Goal: Task Accomplishment & Management: Use online tool/utility

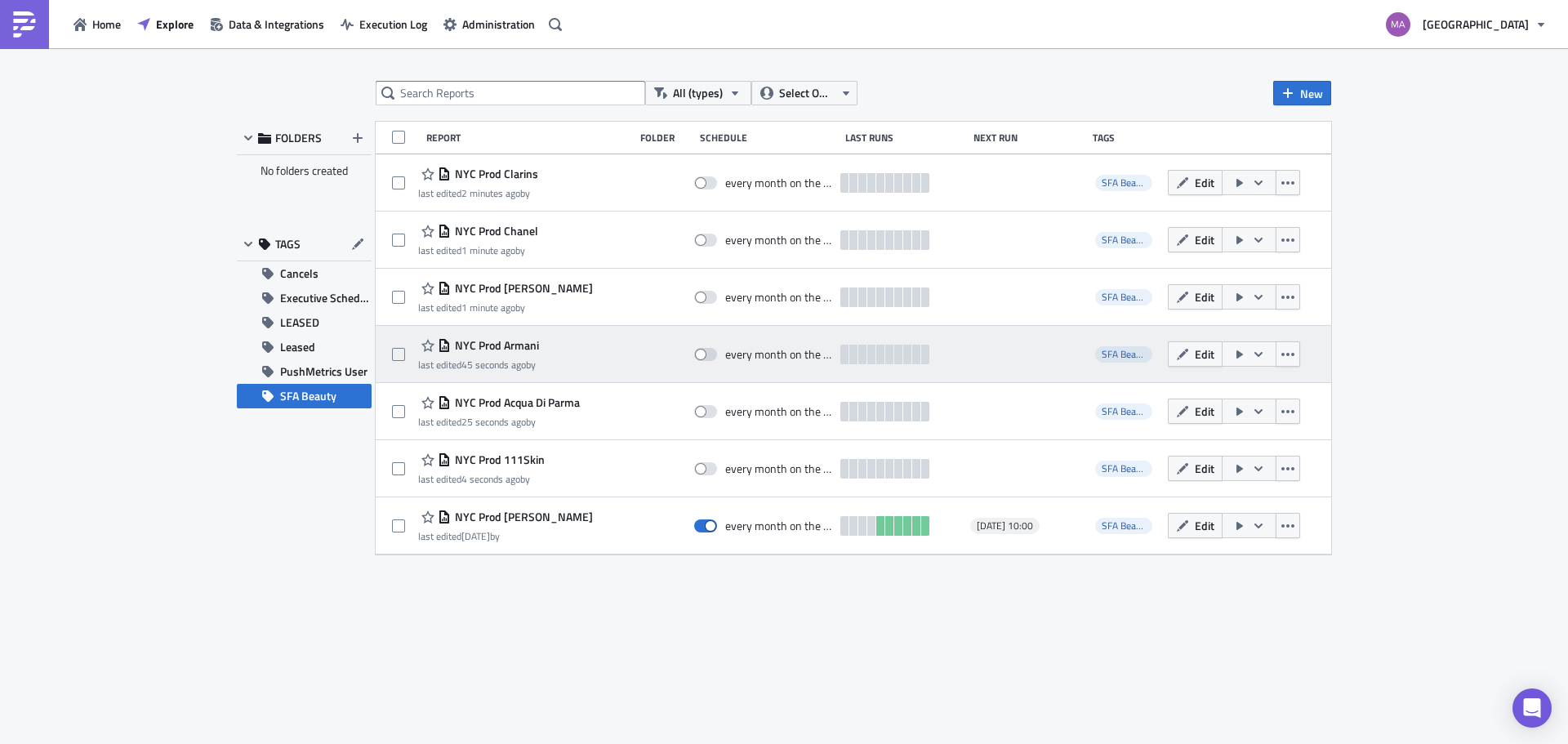
click at [1236, 357] on icon "button" at bounding box center [1240, 353] width 7 height 8
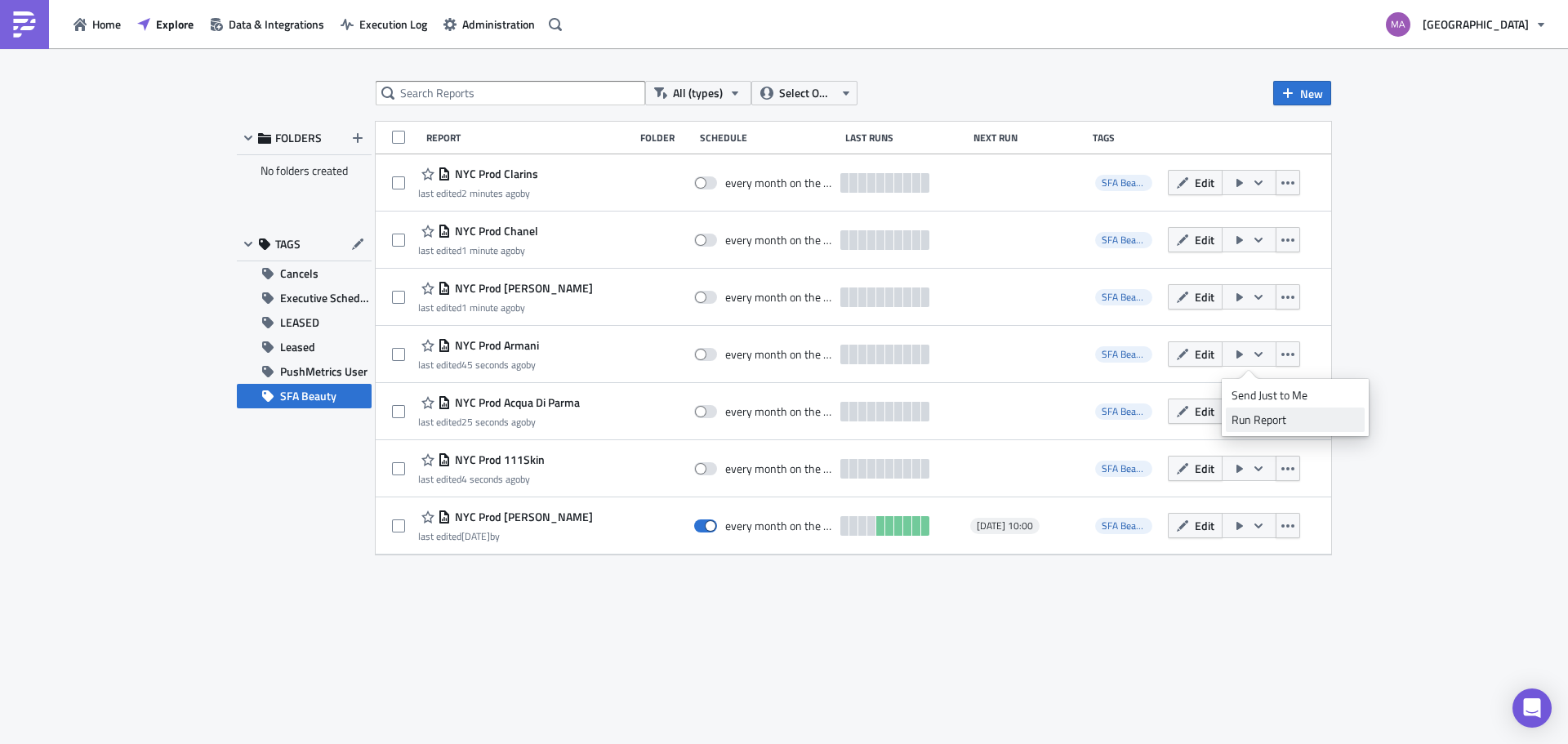
click at [1234, 418] on div "Run Report" at bounding box center [1296, 419] width 128 height 16
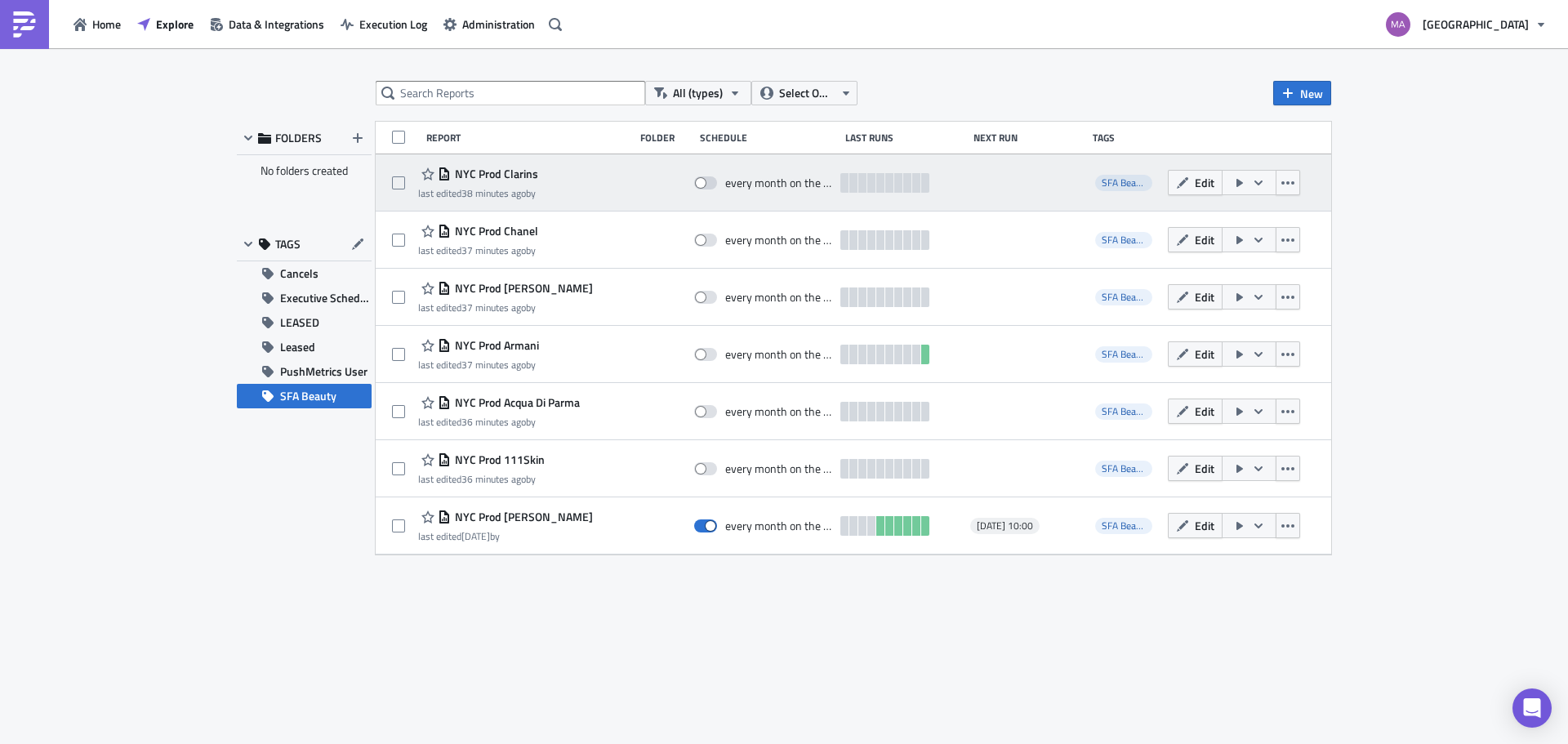
click at [1237, 185] on icon "button" at bounding box center [1240, 182] width 7 height 8
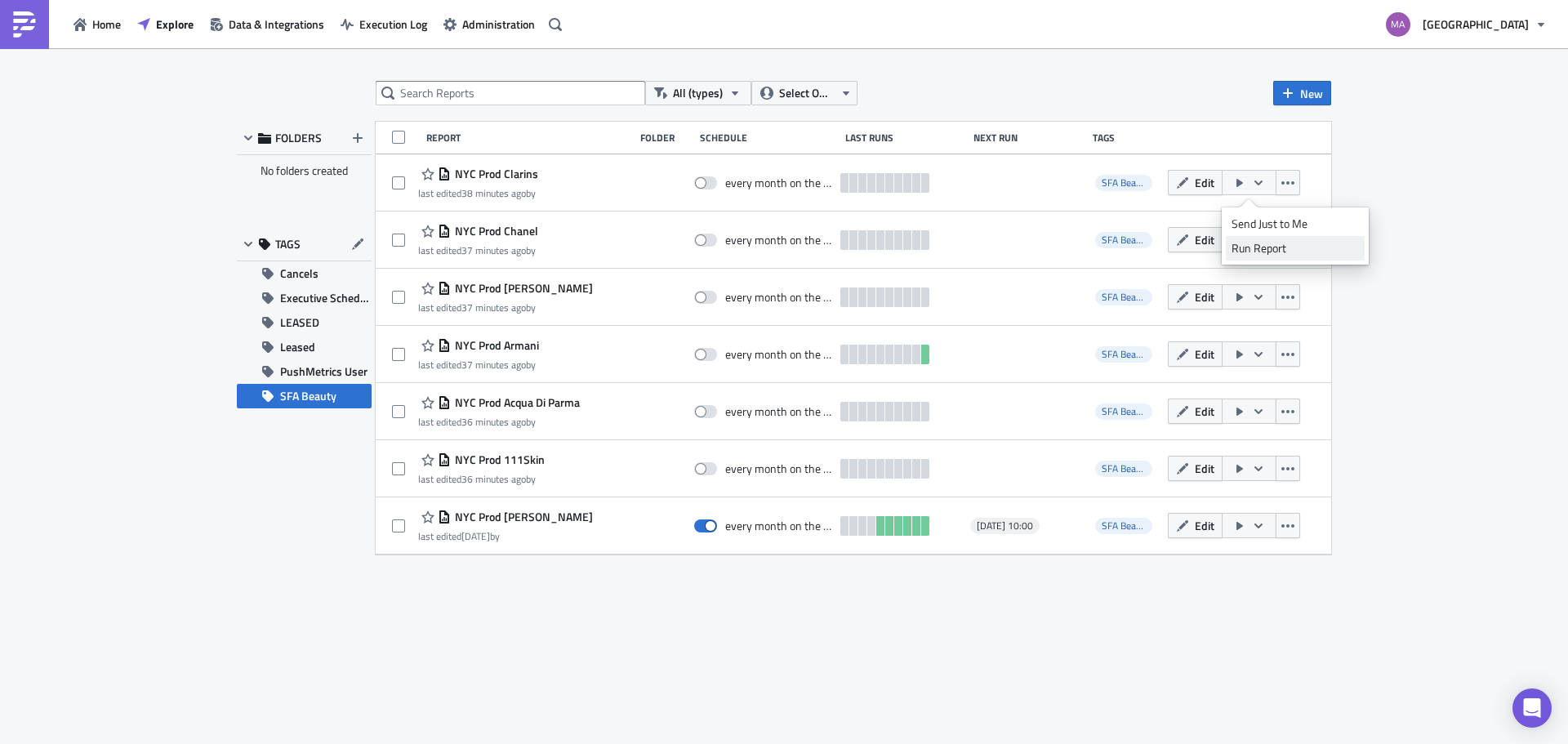
click at [1250, 254] on div "Run Report" at bounding box center [1296, 248] width 128 height 16
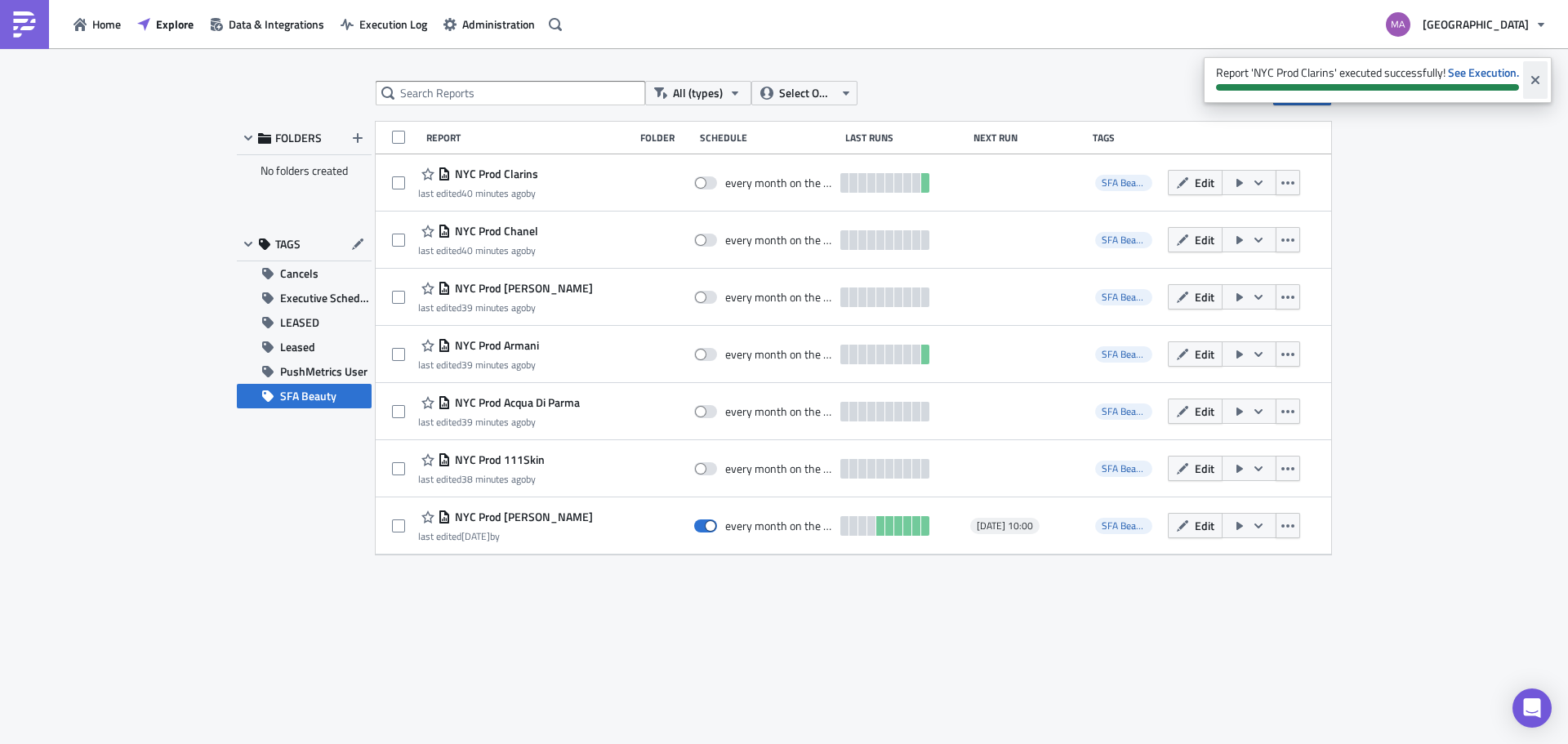
click at [1531, 82] on icon "Close" at bounding box center [1534, 79] width 13 height 13
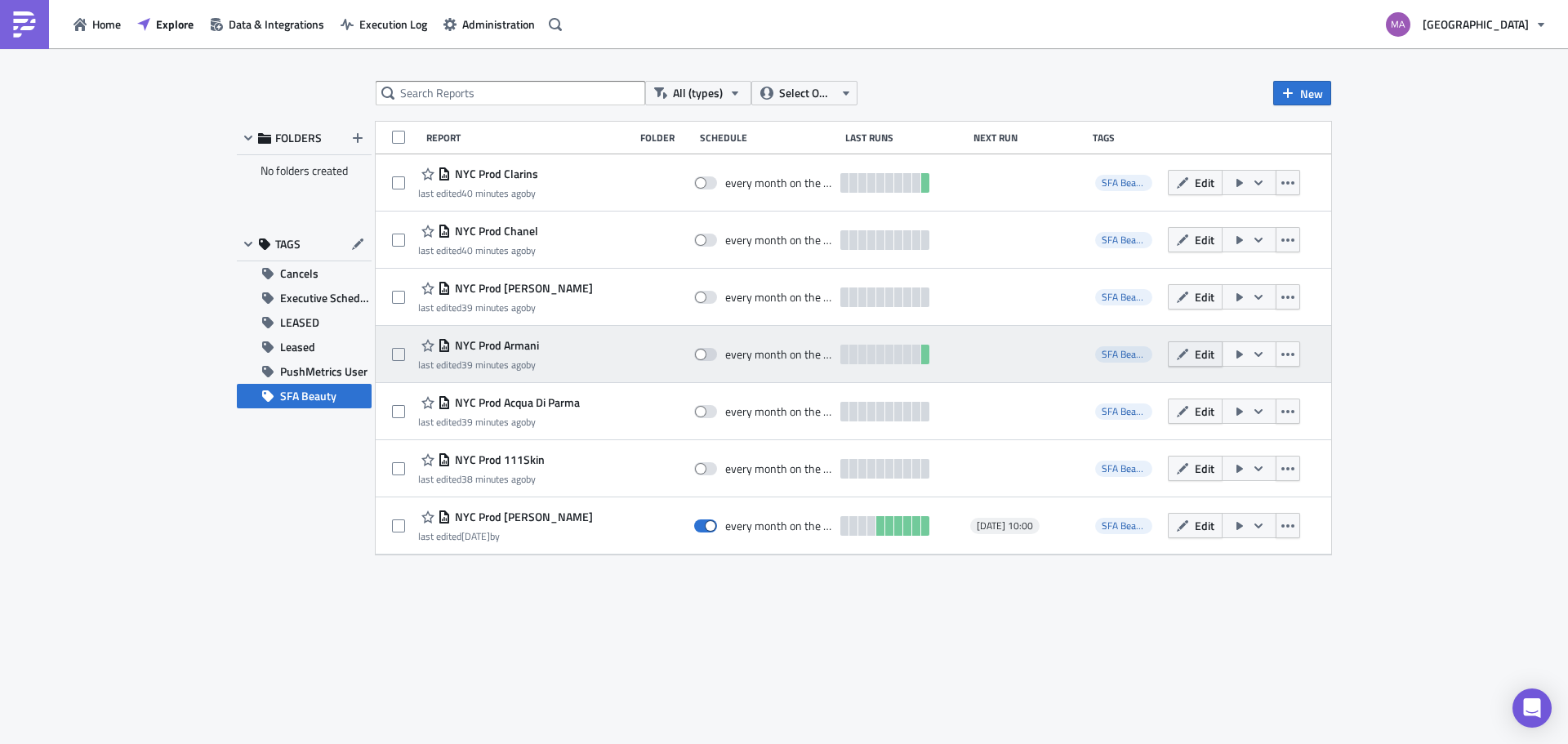
click at [1184, 348] on icon "button" at bounding box center [1182, 354] width 13 height 13
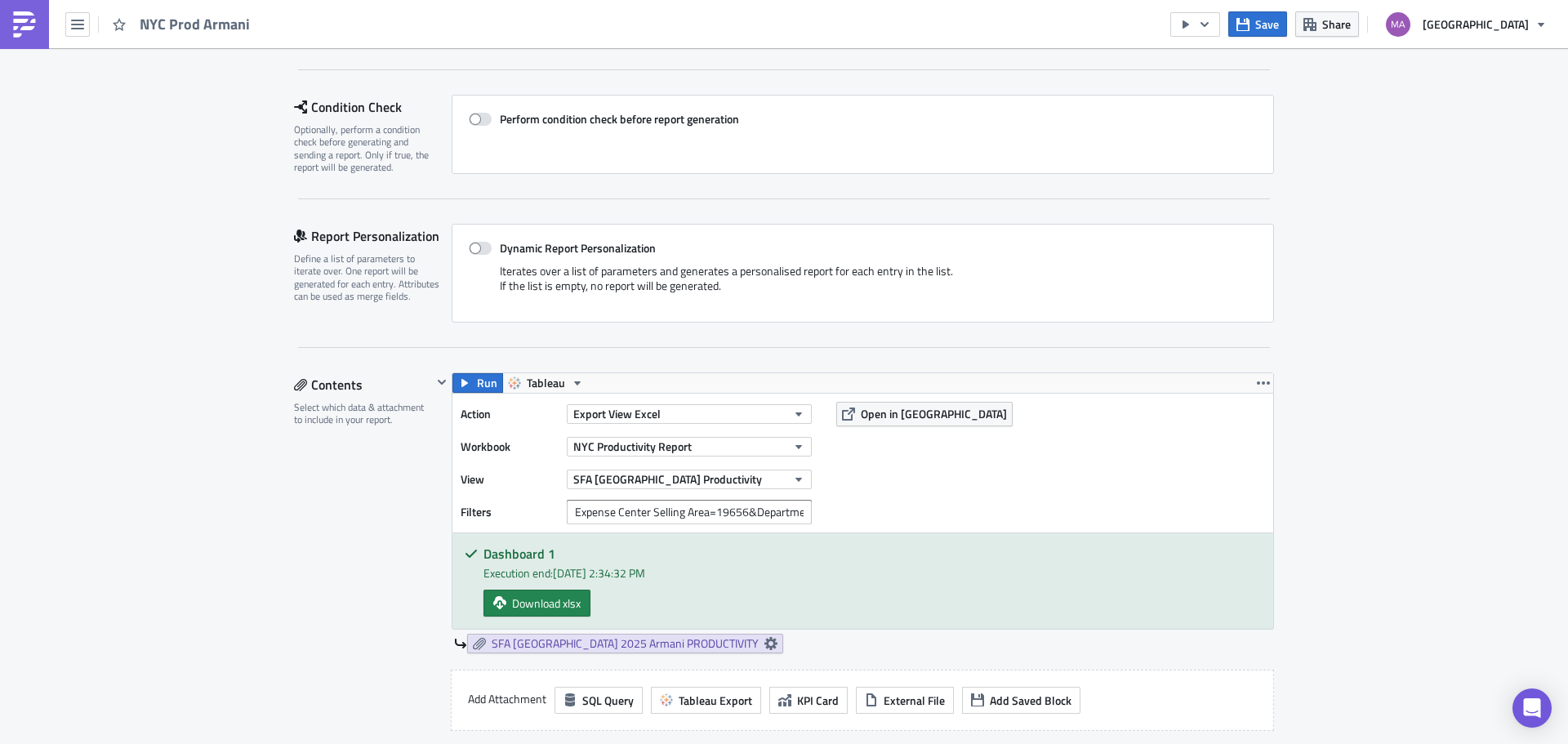
scroll to position [409, 0]
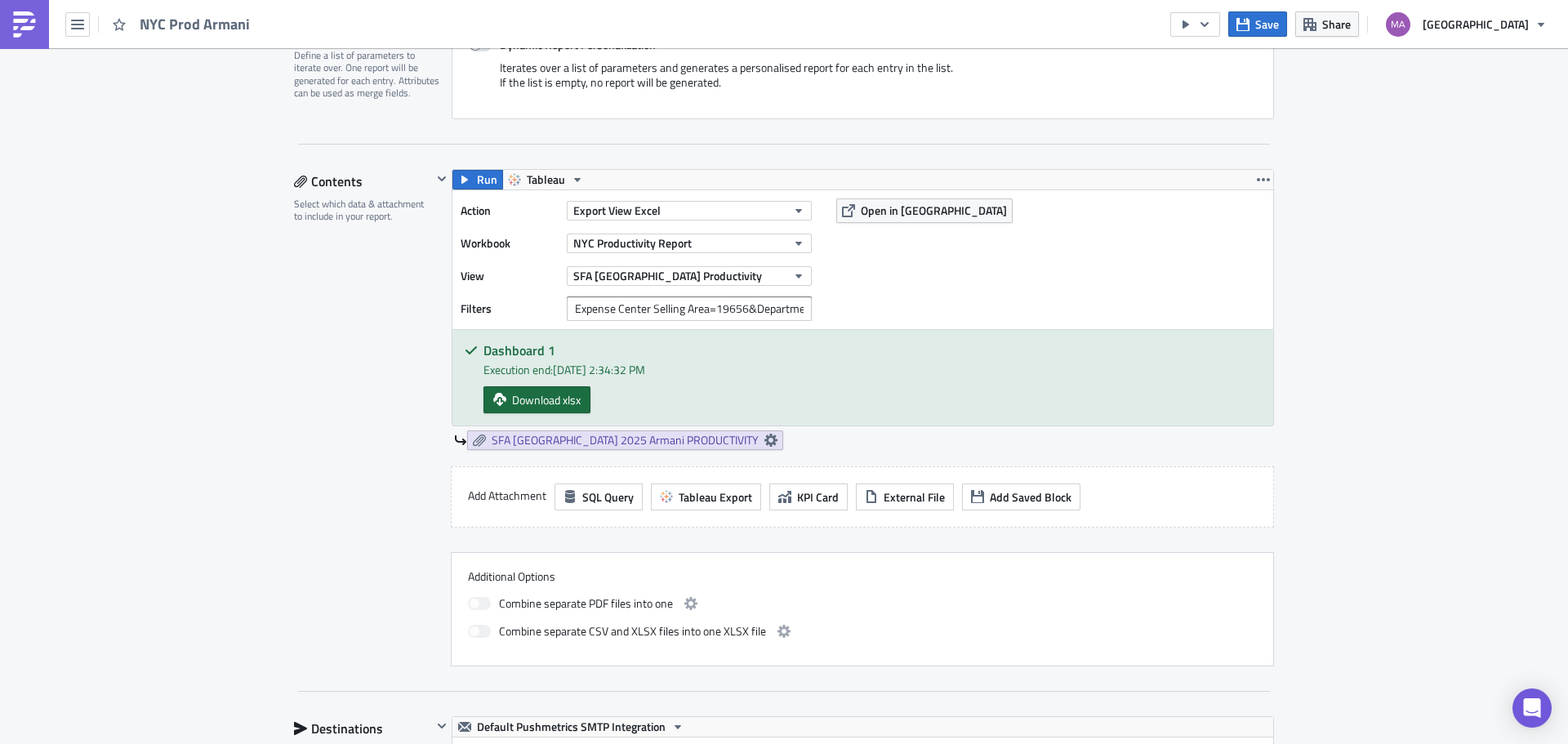
click at [561, 395] on span "Download xlsx" at bounding box center [547, 400] width 69 height 17
click at [515, 177] on button "Tableau" at bounding box center [546, 179] width 87 height 20
click at [860, 400] on div "Download xlsx" at bounding box center [872, 399] width 778 height 27
click at [737, 245] on button "NYC Productivity Report" at bounding box center [689, 243] width 245 height 20
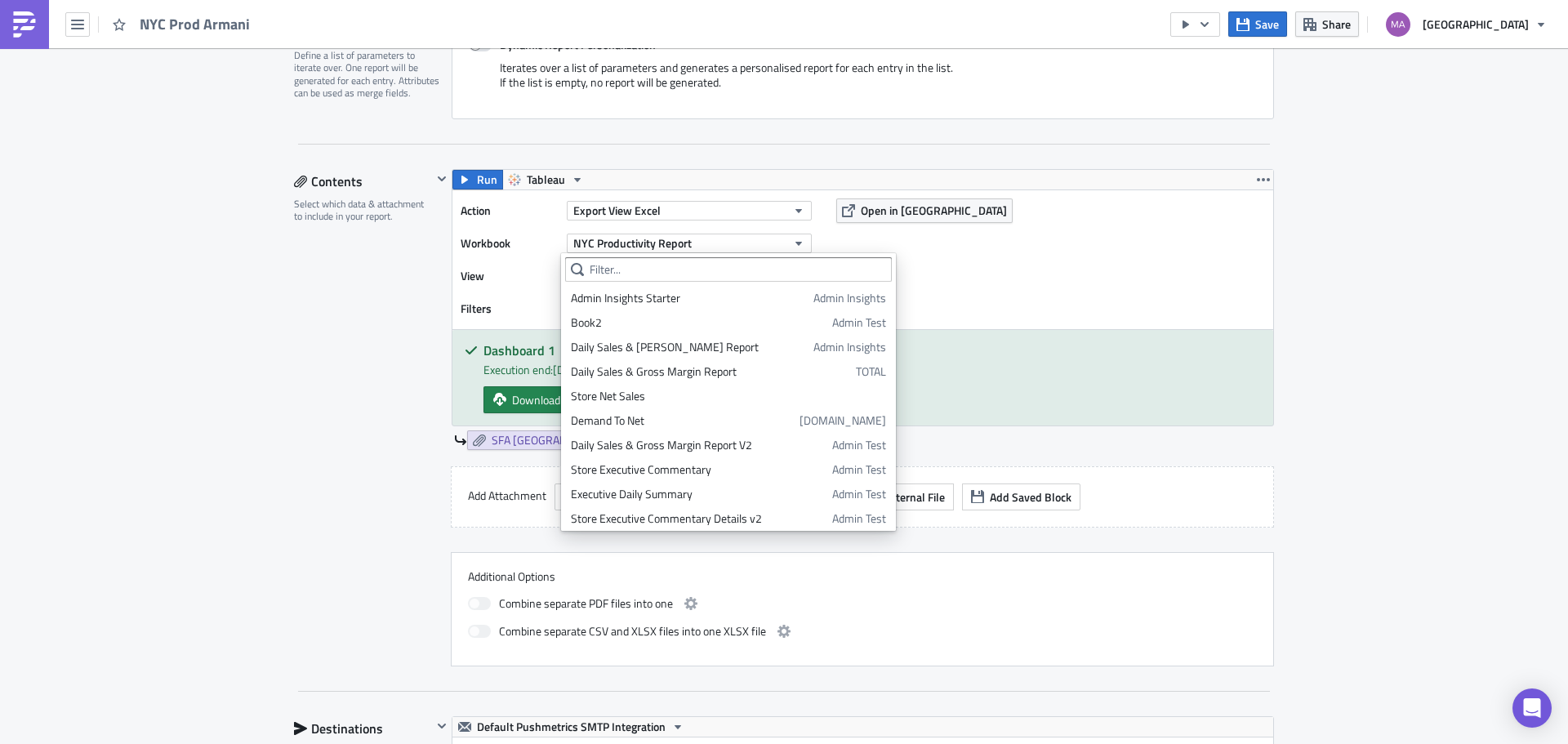
click at [942, 240] on div "Action Export View Excel Workbook [GEOGRAPHIC_DATA] Productivity Report View SF…" at bounding box center [863, 259] width 821 height 139
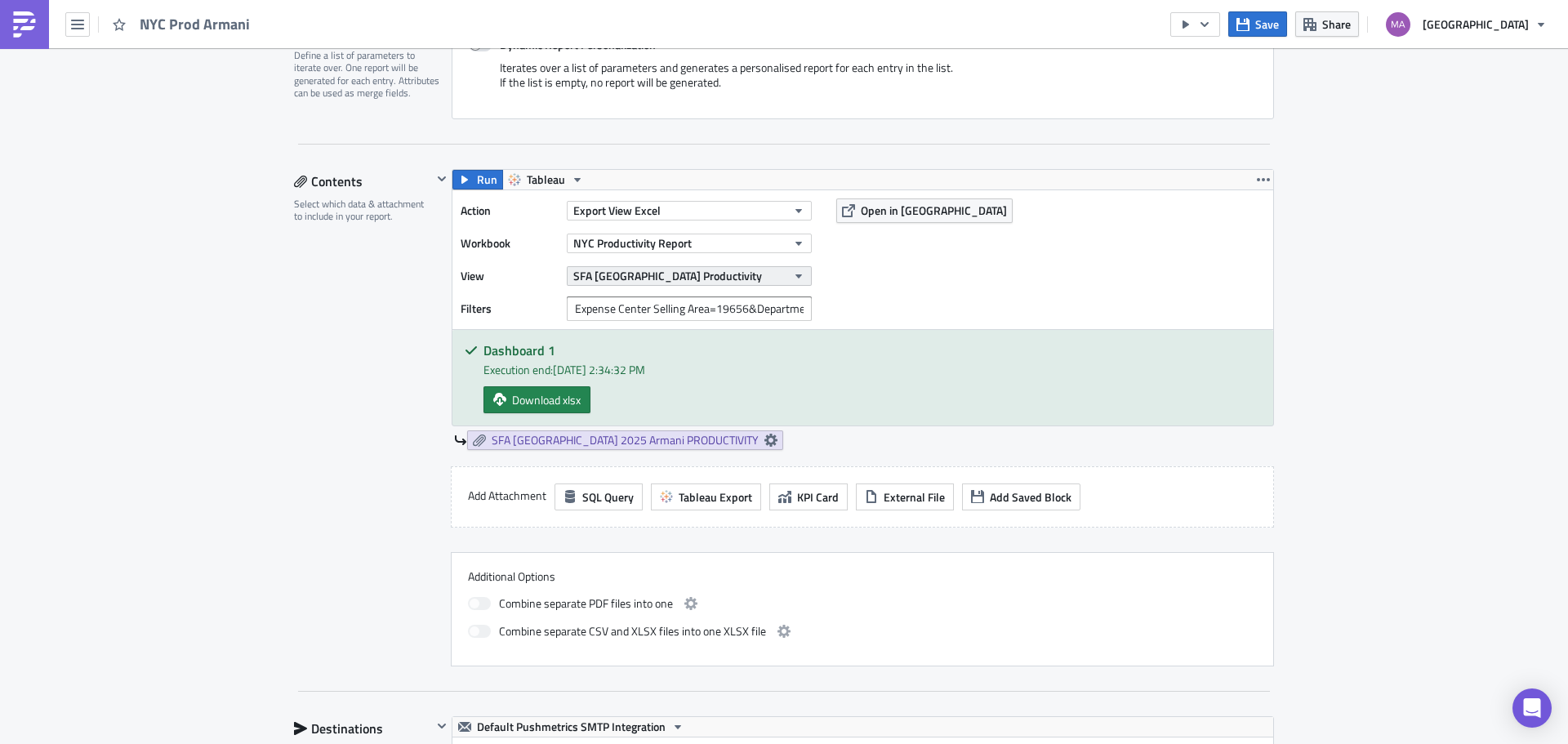
click at [783, 271] on button "SFA [GEOGRAPHIC_DATA] Productivity" at bounding box center [689, 276] width 245 height 20
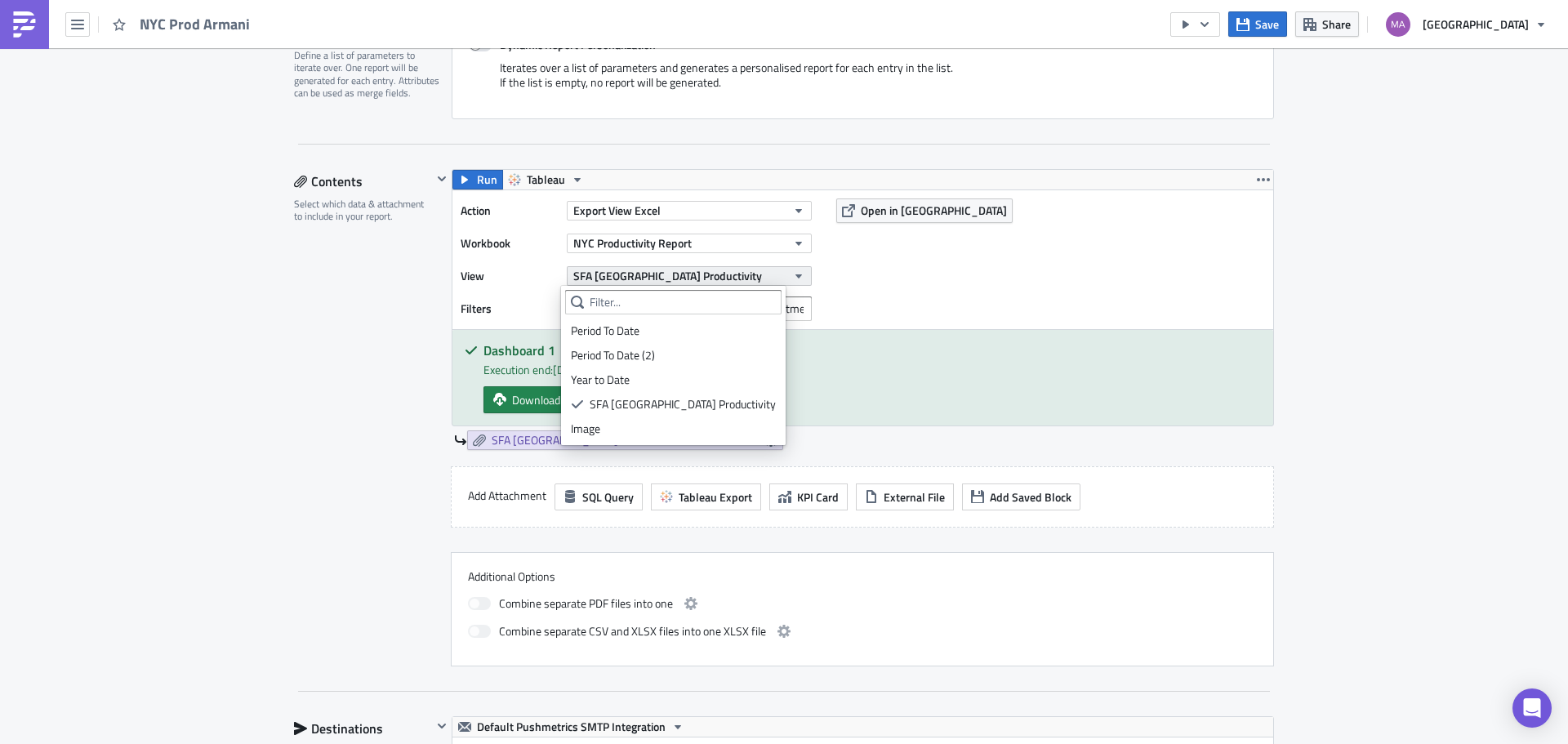
click at [783, 271] on button "SFA [GEOGRAPHIC_DATA] Productivity" at bounding box center [689, 276] width 245 height 20
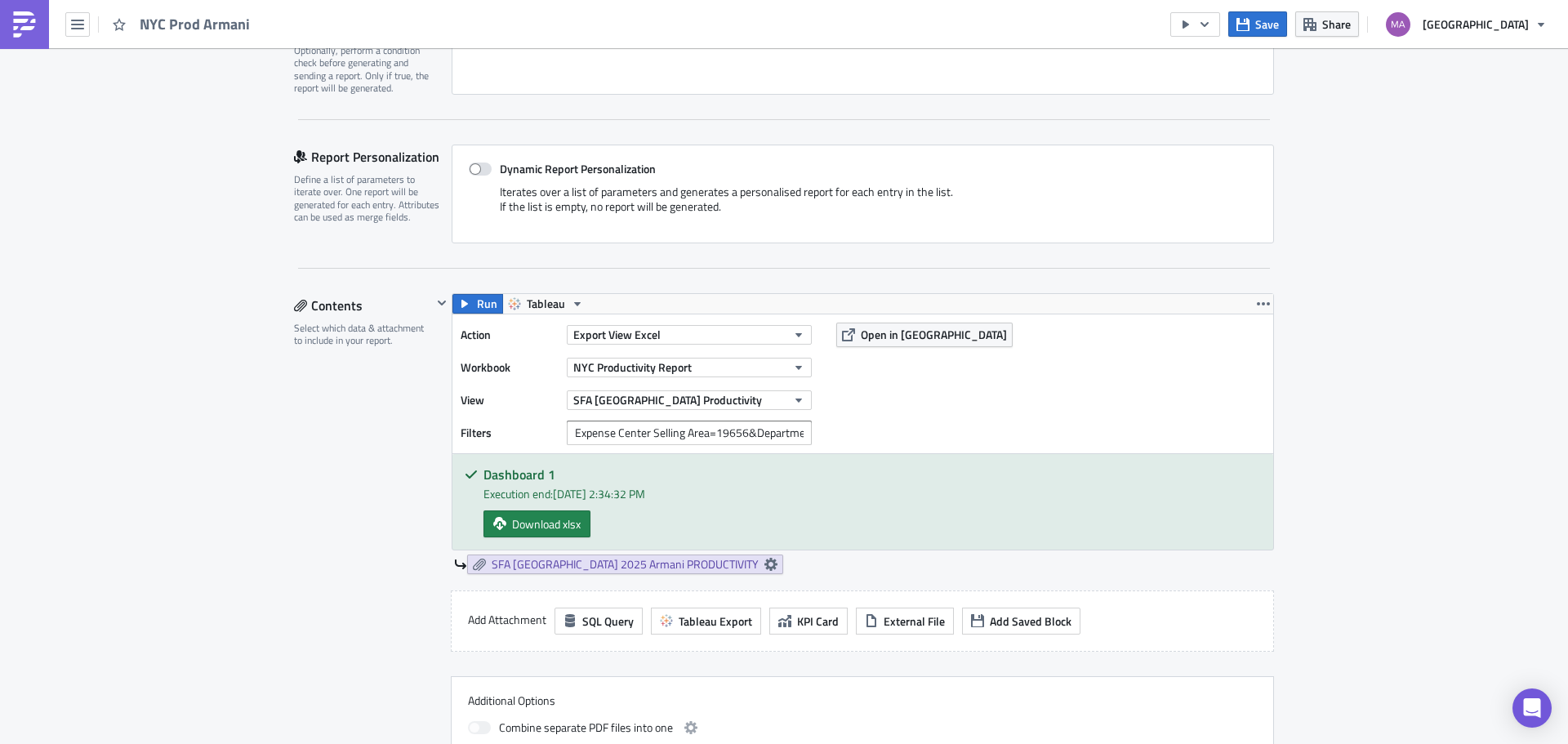
scroll to position [245, 0]
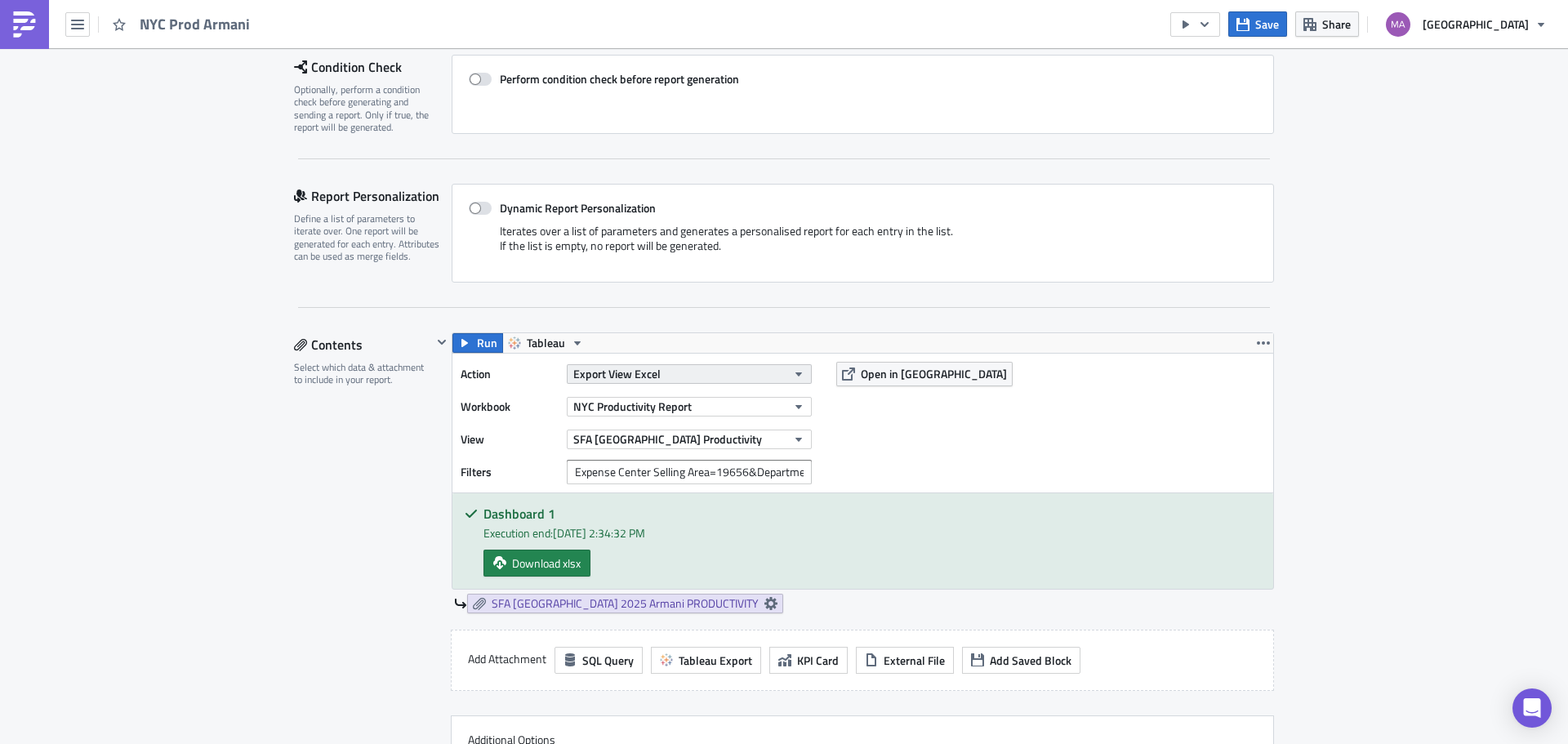
click at [617, 379] on span "Export View Excel" at bounding box center [616, 373] width 87 height 17
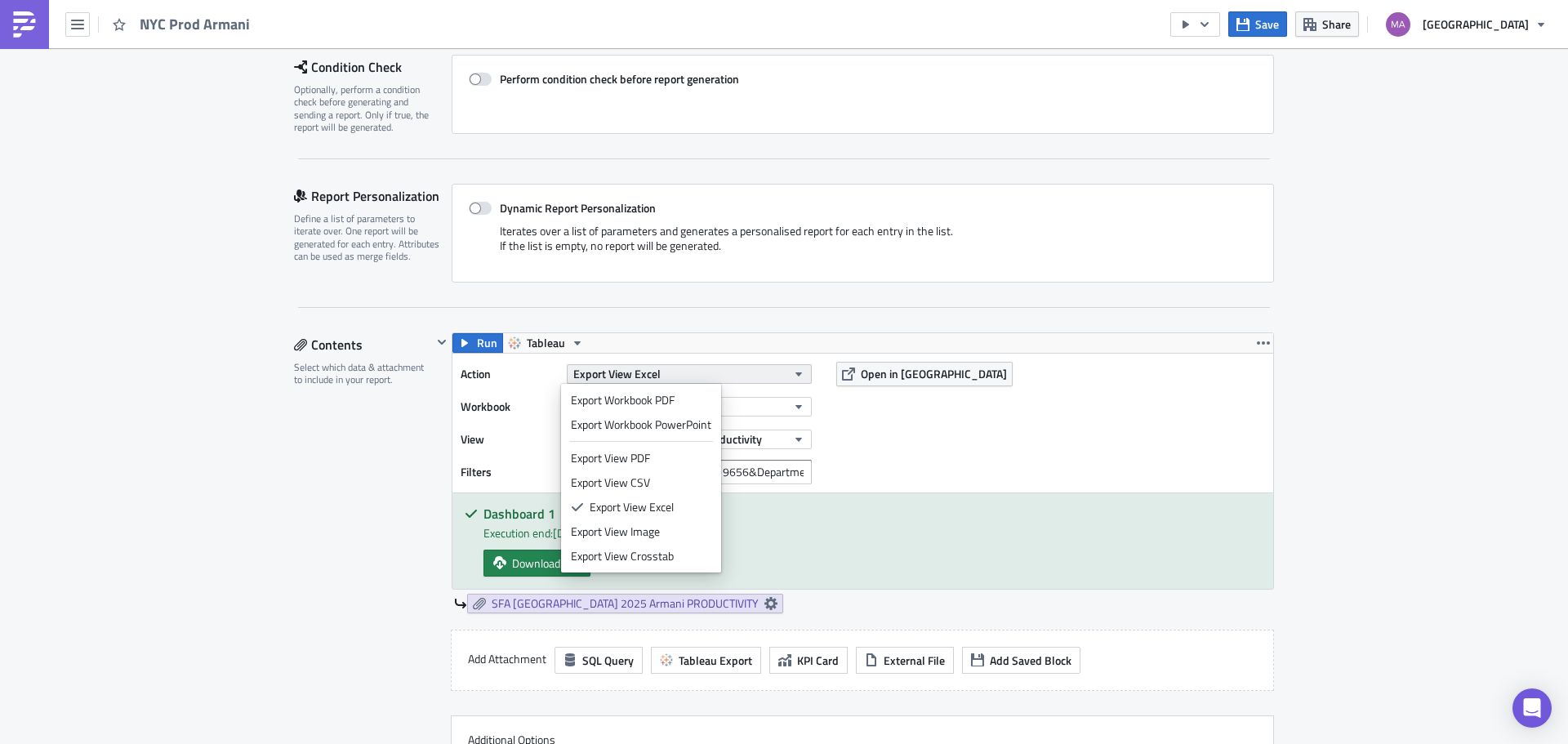
click at [633, 377] on span "Export View Excel" at bounding box center [616, 373] width 87 height 17
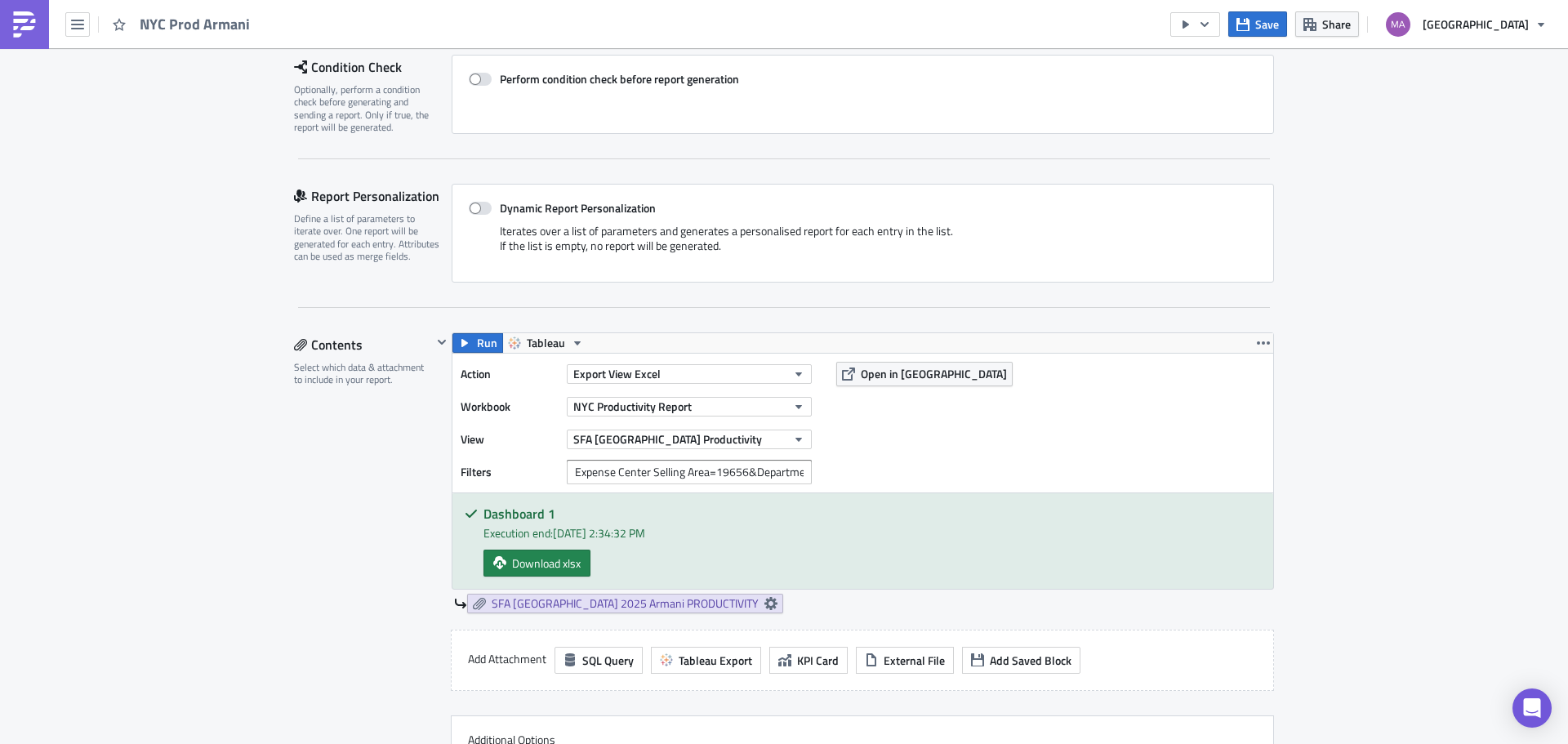
click at [585, 417] on div "NYC Productivity Report" at bounding box center [689, 407] width 245 height 24
click at [587, 416] on button "NYC Productivity Report" at bounding box center [689, 406] width 245 height 20
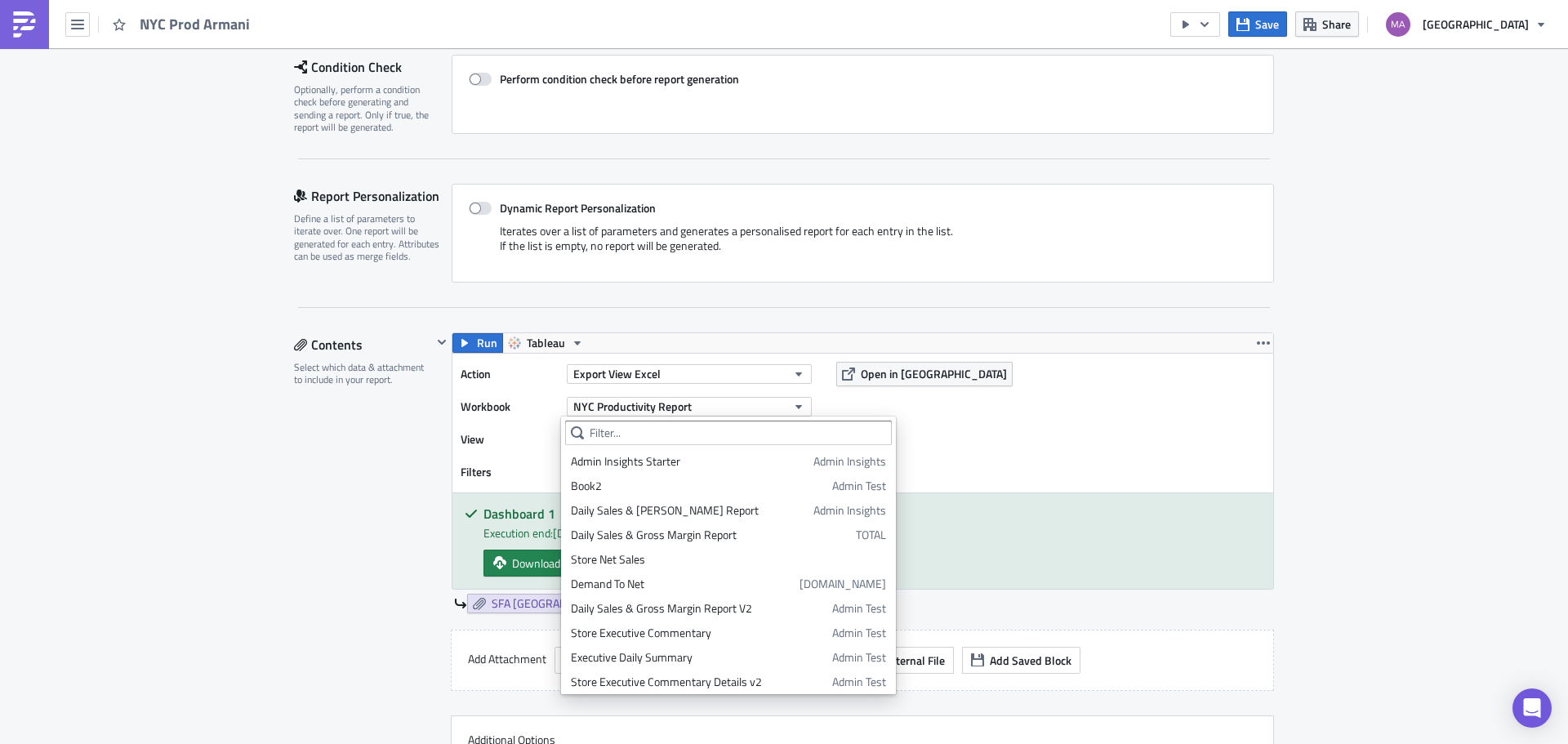
click at [996, 441] on div "Action Export View Excel Workbook [GEOGRAPHIC_DATA] Productivity Report View SF…" at bounding box center [863, 422] width 821 height 139
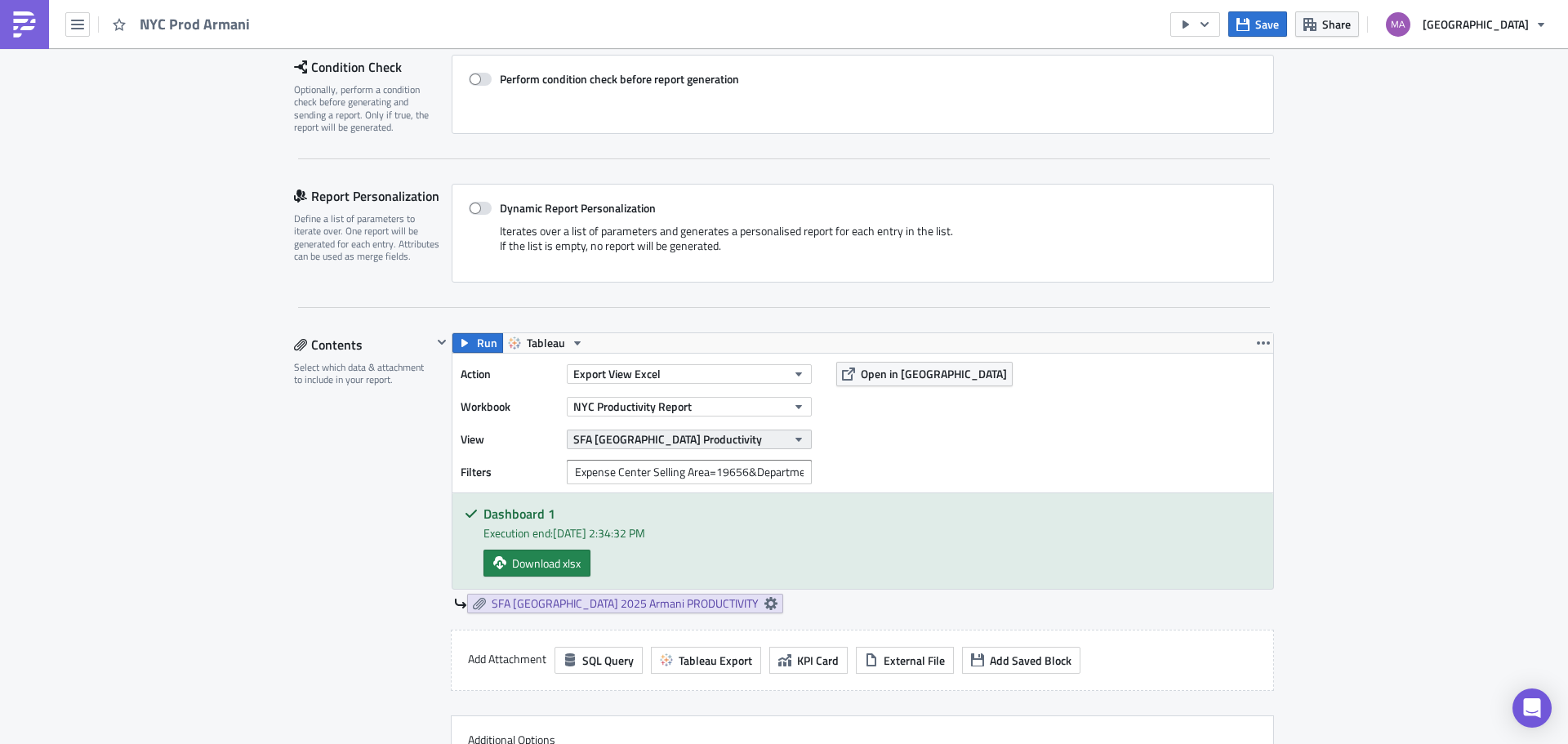
click at [774, 441] on button "SFA [GEOGRAPHIC_DATA] Productivity" at bounding box center [689, 439] width 245 height 20
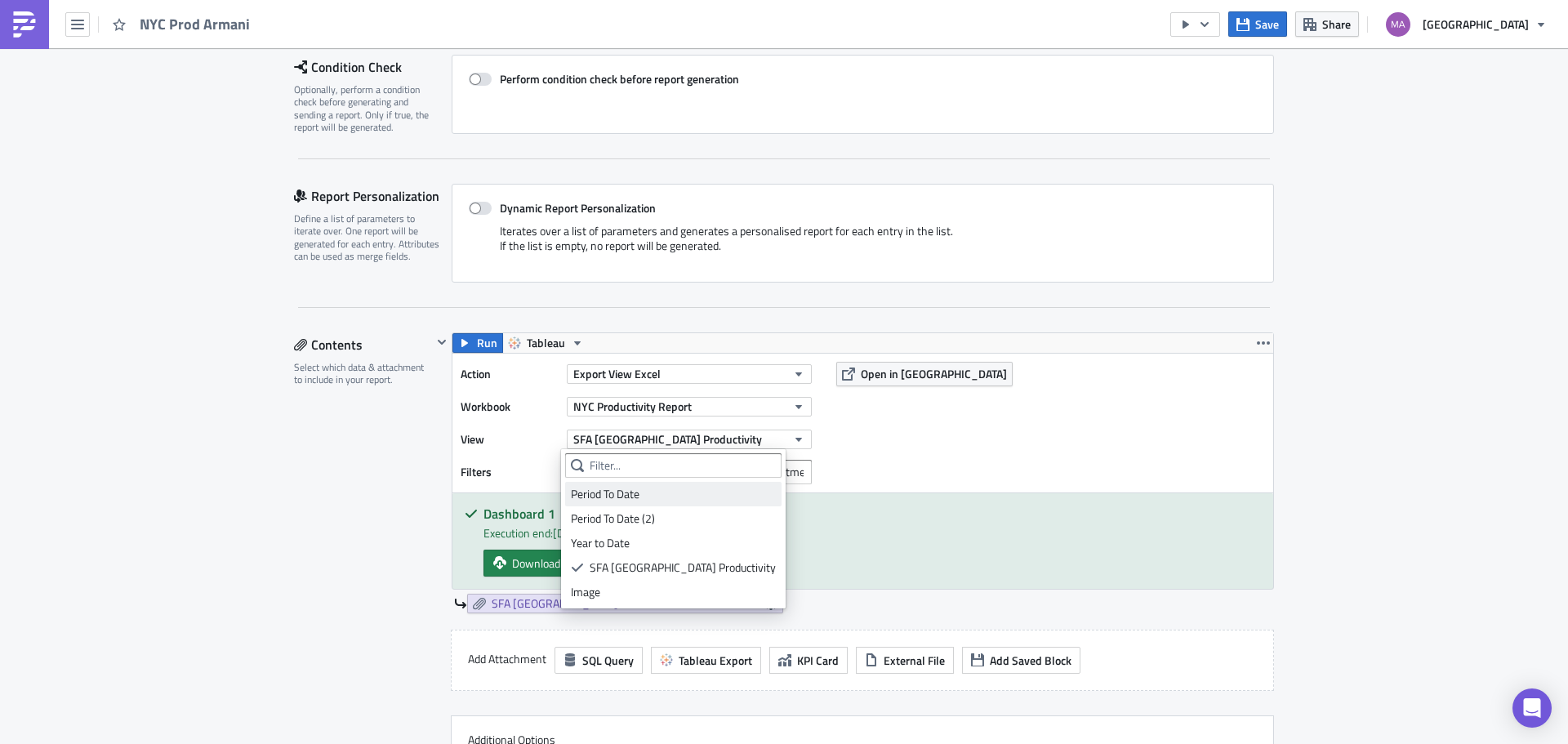
click at [608, 500] on div "Period To Date" at bounding box center [673, 494] width 205 height 16
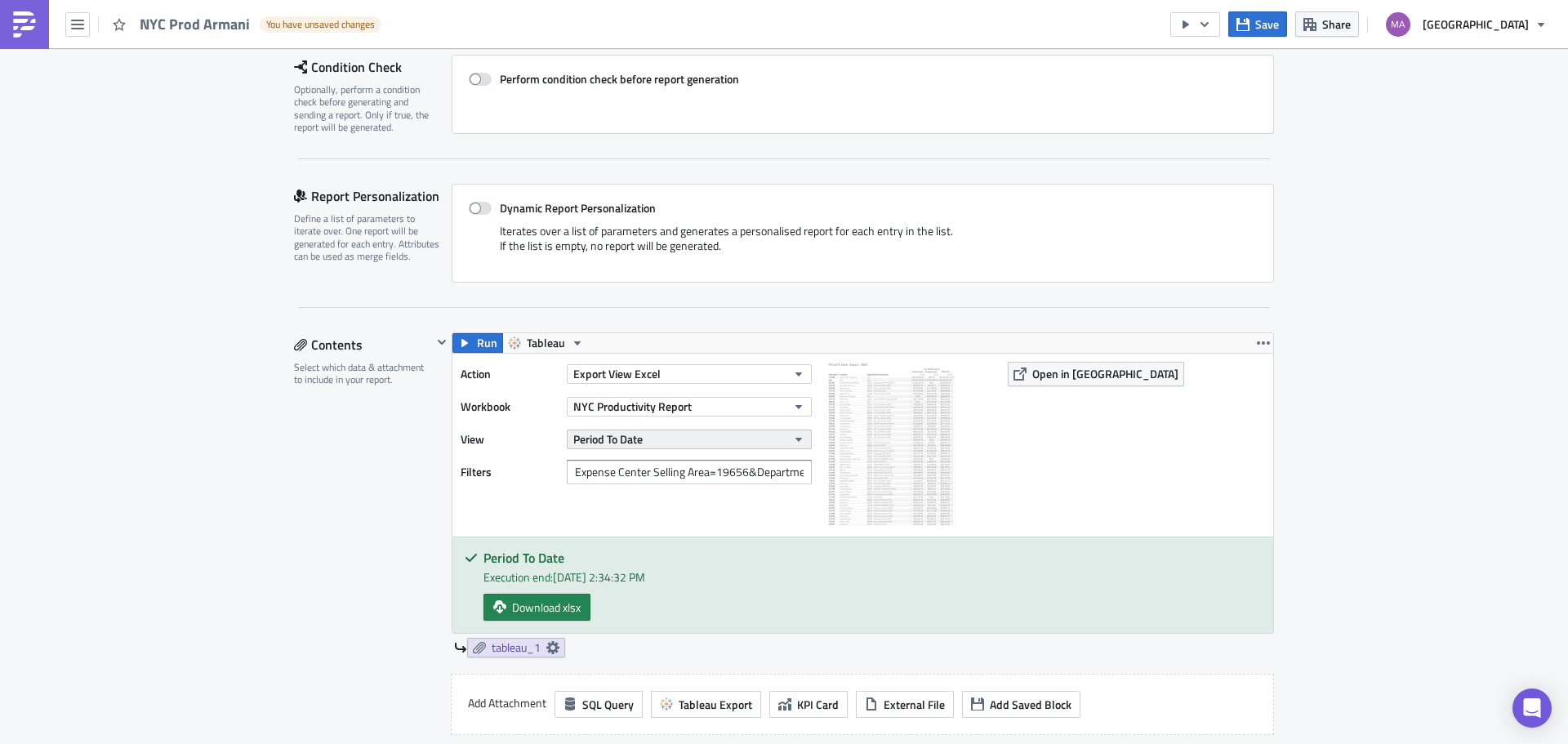
click at [691, 441] on button "Period To Date" at bounding box center [689, 439] width 245 height 20
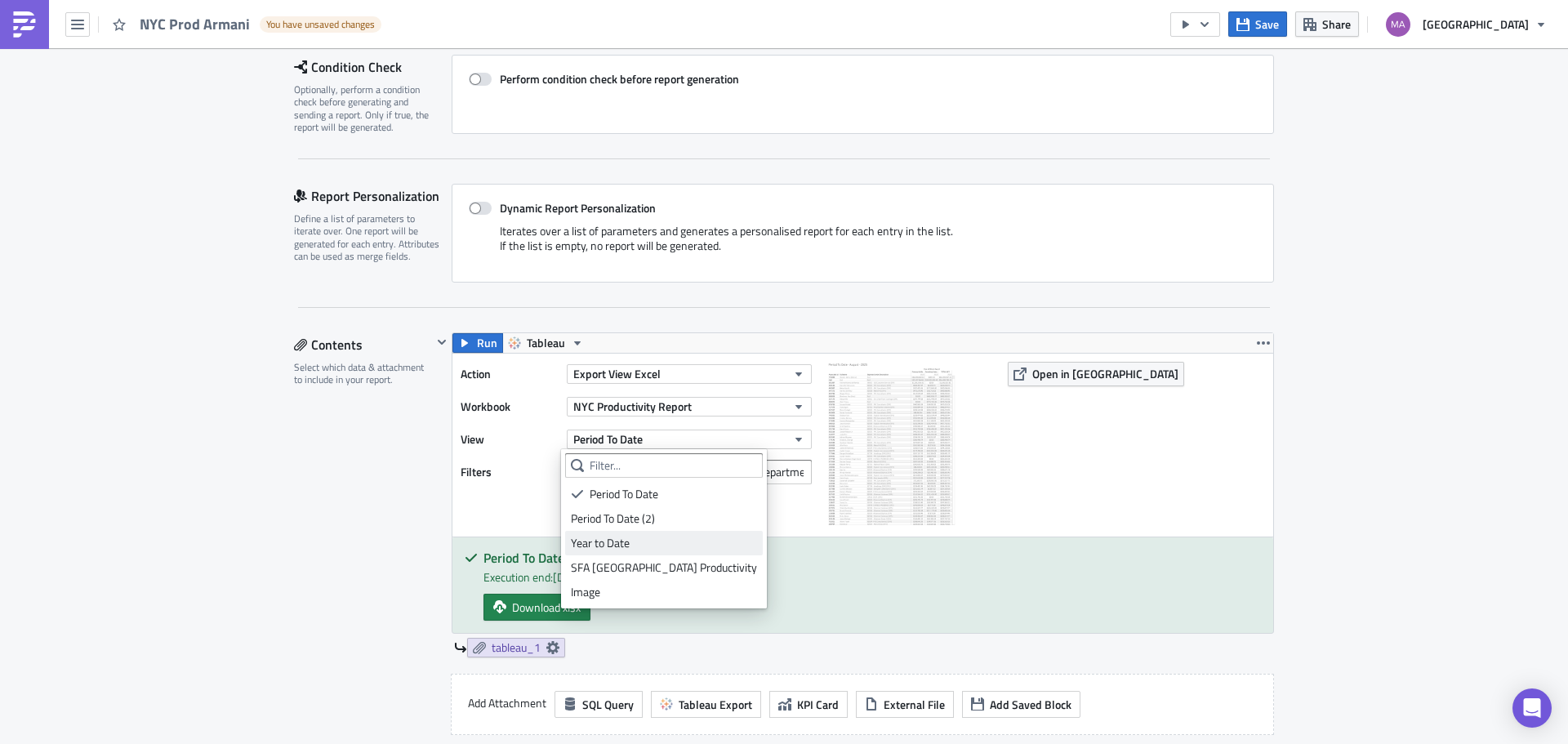
click at [630, 535] on div "Year to Date" at bounding box center [664, 543] width 186 height 16
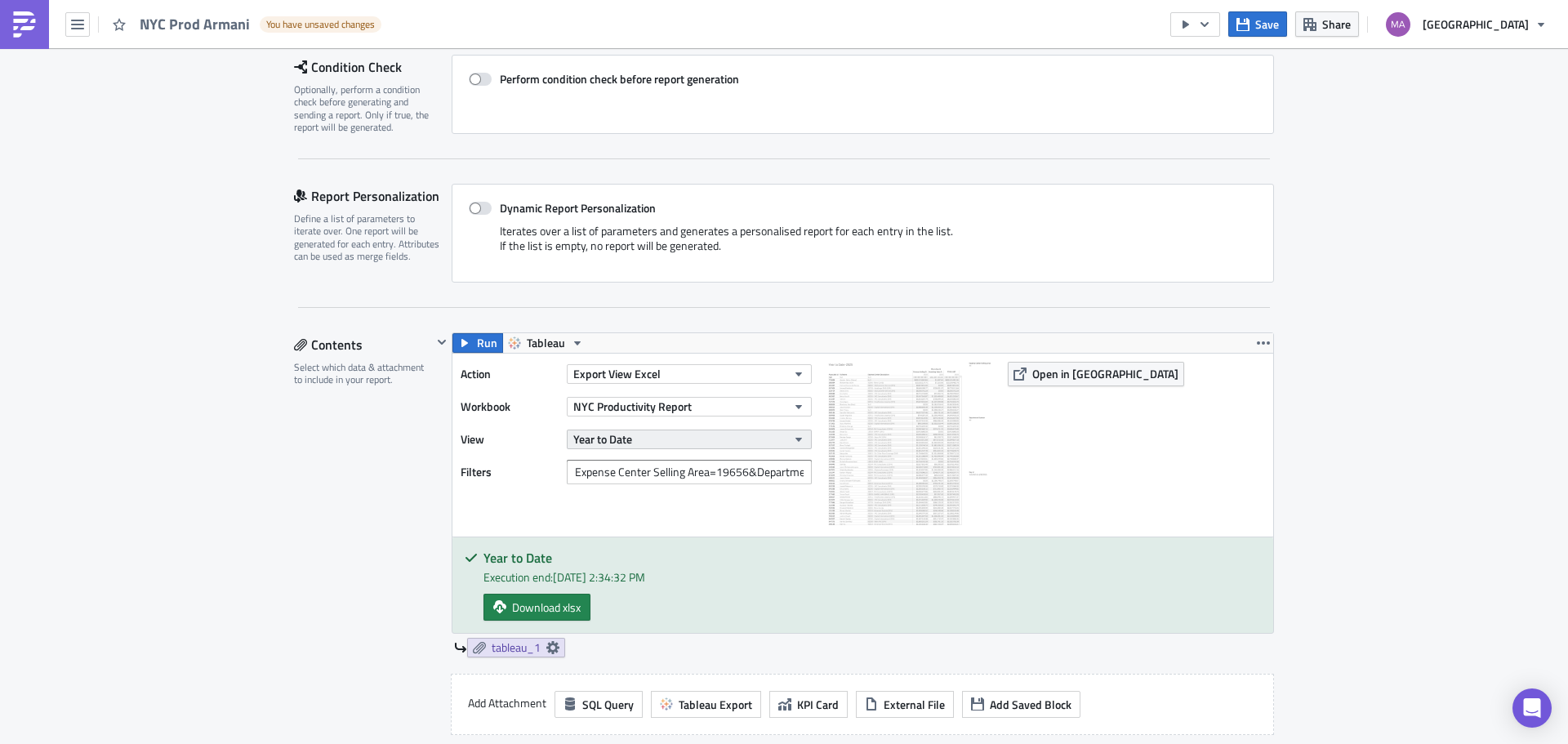
click at [656, 447] on button "Year to Date" at bounding box center [689, 439] width 245 height 20
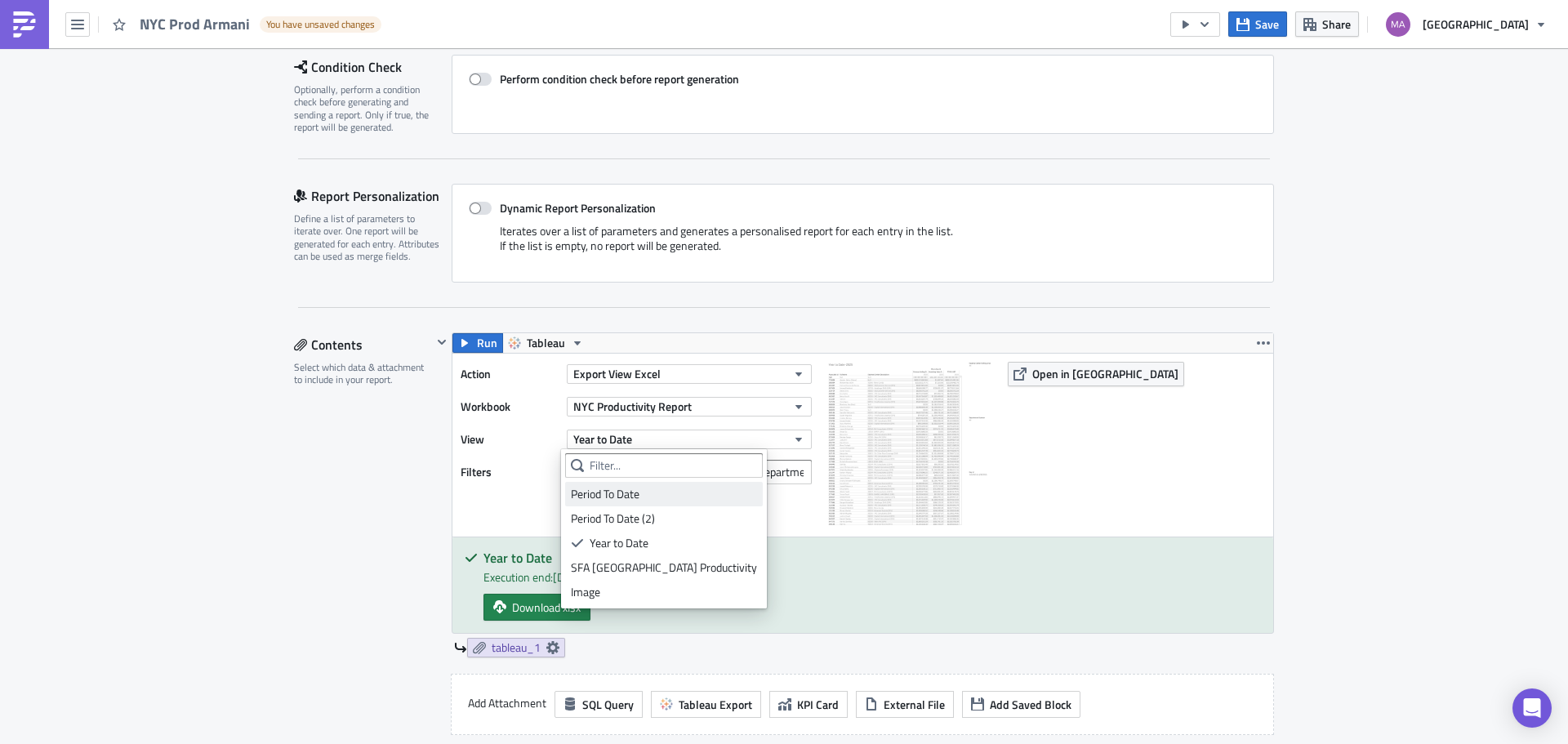
click at [628, 493] on div "Period To Date" at bounding box center [664, 494] width 186 height 16
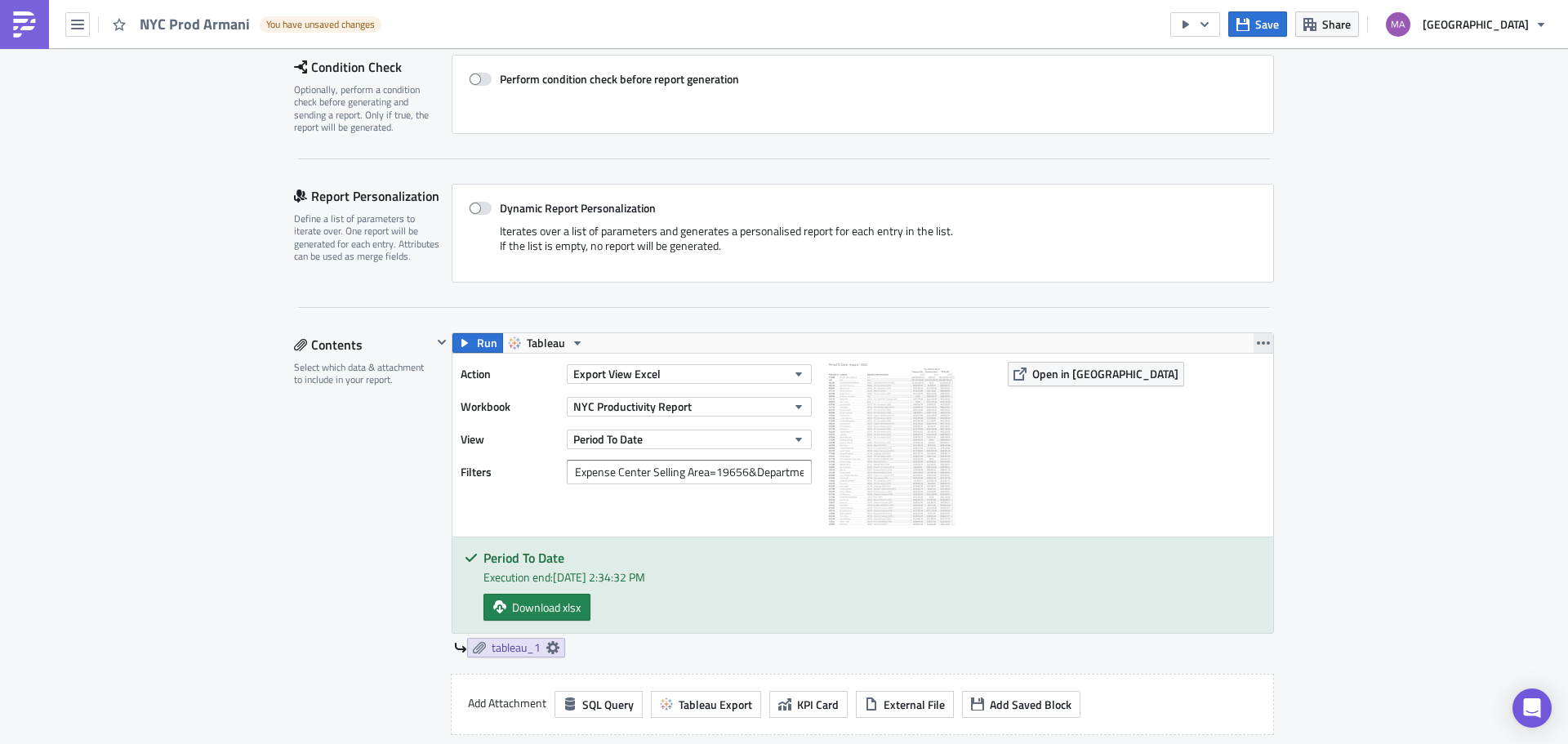
click at [1257, 346] on icon "button" at bounding box center [1263, 342] width 13 height 13
click at [1242, 382] on div "Duplicate" at bounding box center [1267, 381] width 109 height 16
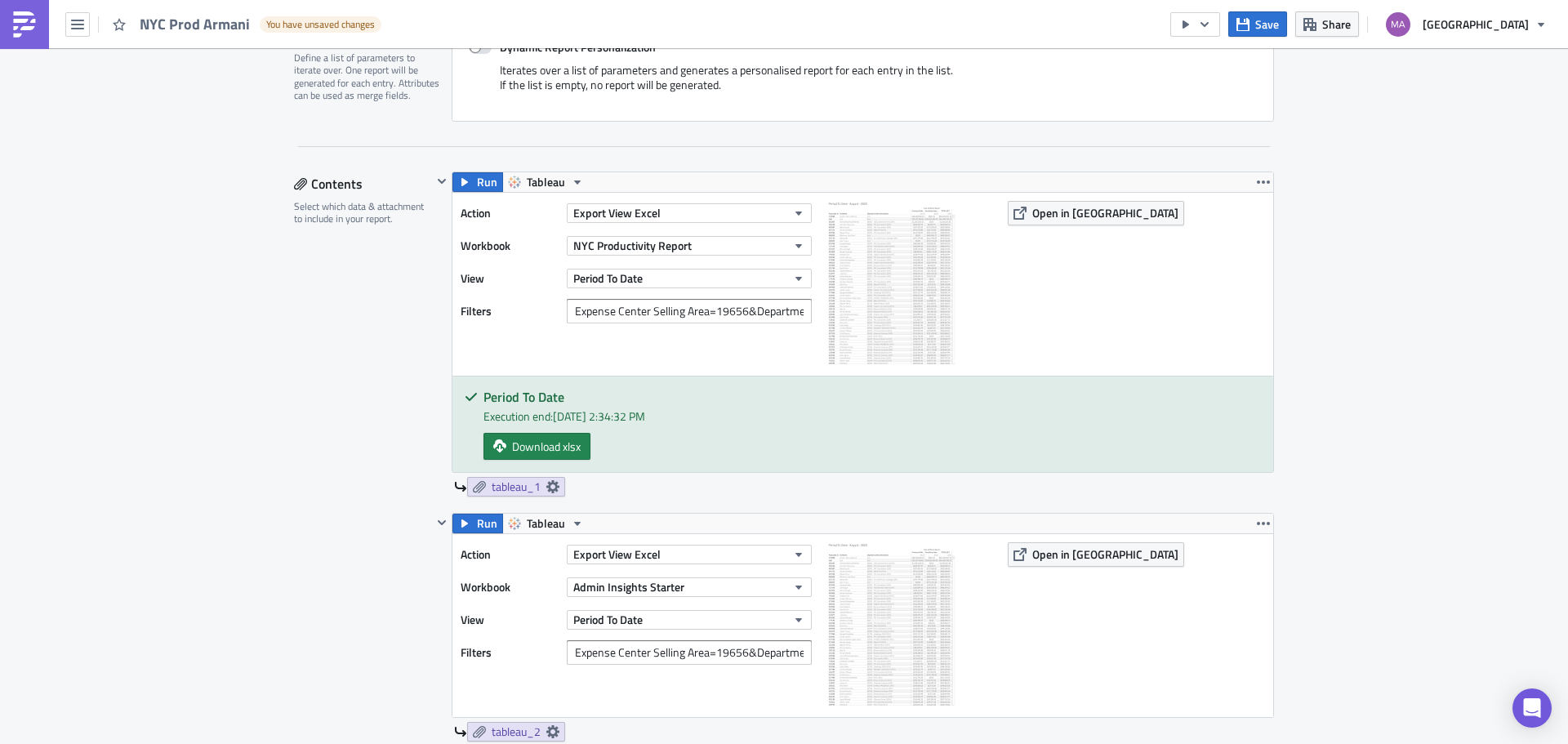
scroll to position [490, 0]
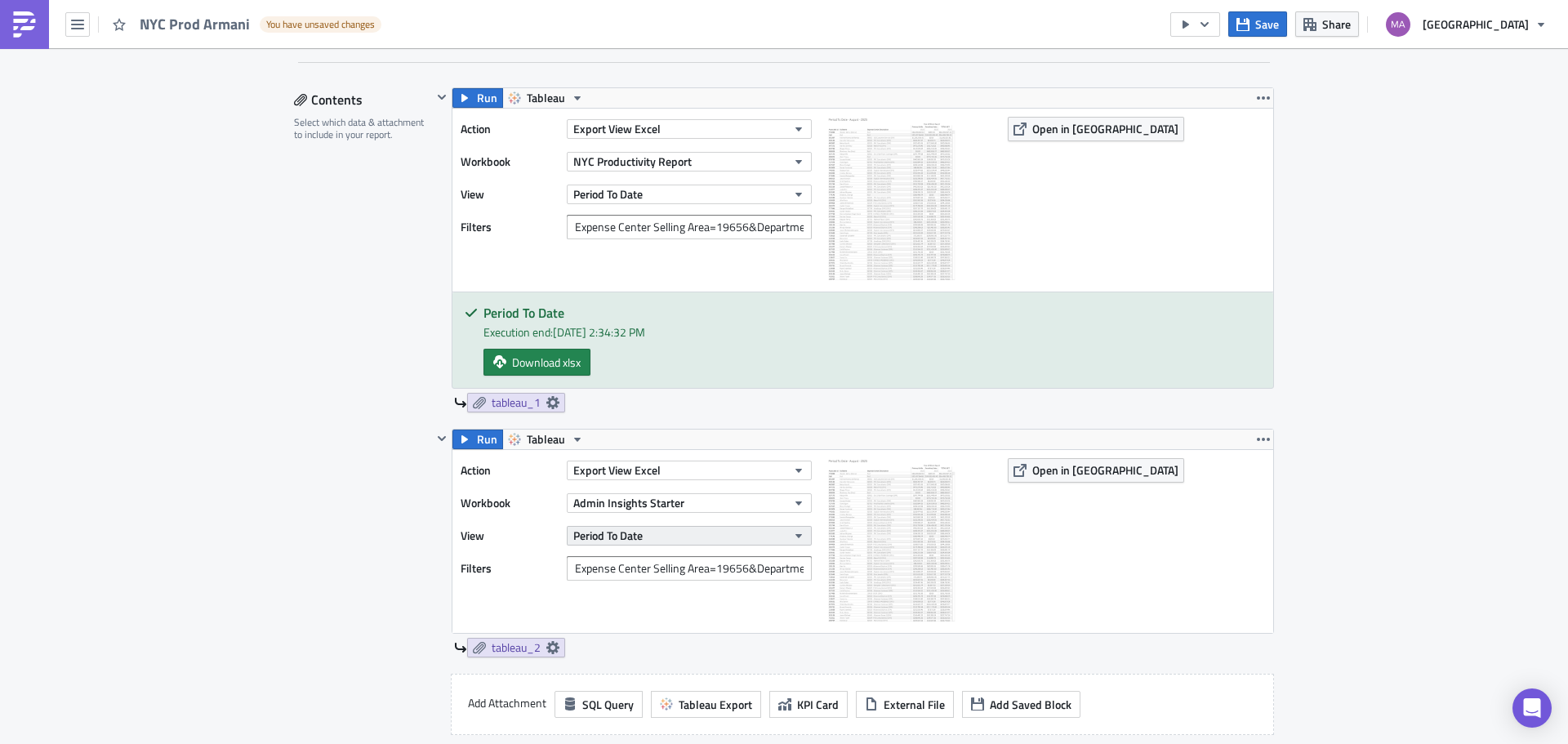
click at [664, 535] on button "Period To Date" at bounding box center [689, 535] width 245 height 20
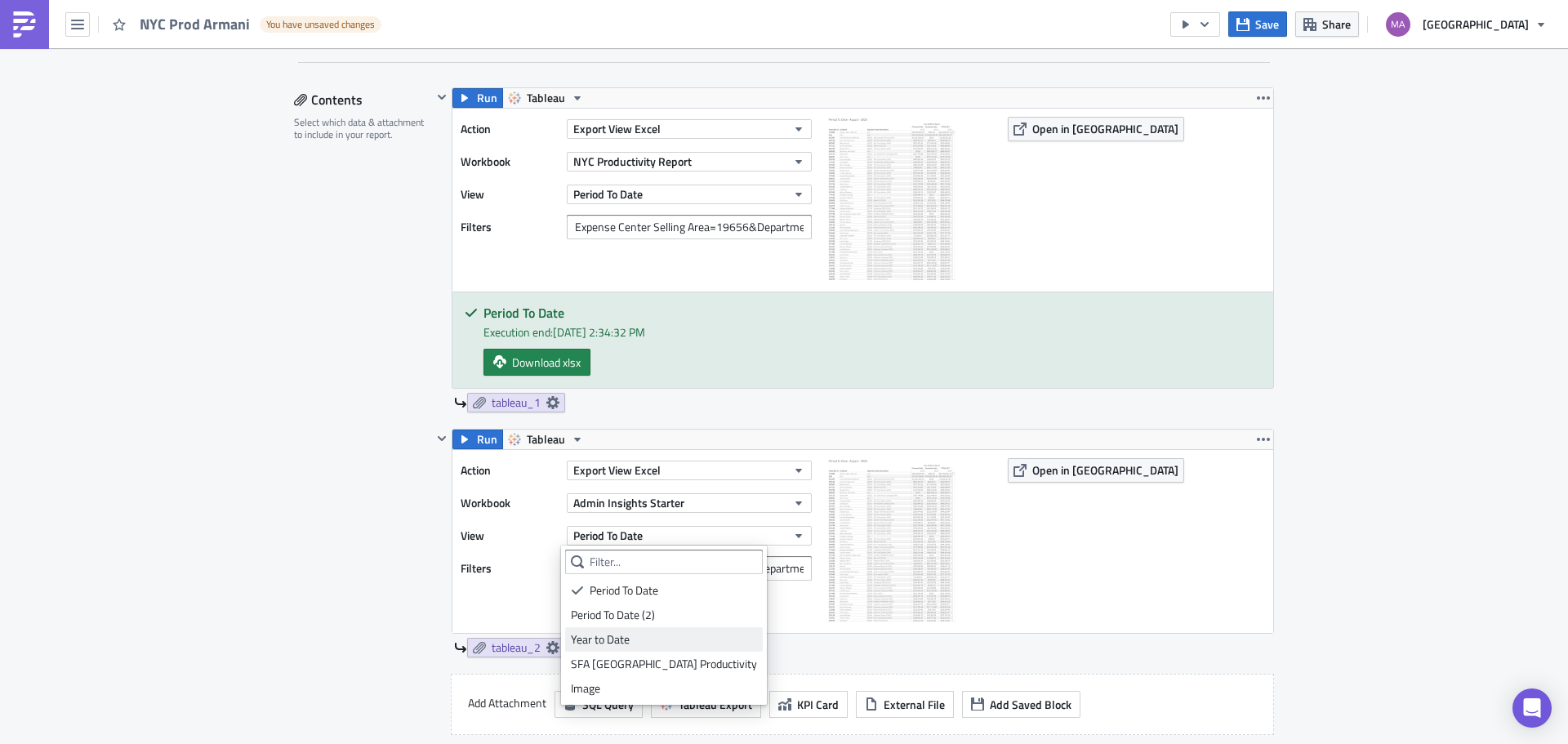
click at [612, 628] on link "Year to Date" at bounding box center [664, 640] width 197 height 24
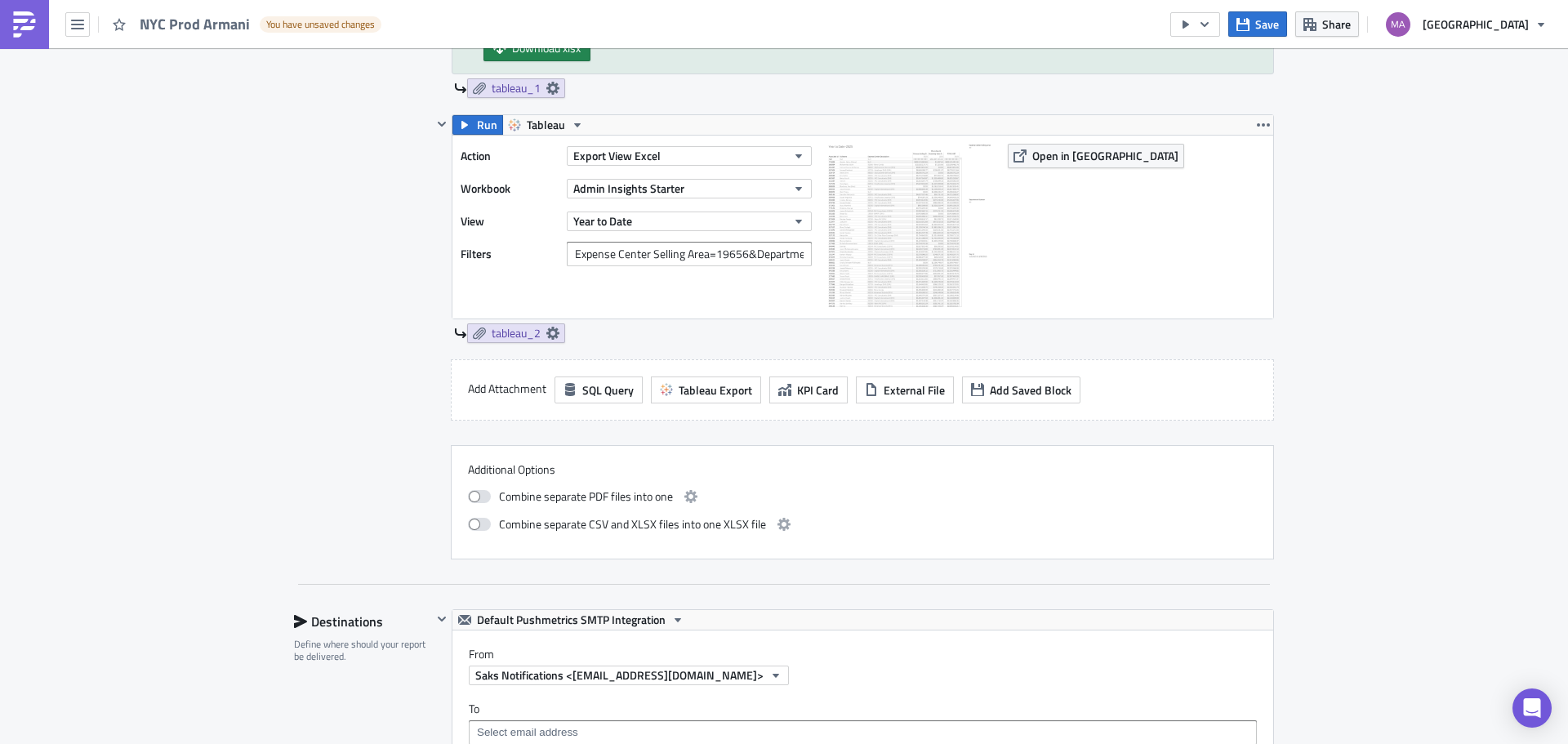
scroll to position [816, 0]
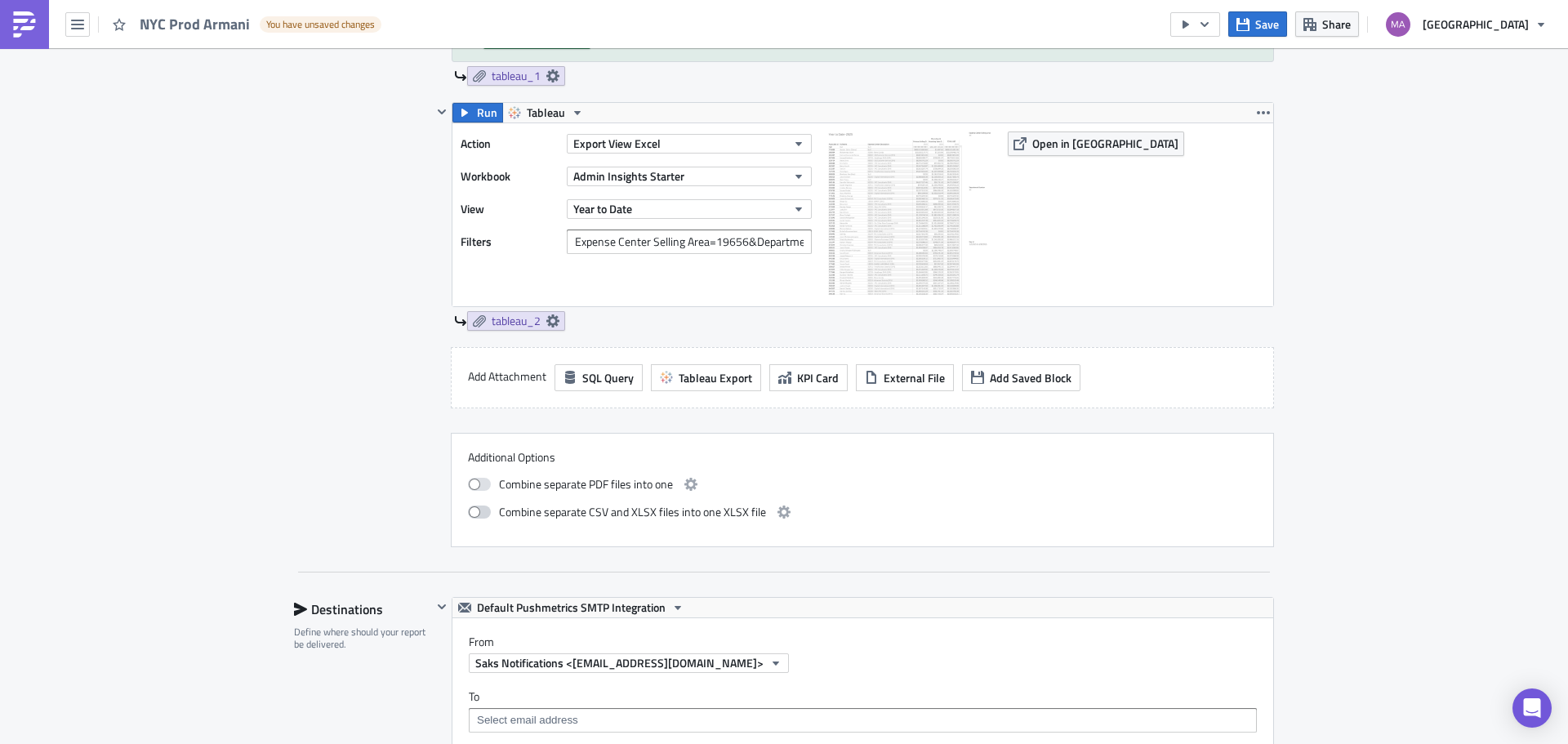
click at [477, 516] on span at bounding box center [479, 511] width 23 height 13
click at [477, 516] on input "checkbox" at bounding box center [477, 510] width 10 height 10
checkbox input "true"
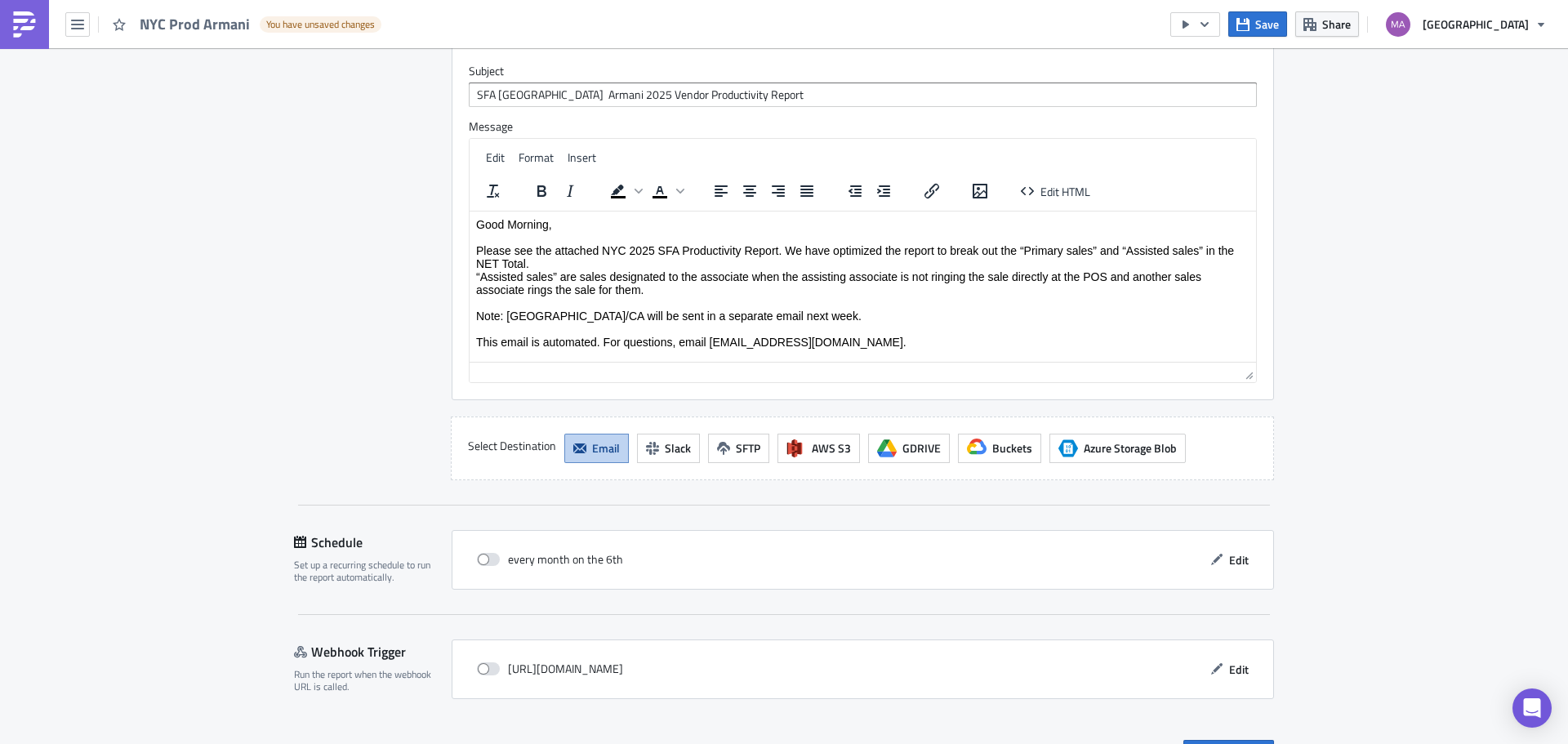
scroll to position [1689, 0]
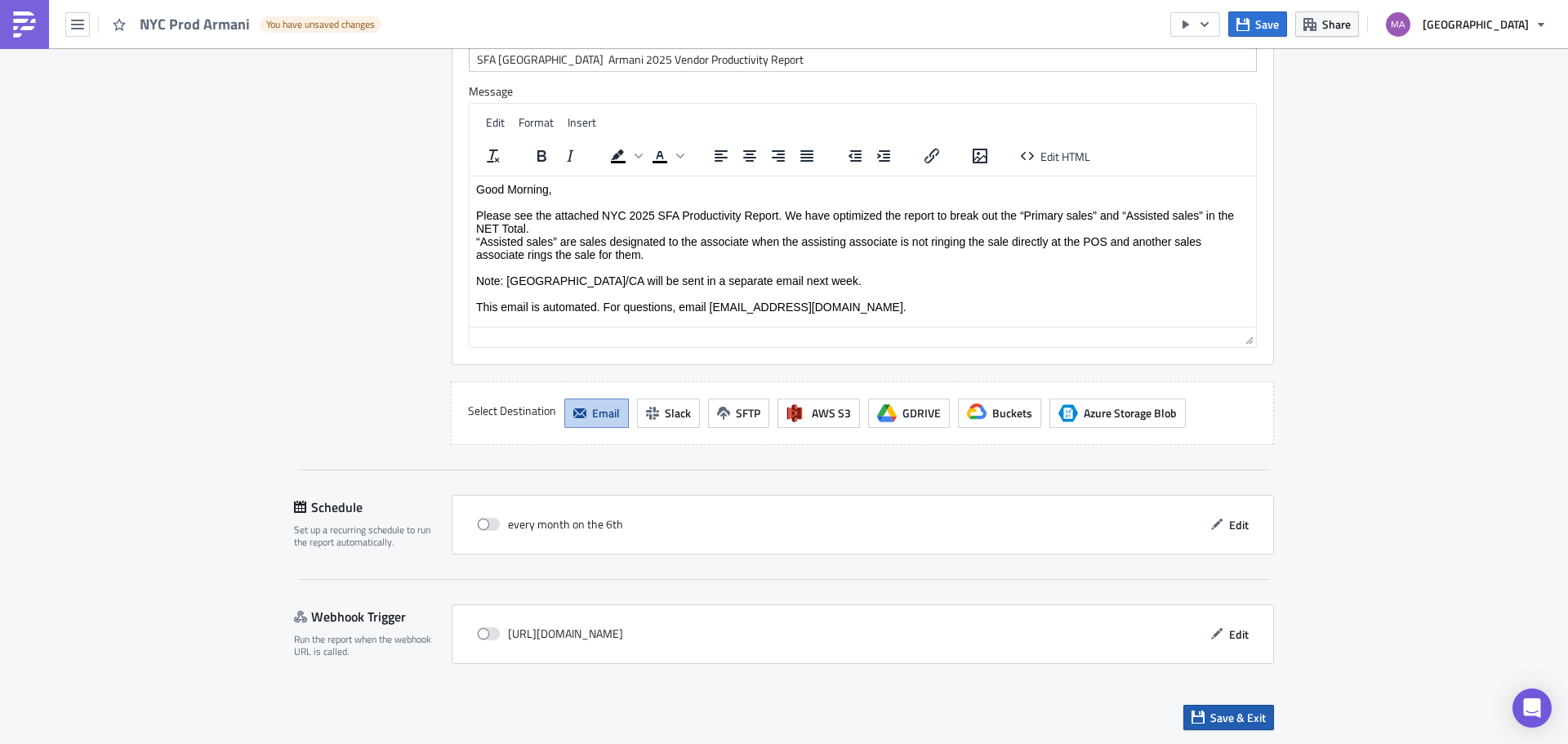
click at [1228, 712] on span "Save & Exit" at bounding box center [1238, 717] width 55 height 17
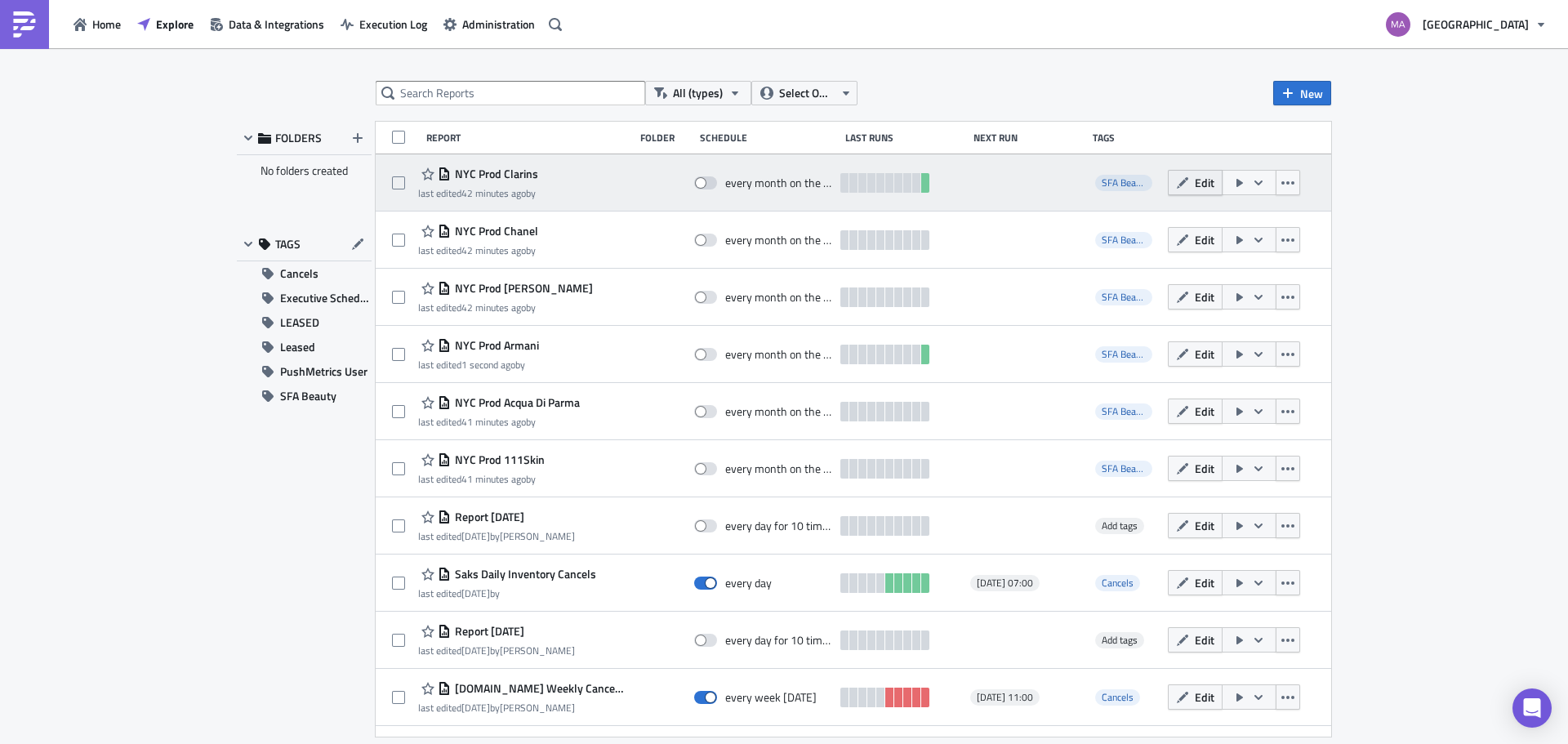
click at [1176, 189] on icon "button" at bounding box center [1182, 183] width 13 height 13
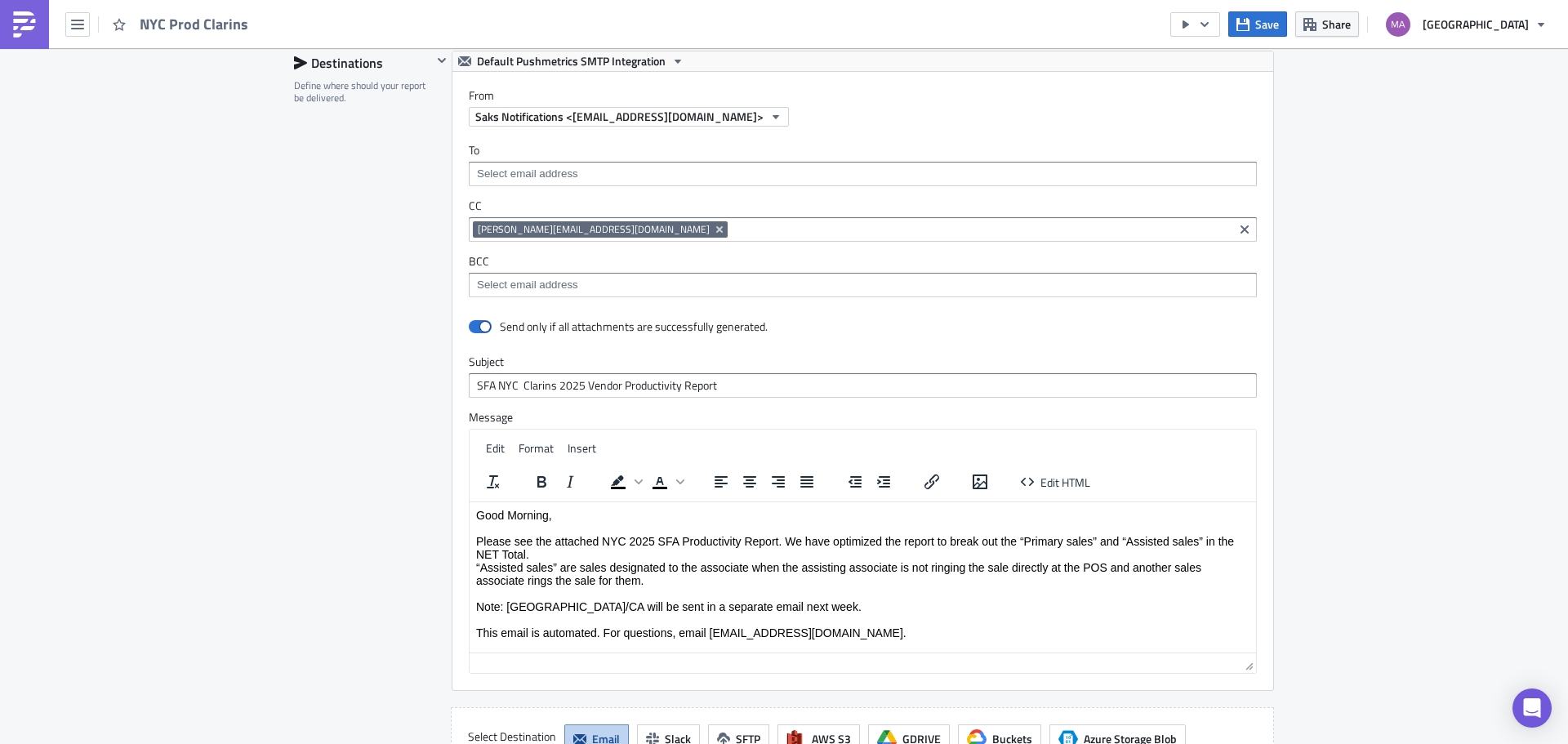
scroll to position [1143, 0]
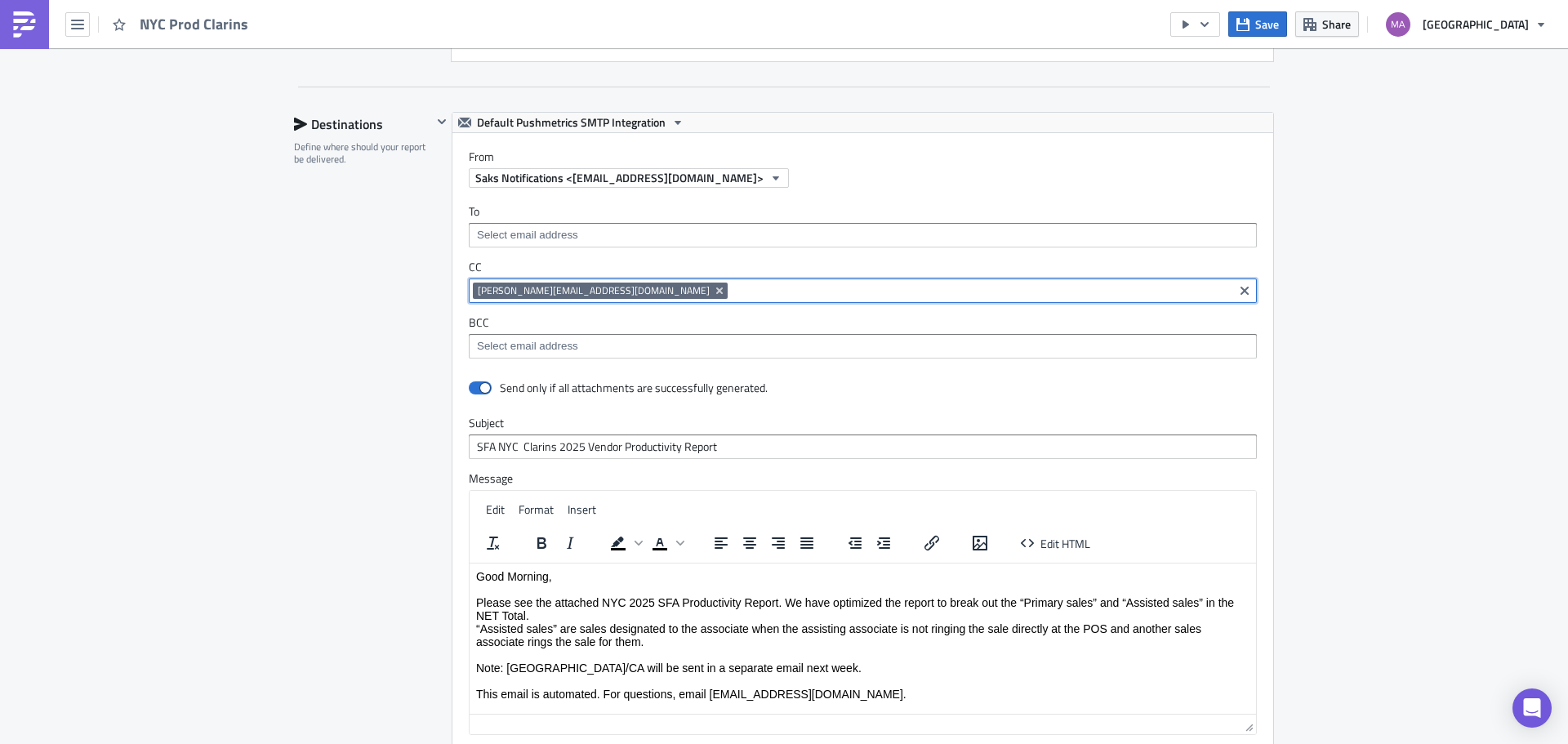
click at [732, 291] on input at bounding box center [980, 291] width 497 height 16
click at [732, 284] on input "maiya" at bounding box center [980, 291] width 497 height 16
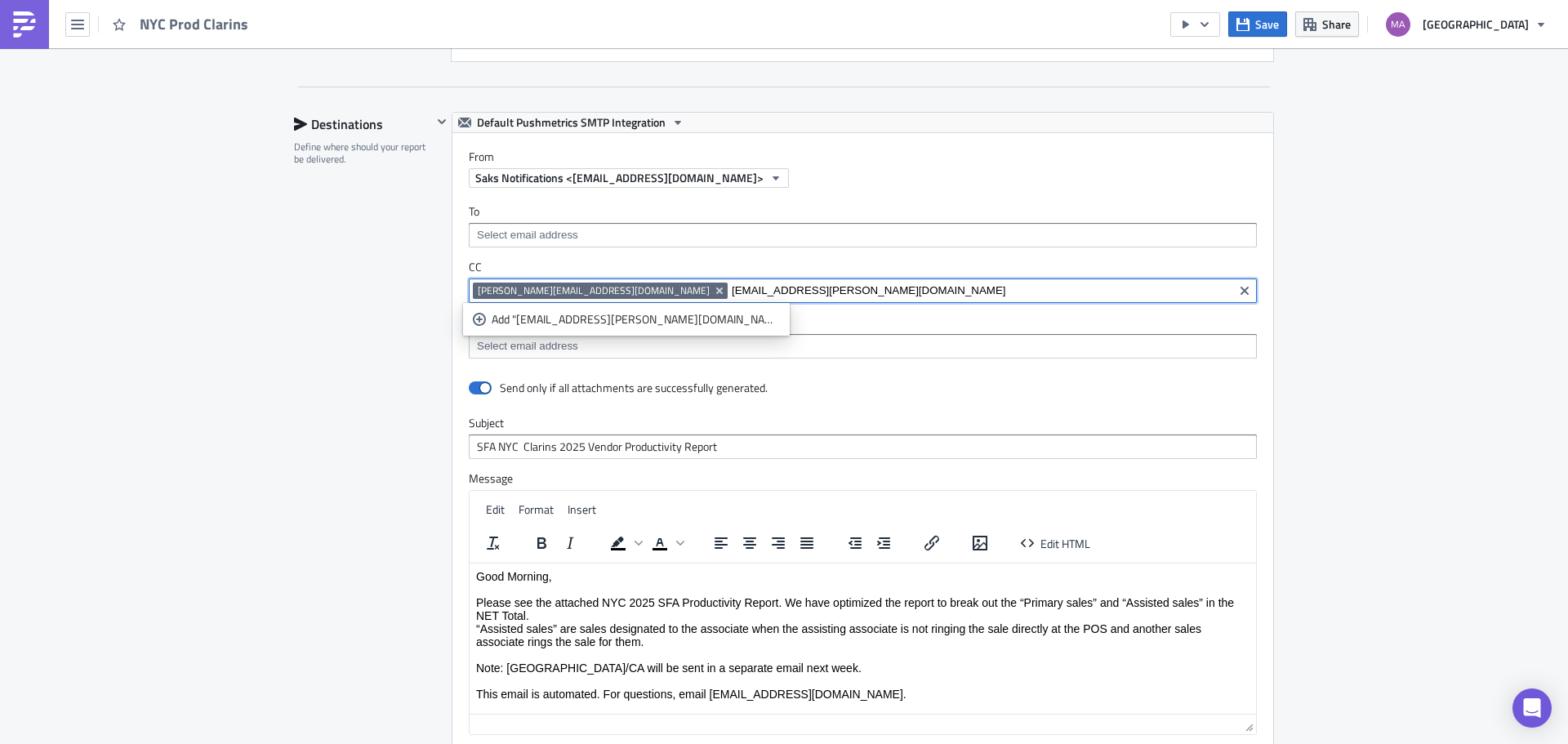
type input "[EMAIL_ADDRESS][PERSON_NAME][DOMAIN_NAME]"
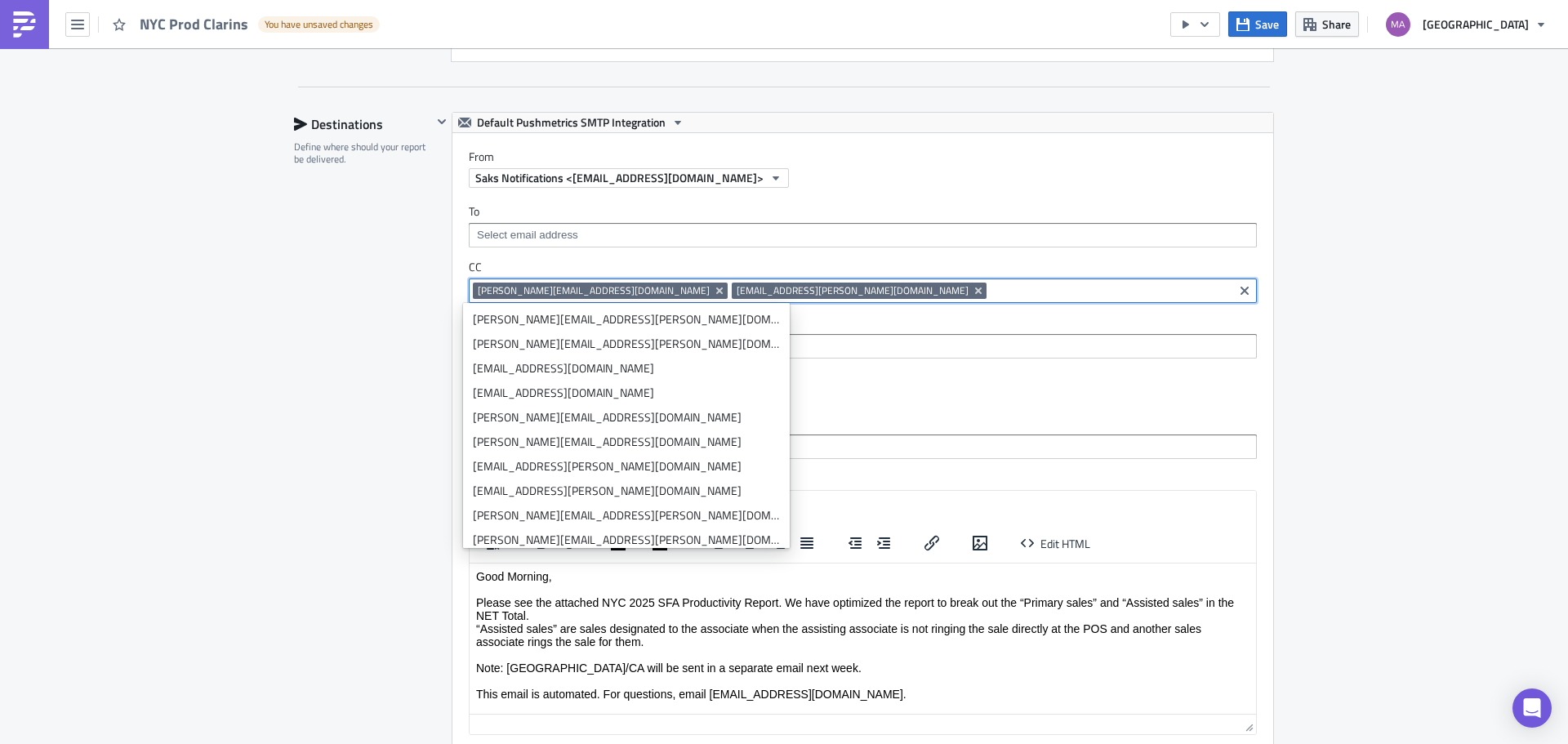
click at [1434, 322] on div "Execution Log Edit " NYC Prod Clarins " Draft Settings Configure the basics of …" at bounding box center [784, 19] width 1568 height 2229
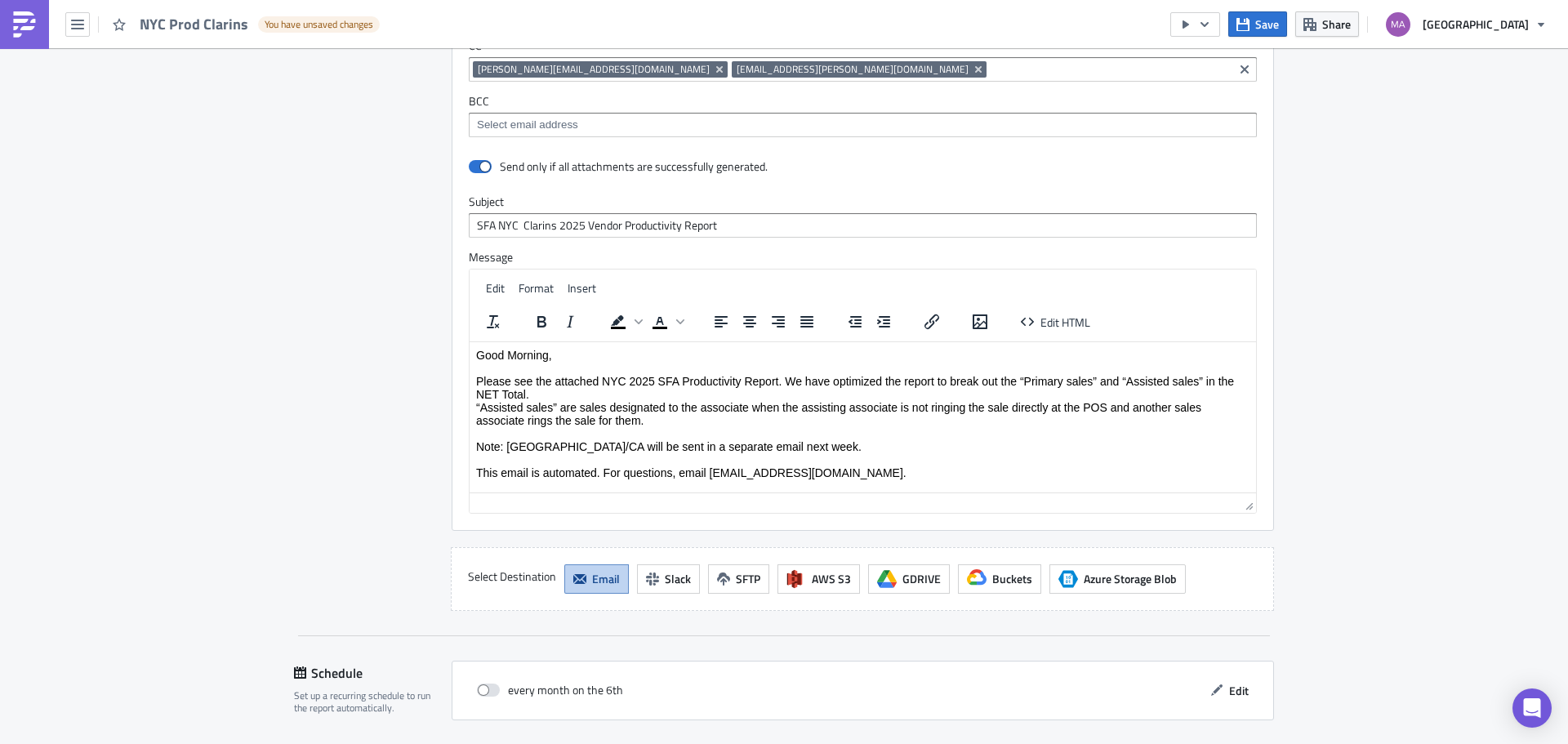
scroll to position [1530, 0]
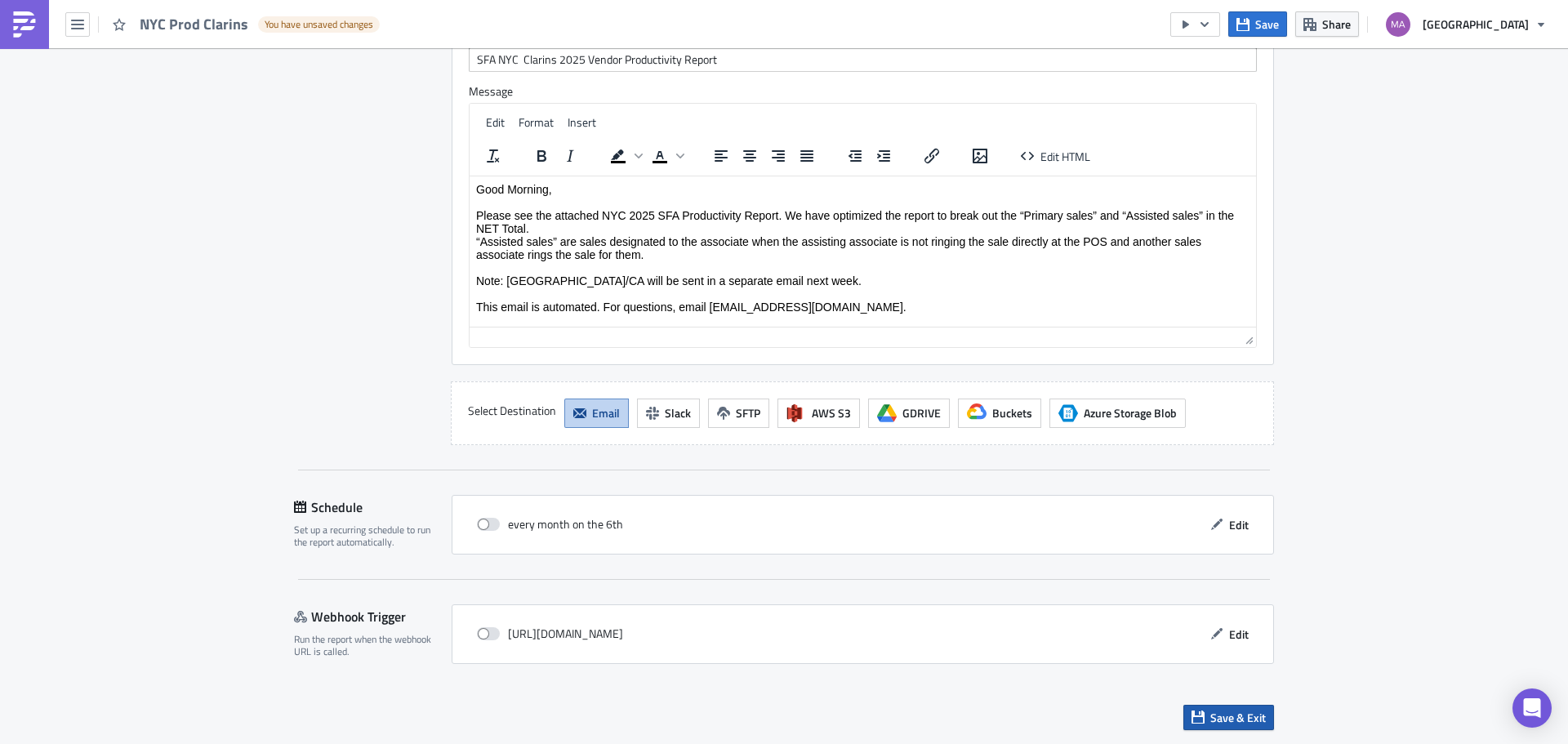
click at [1232, 714] on span "Save & Exit" at bounding box center [1238, 717] width 55 height 17
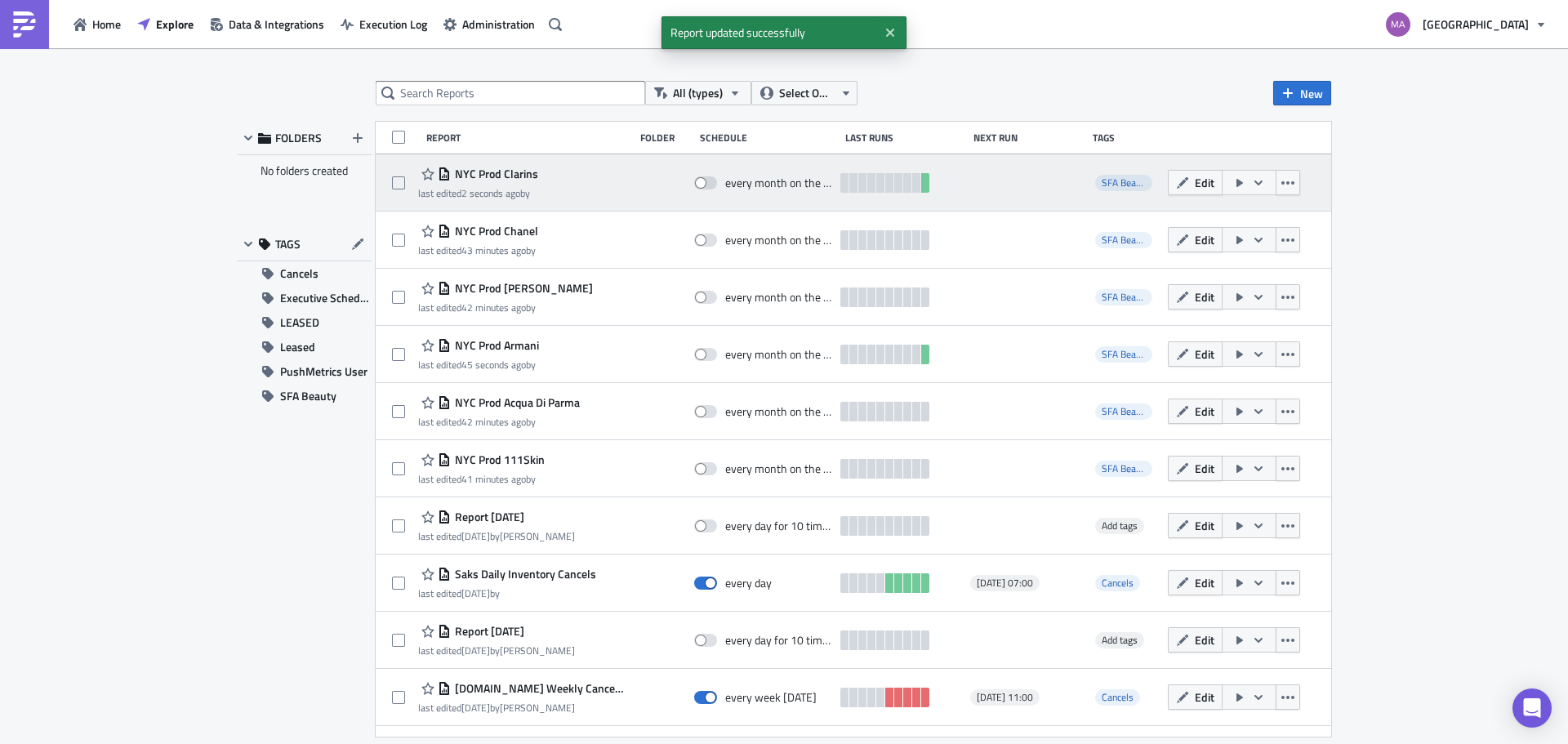
click at [1233, 184] on icon "button" at bounding box center [1239, 183] width 13 height 13
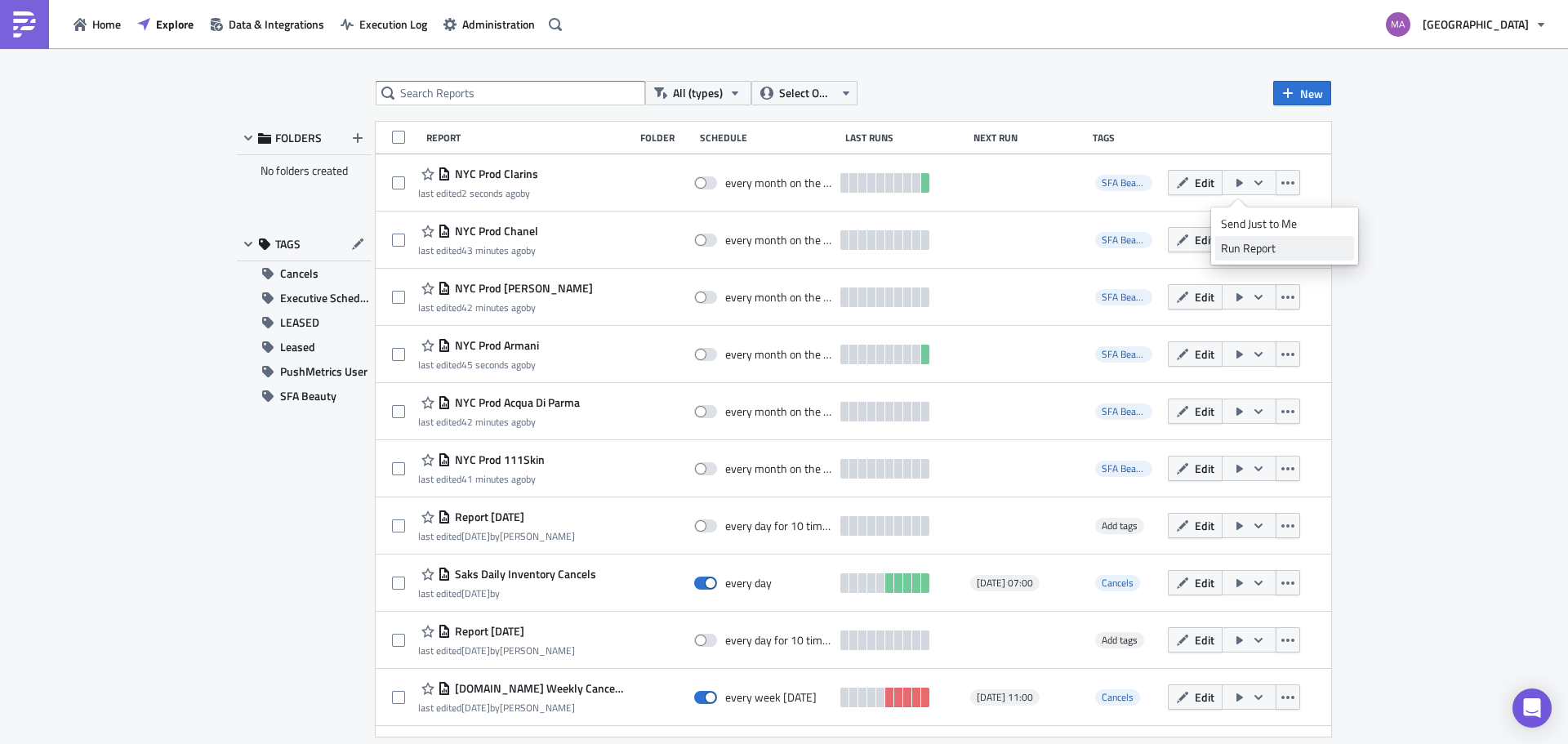
click at [1231, 253] on div "Run Report" at bounding box center [1284, 248] width 128 height 16
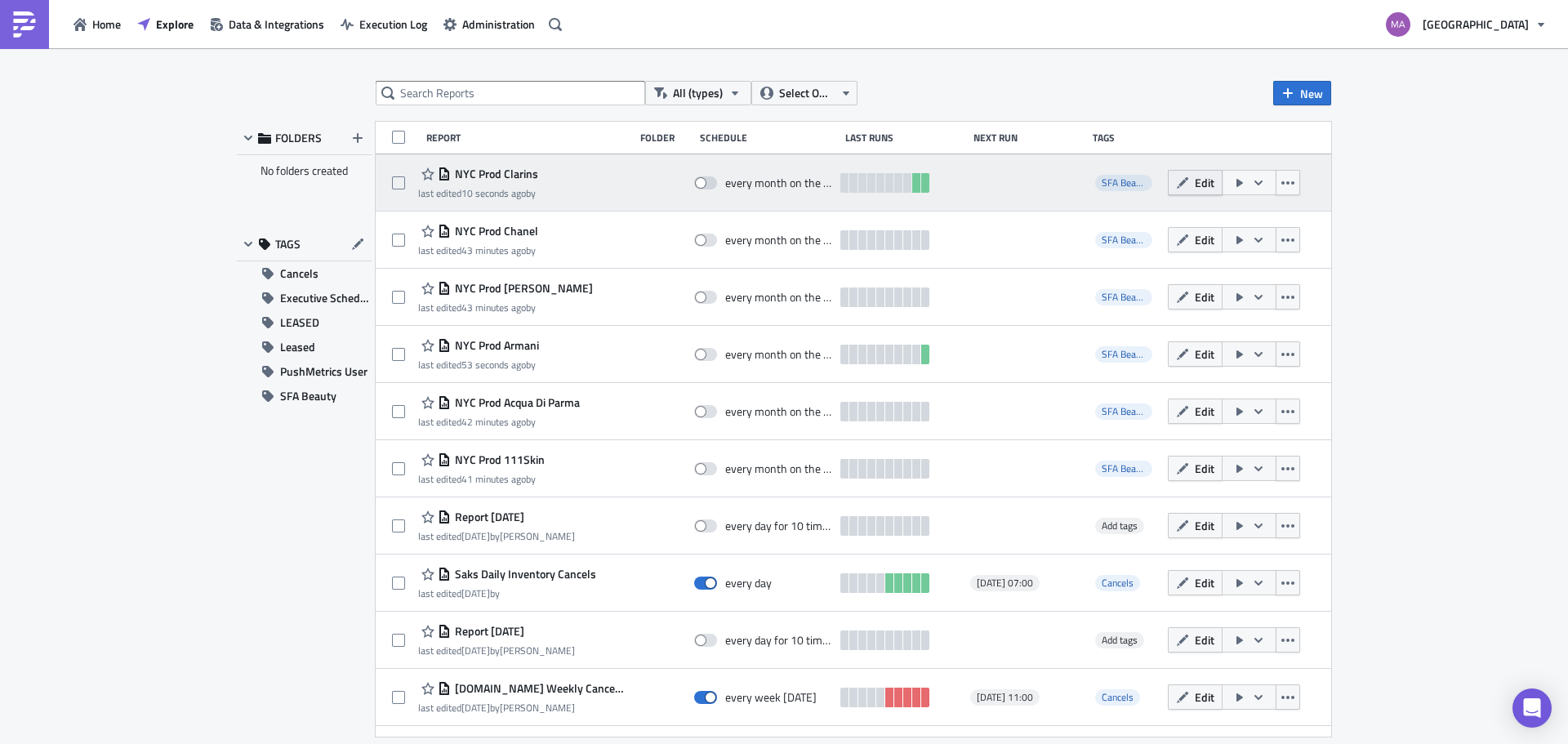
click at [1195, 191] on span "Edit" at bounding box center [1204, 183] width 20 height 17
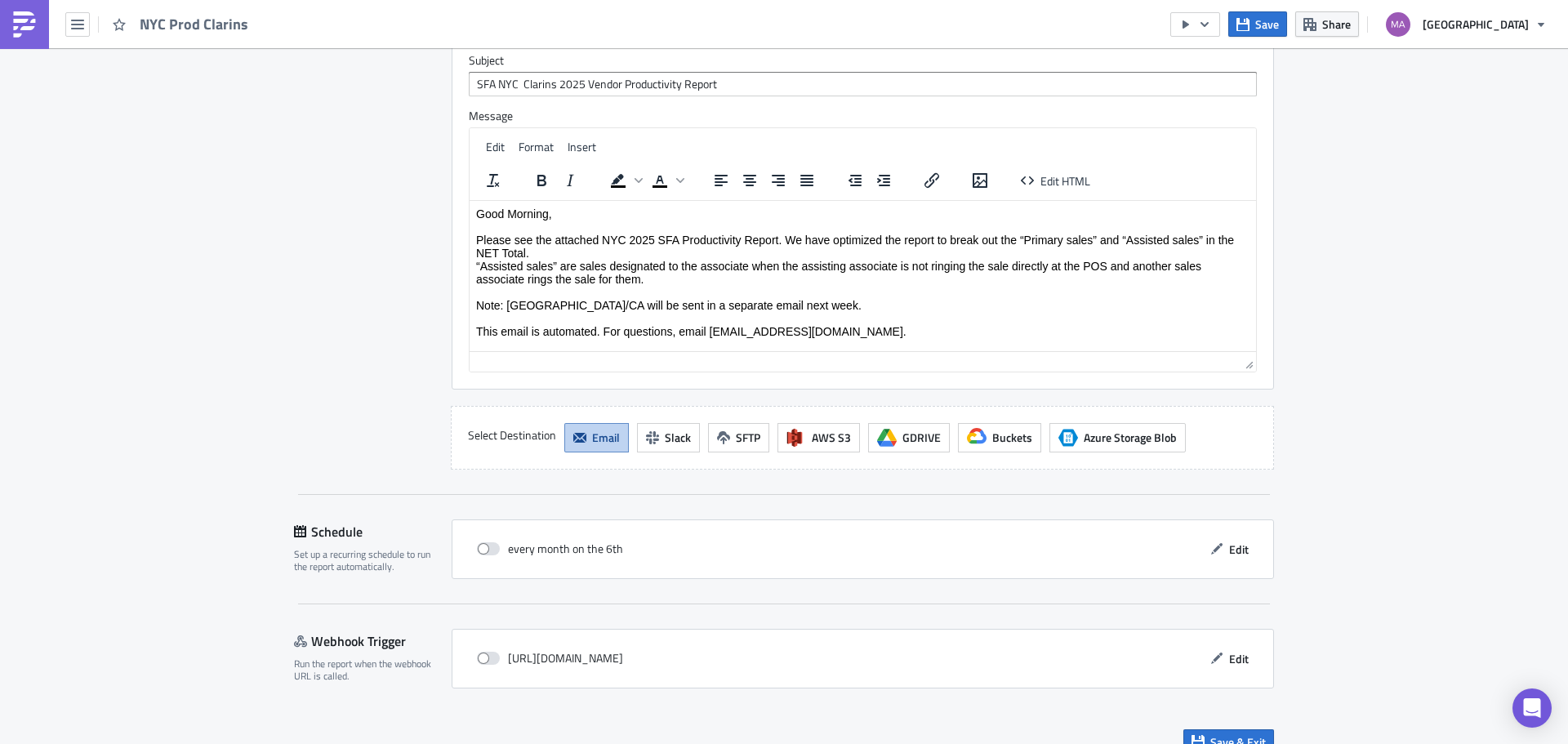
scroll to position [1530, 0]
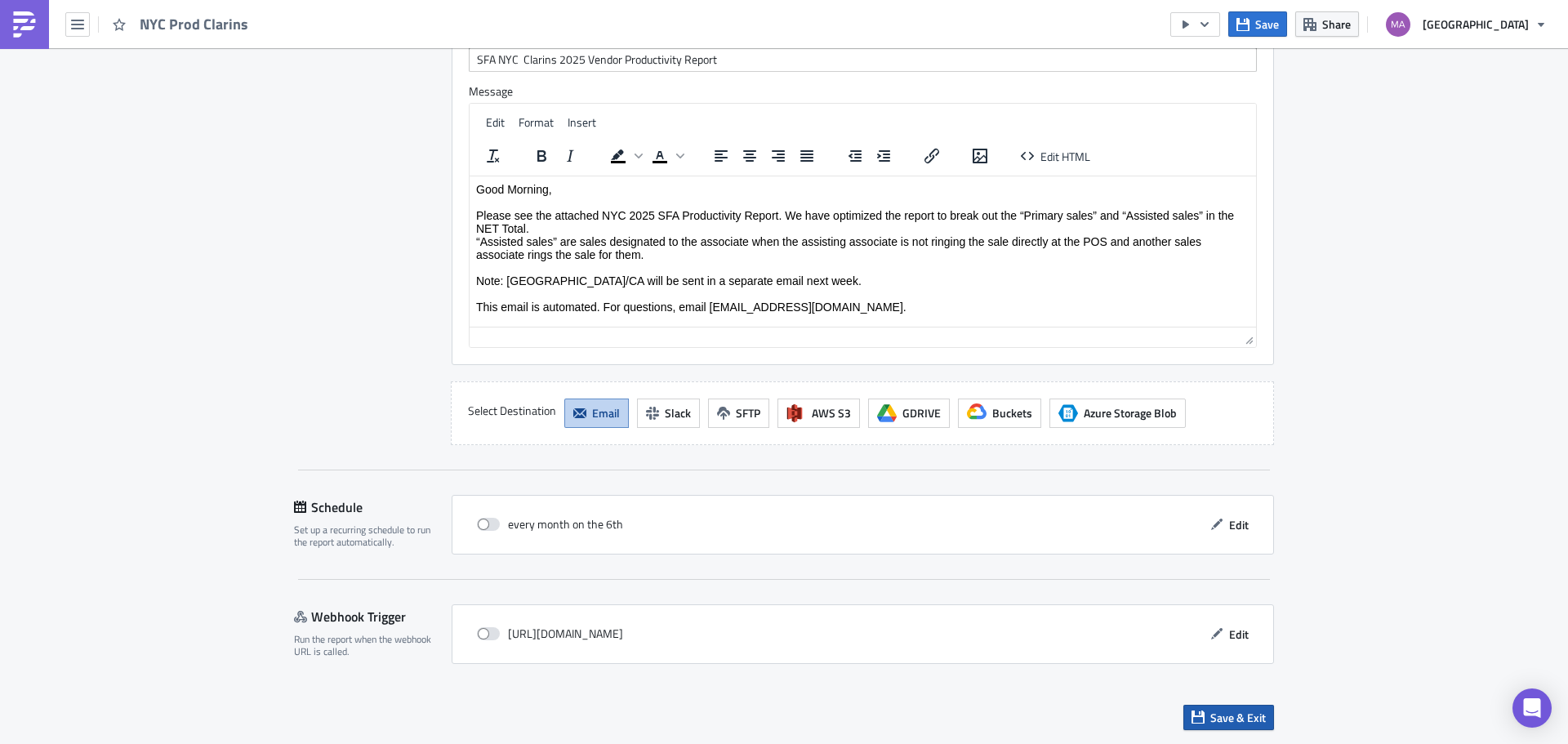
click at [1228, 717] on span "Save & Exit" at bounding box center [1238, 717] width 55 height 17
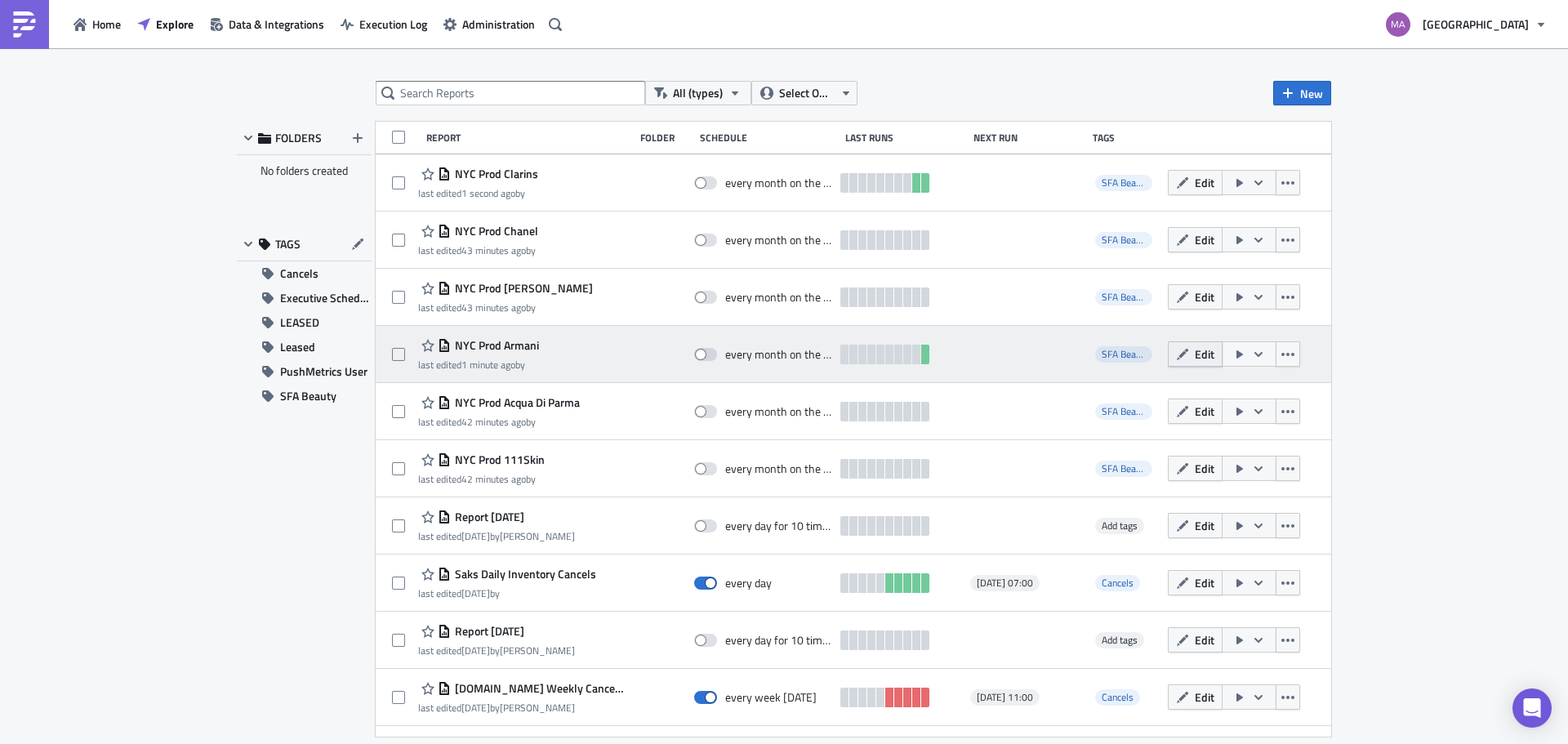
click at [1177, 354] on icon "button" at bounding box center [1182, 353] width 11 height 11
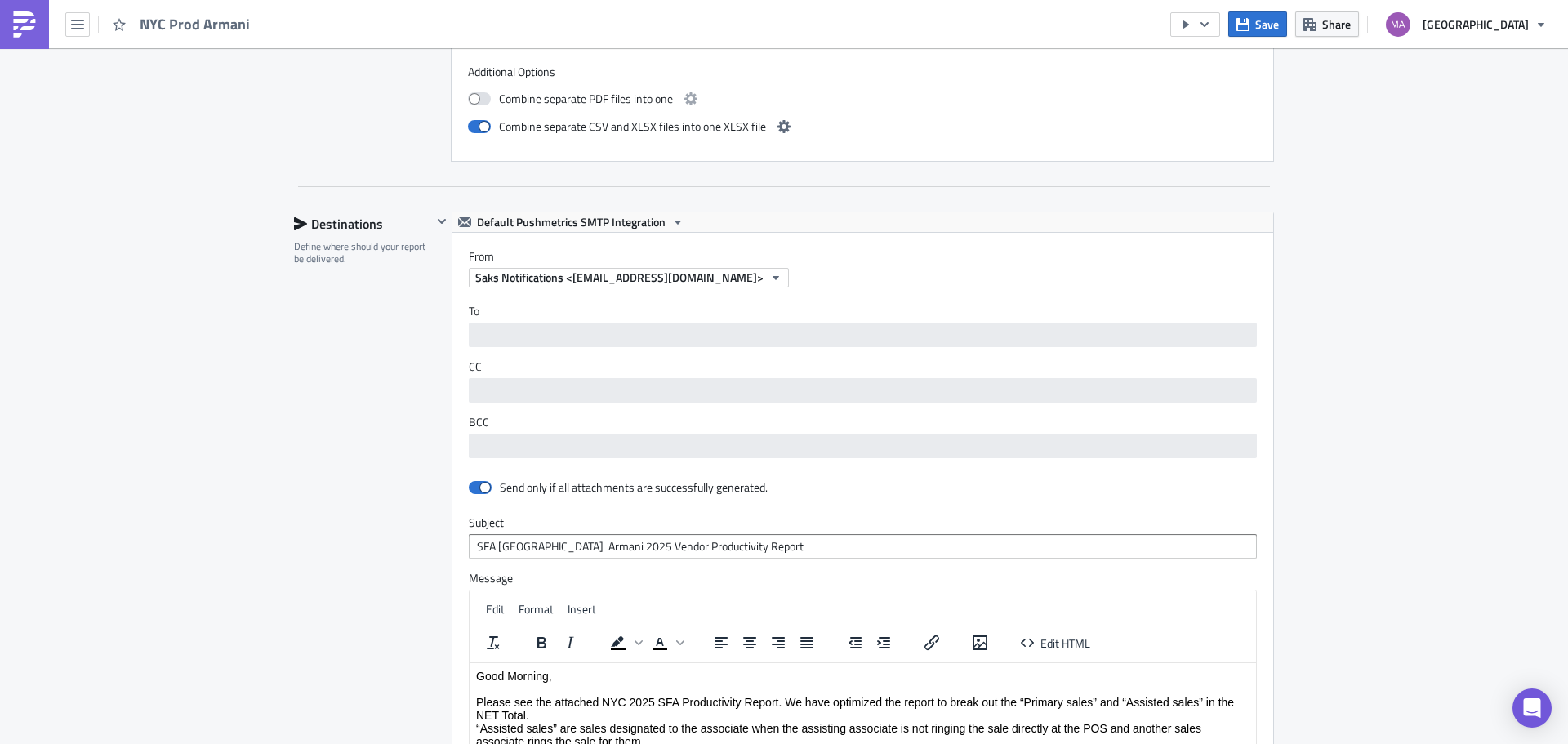
scroll to position [1143, 0]
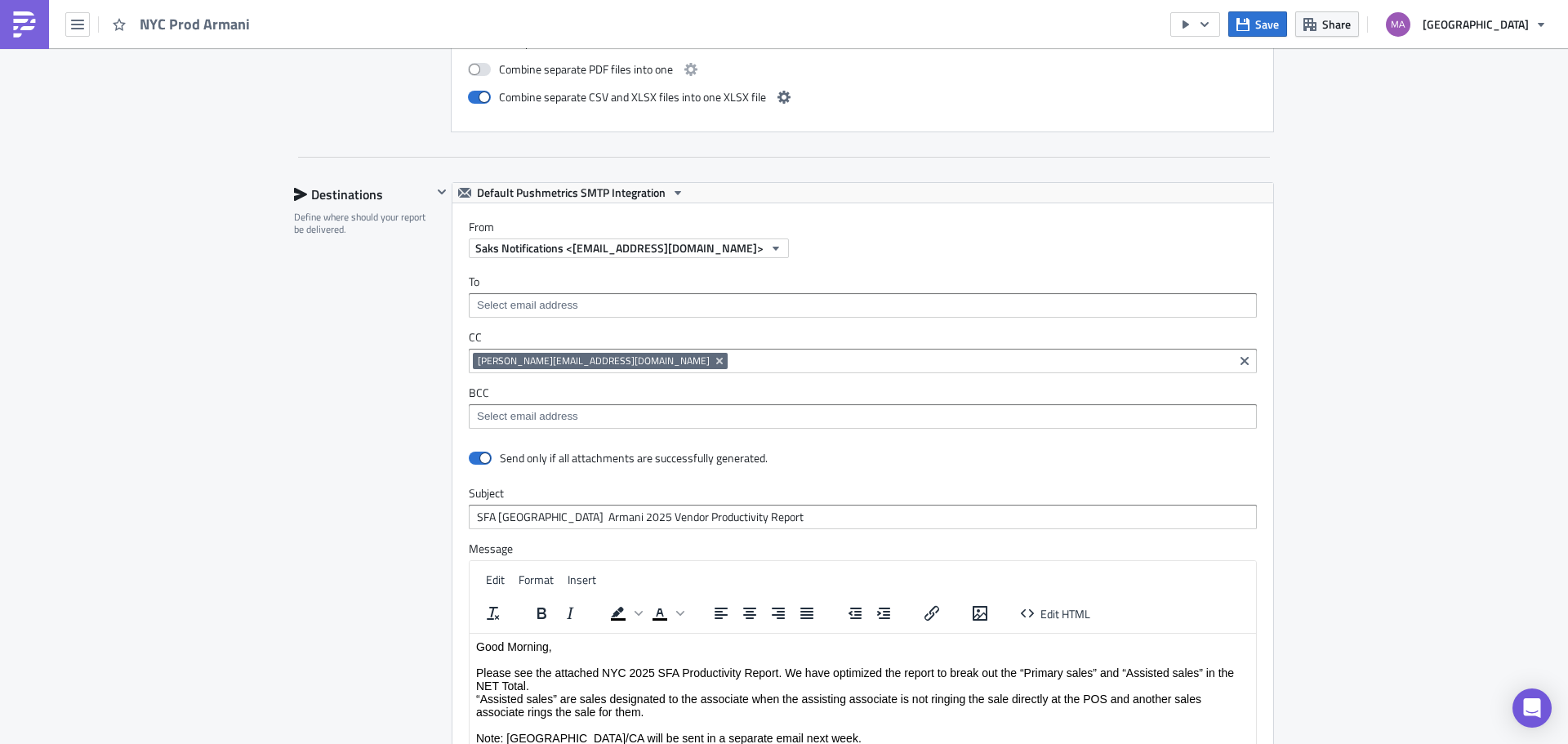
click at [732, 364] on input at bounding box center [980, 360] width 497 height 16
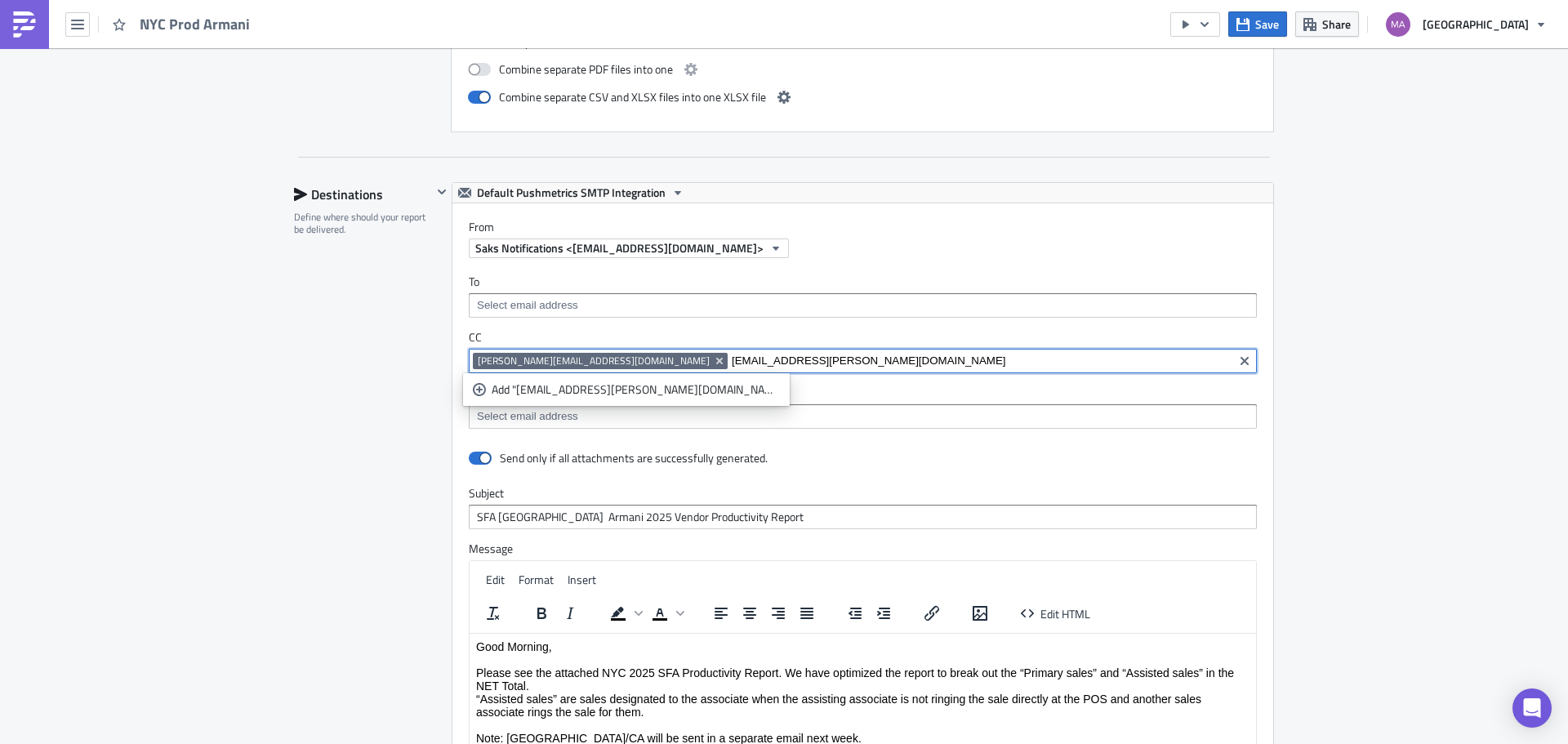
type input "[EMAIL_ADDRESS][PERSON_NAME][DOMAIN_NAME]"
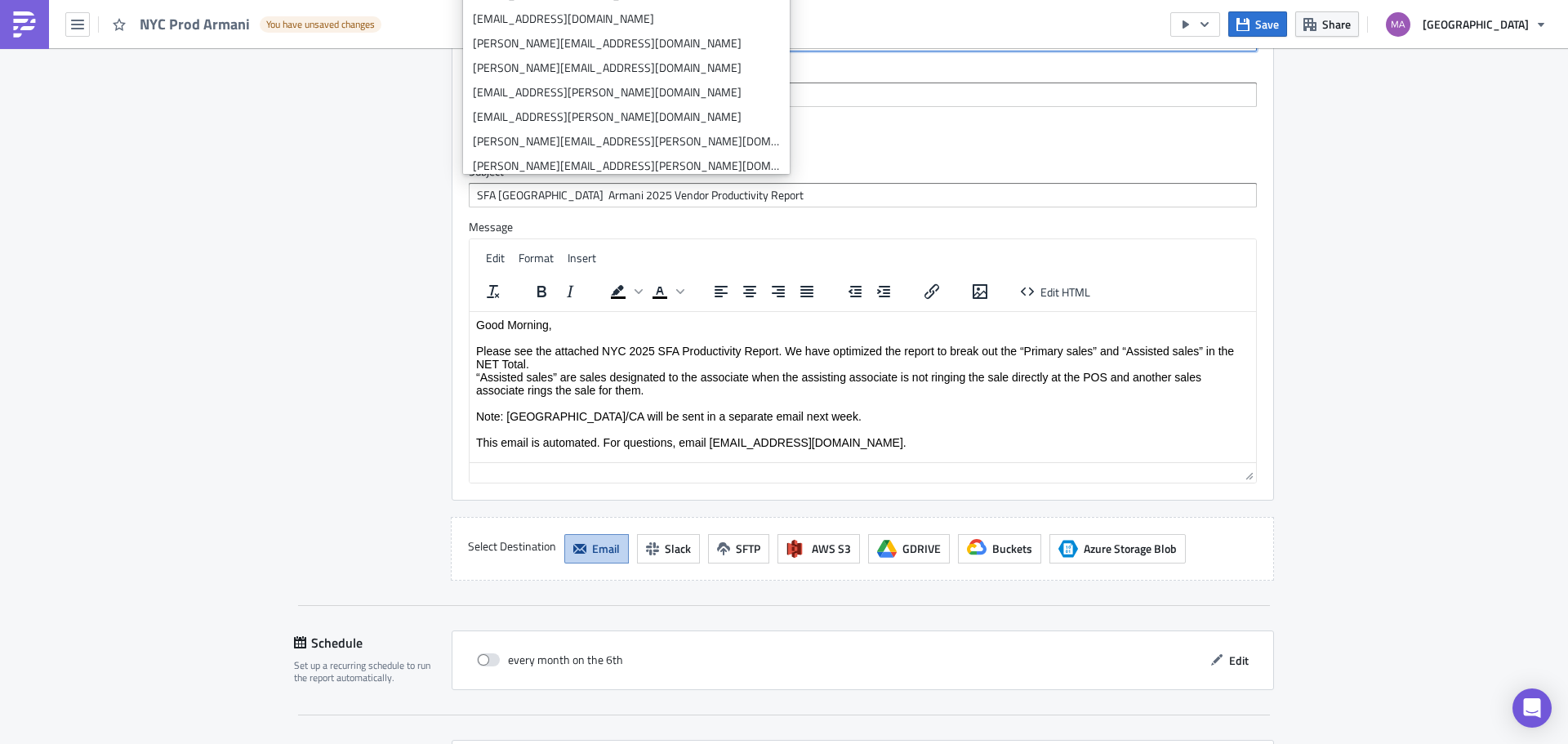
scroll to position [1601, 0]
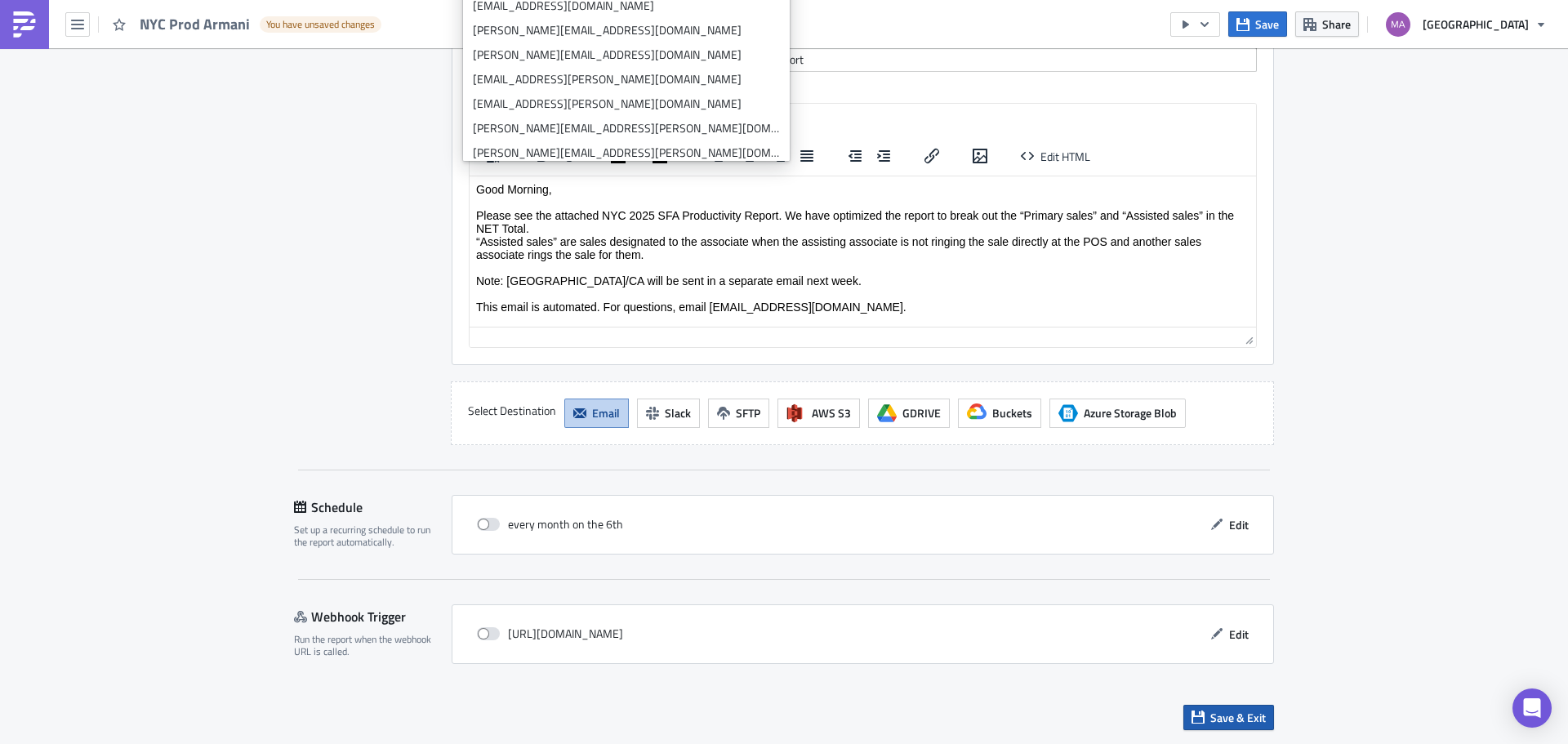
click at [1210, 709] on span "Save & Exit" at bounding box center [1238, 717] width 55 height 17
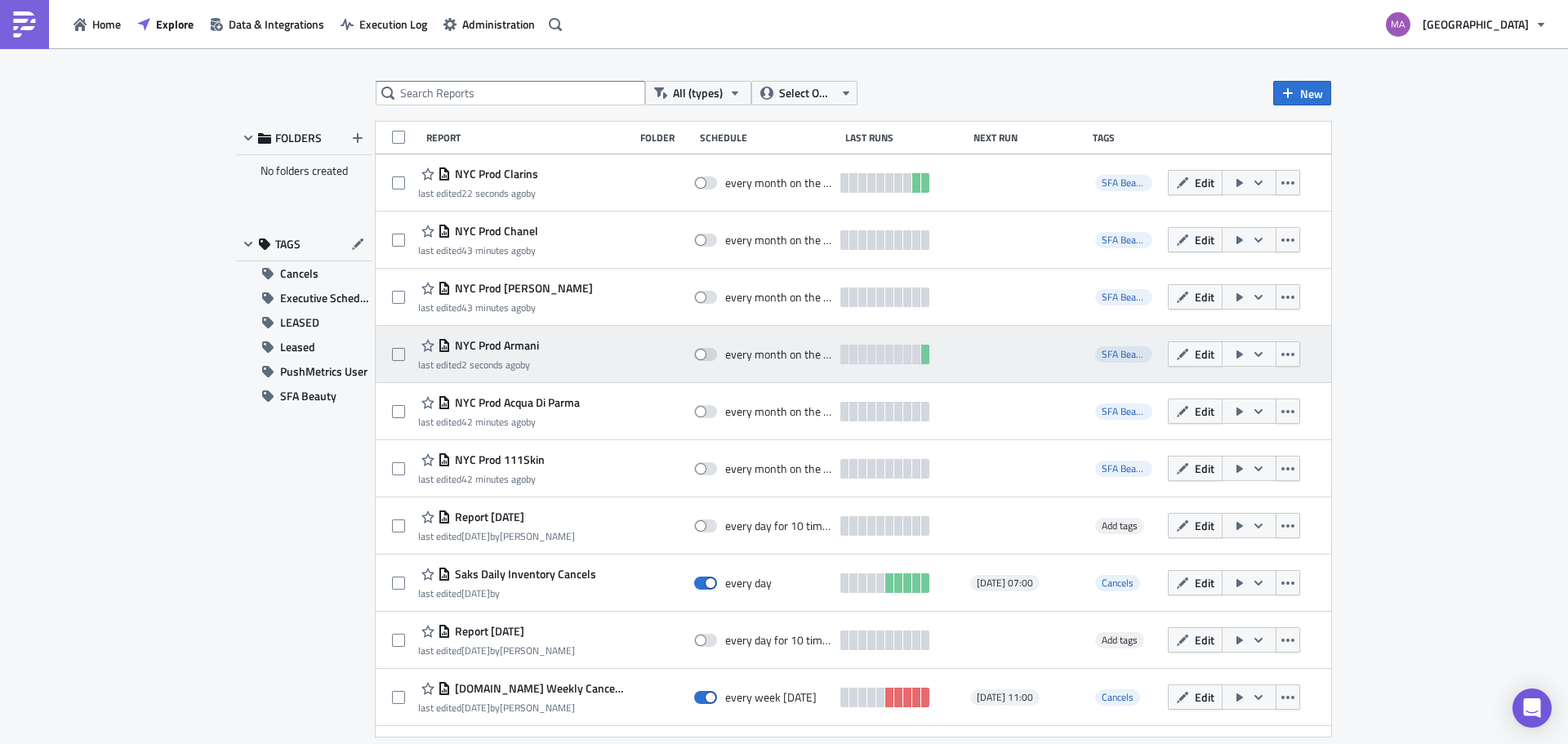
click at [1236, 354] on icon "button" at bounding box center [1240, 353] width 7 height 8
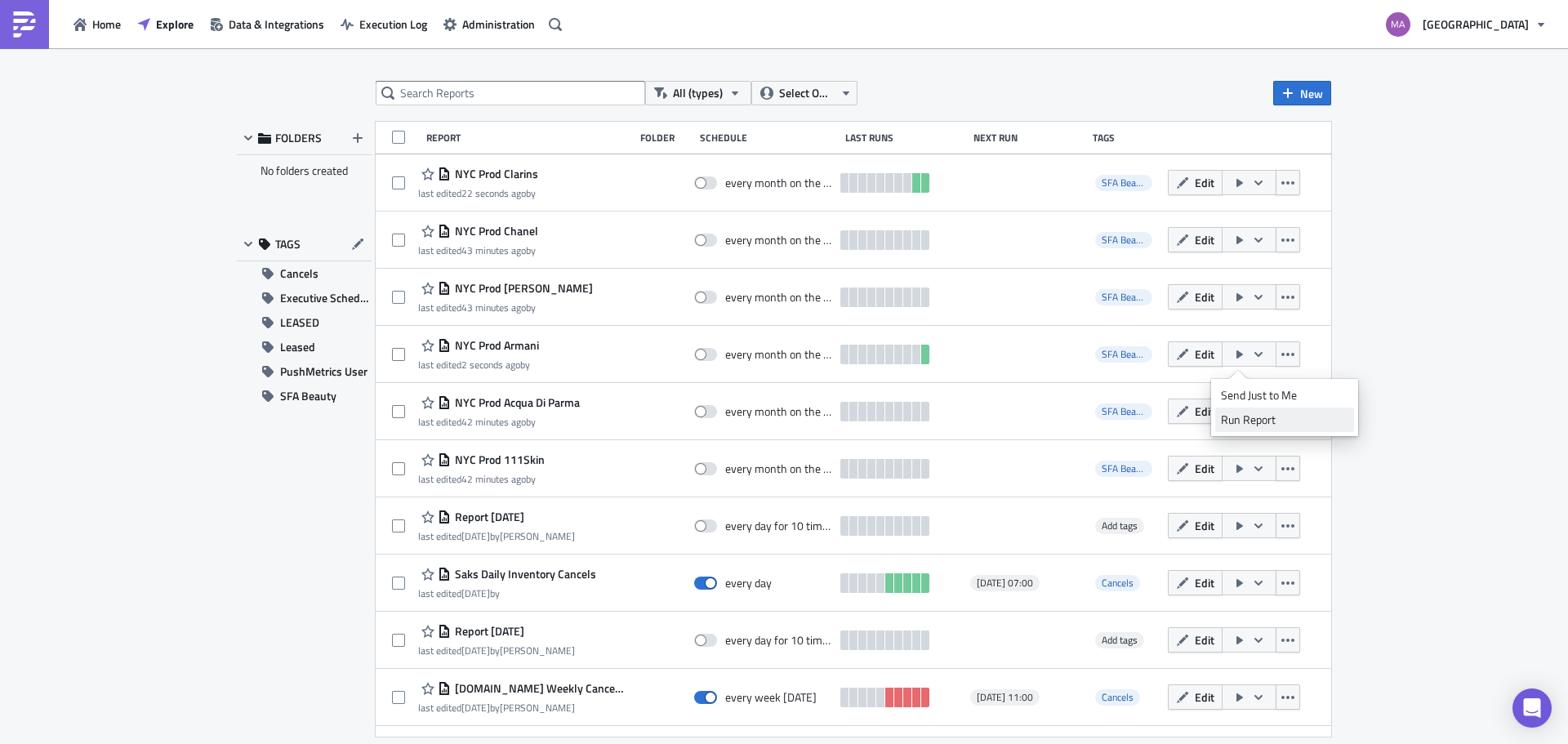
click at [1242, 418] on div "Run Report" at bounding box center [1284, 419] width 128 height 16
click at [315, 403] on span "SFA Beauty" at bounding box center [308, 396] width 56 height 24
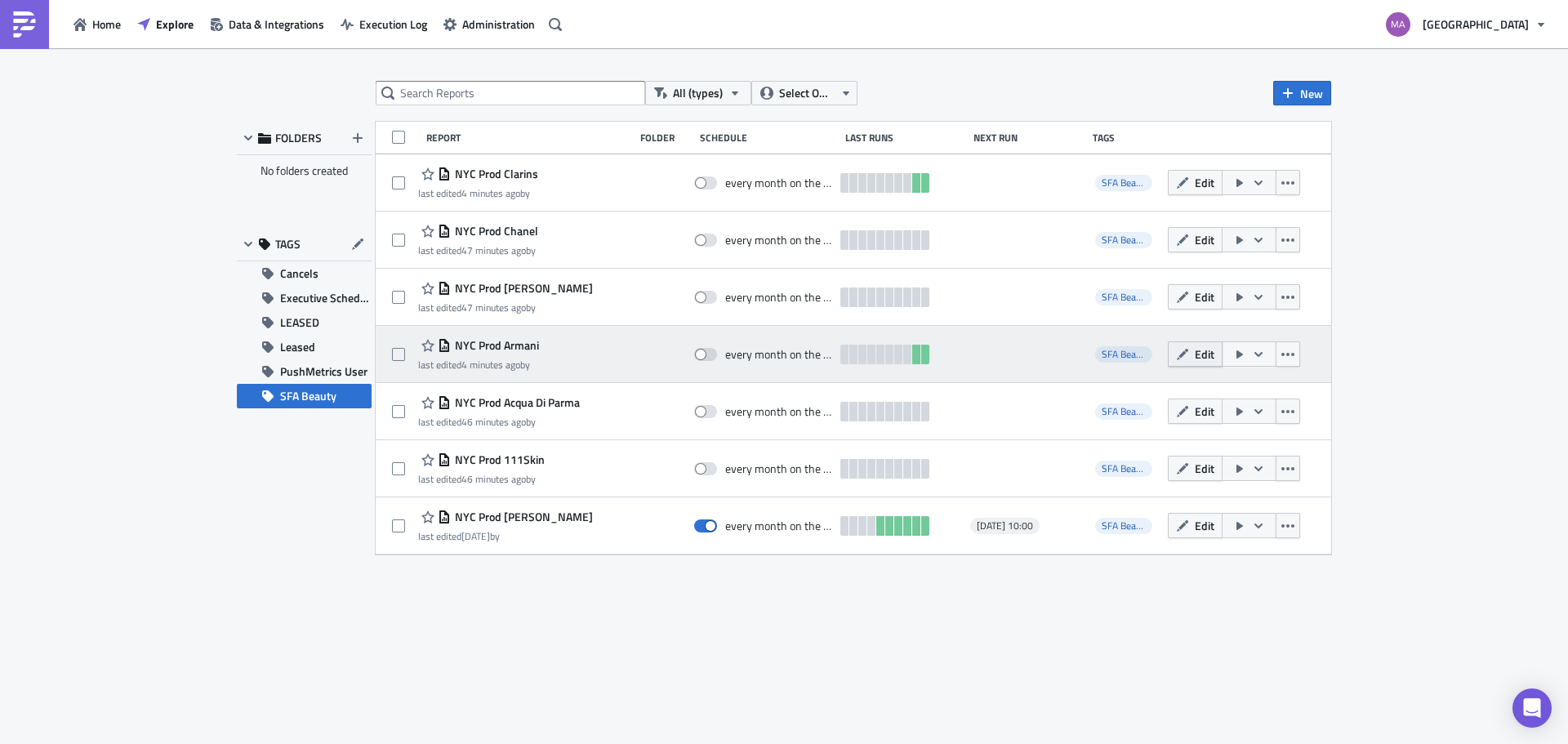
click at [1180, 358] on icon "button" at bounding box center [1182, 354] width 13 height 13
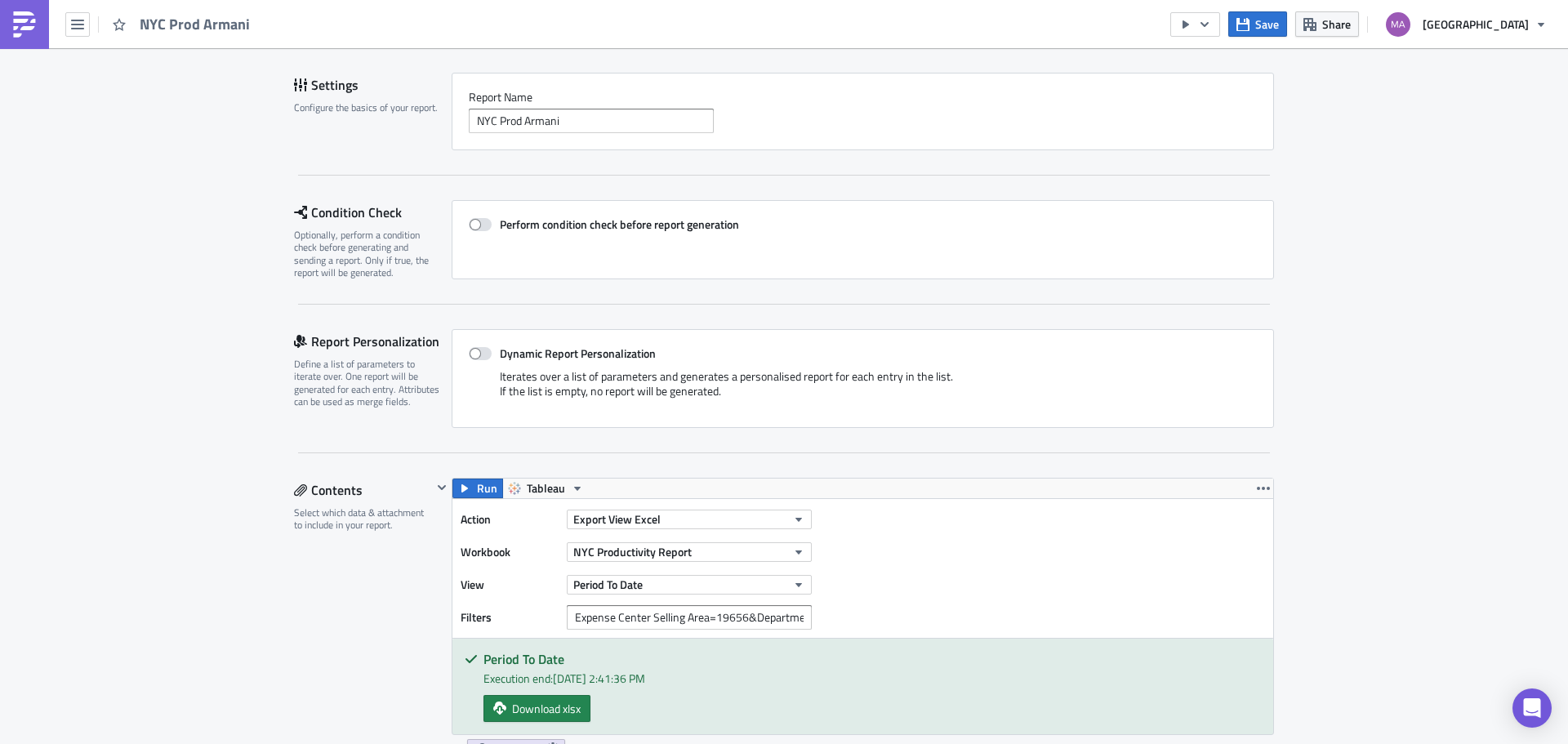
scroll to position [572, 0]
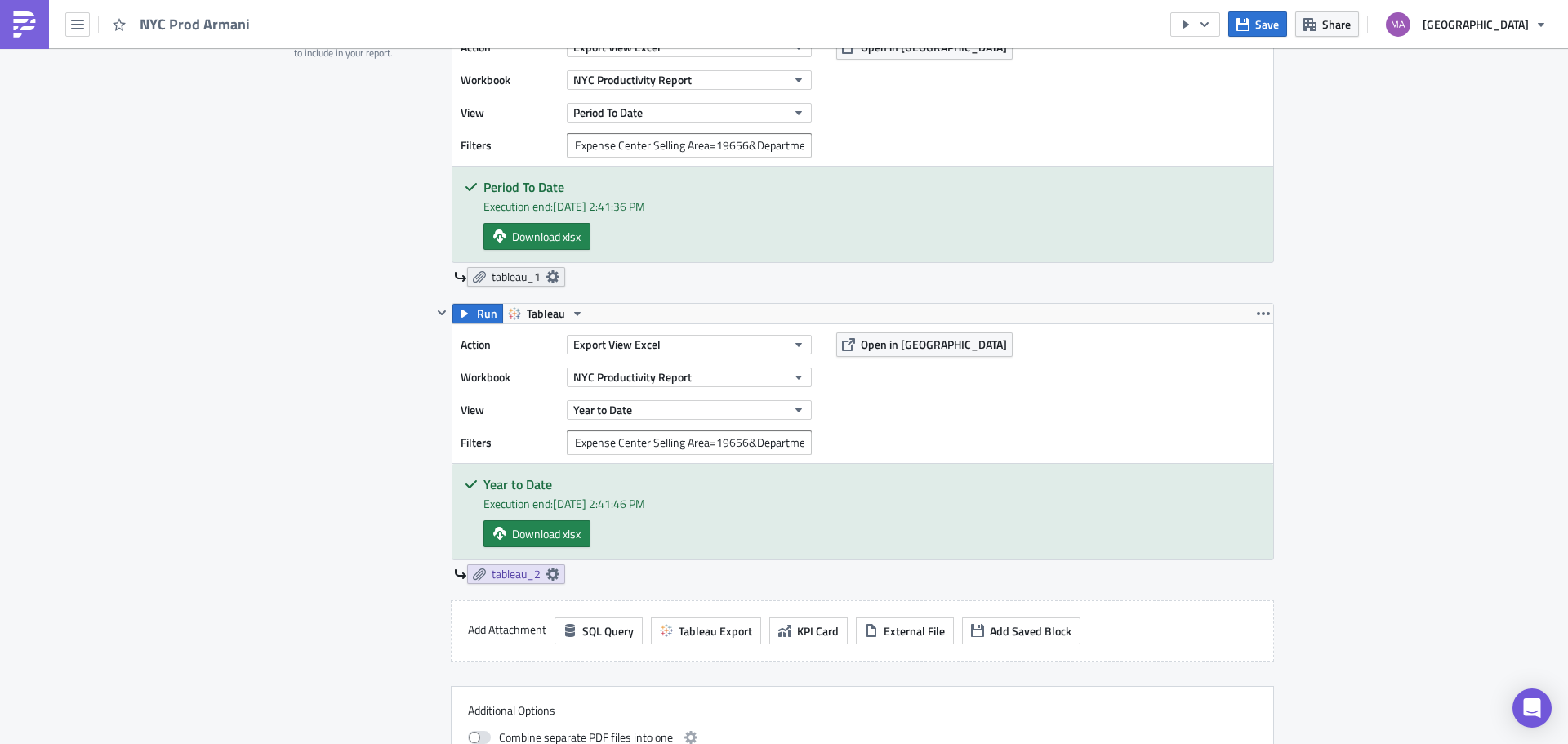
click at [512, 278] on span "tableau_1" at bounding box center [515, 277] width 49 height 15
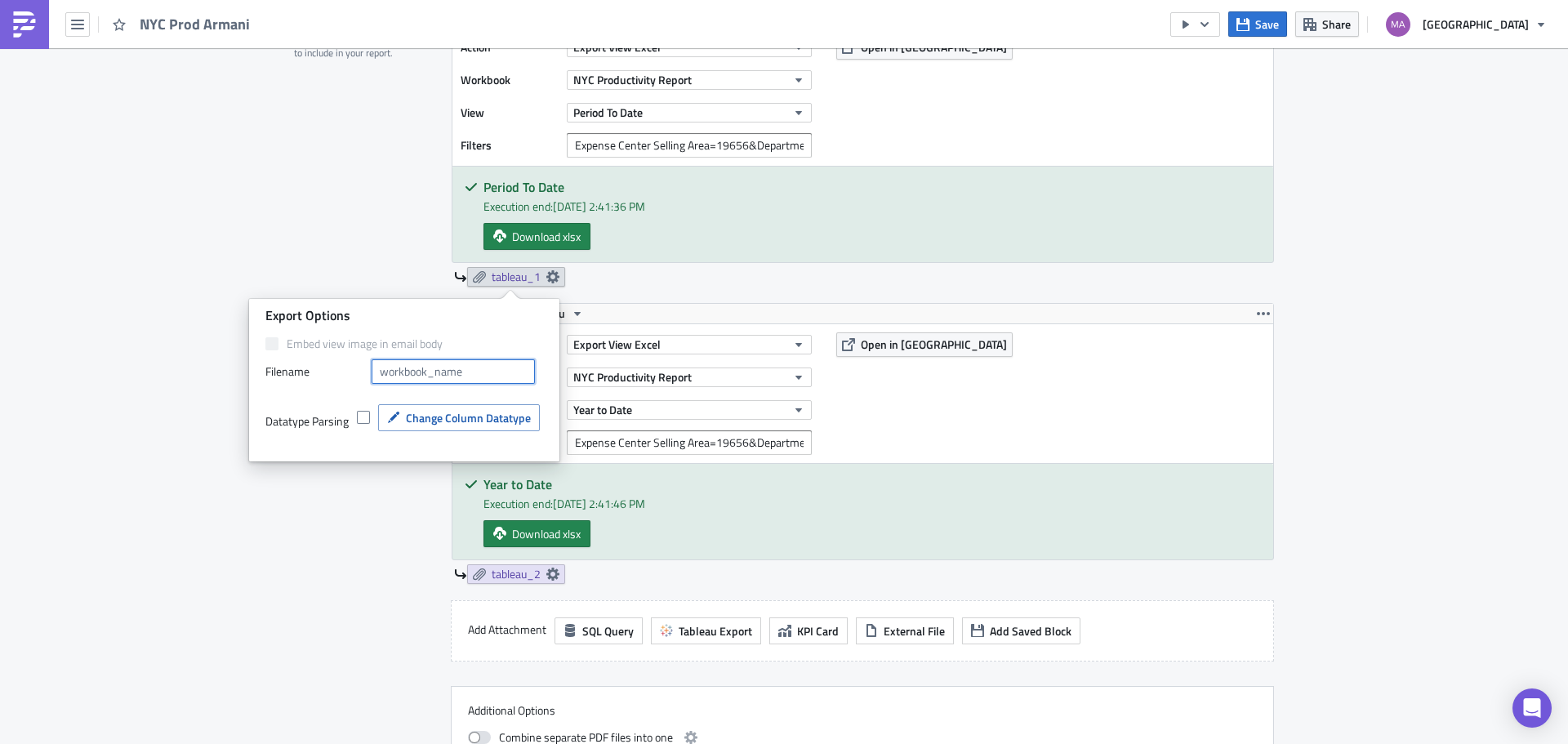
click at [469, 369] on input "text" at bounding box center [453, 372] width 163 height 24
type input "Period to Date"
click at [503, 569] on span "tableau_2" at bounding box center [515, 573] width 49 height 15
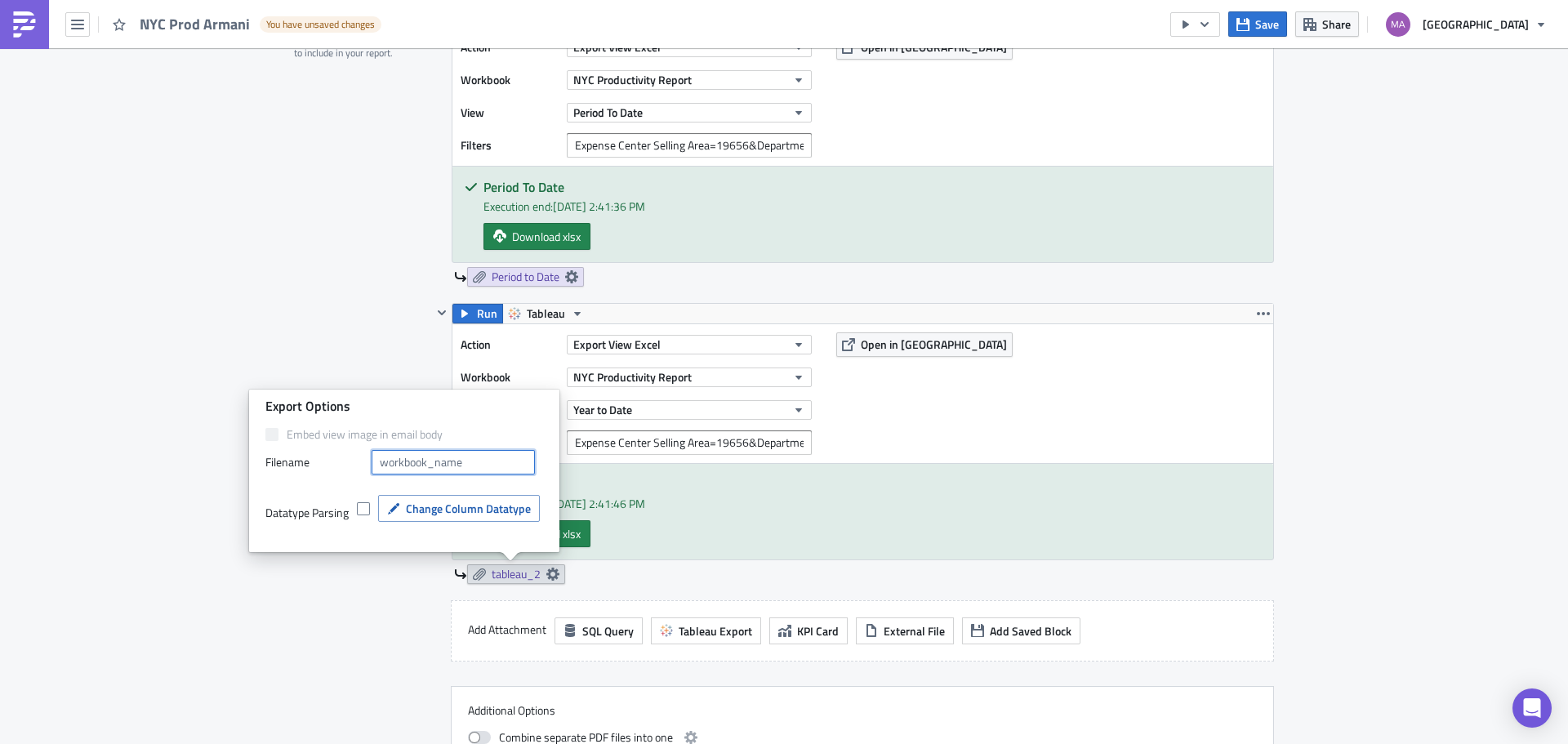
click at [447, 461] on input "text" at bounding box center [453, 462] width 163 height 24
click at [394, 511] on icon "button" at bounding box center [393, 509] width 13 height 13
click at [420, 466] on input "Year to date" at bounding box center [453, 462] width 163 height 24
type input "Year to Date"
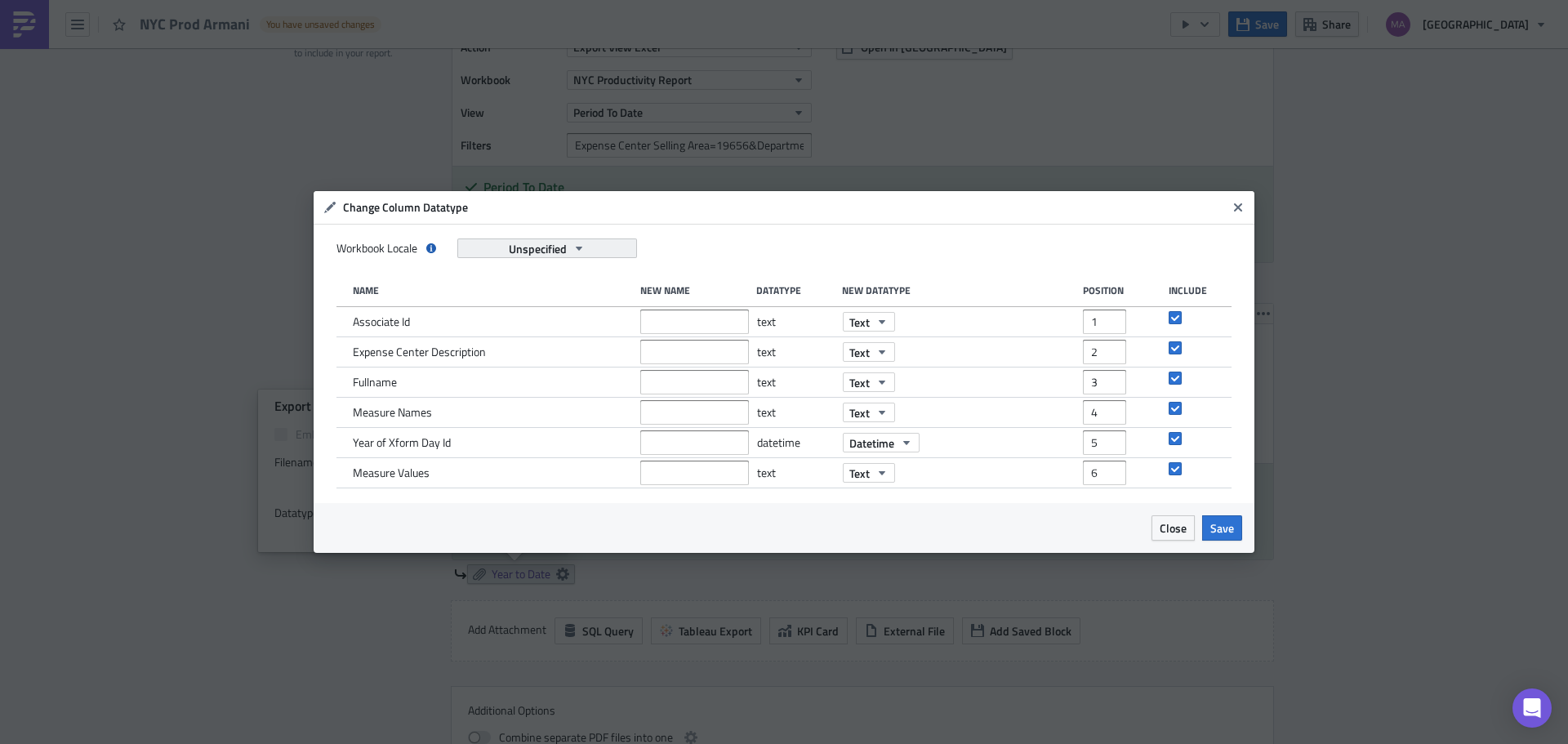
click at [592, 247] on button "Unspecified" at bounding box center [547, 248] width 179 height 20
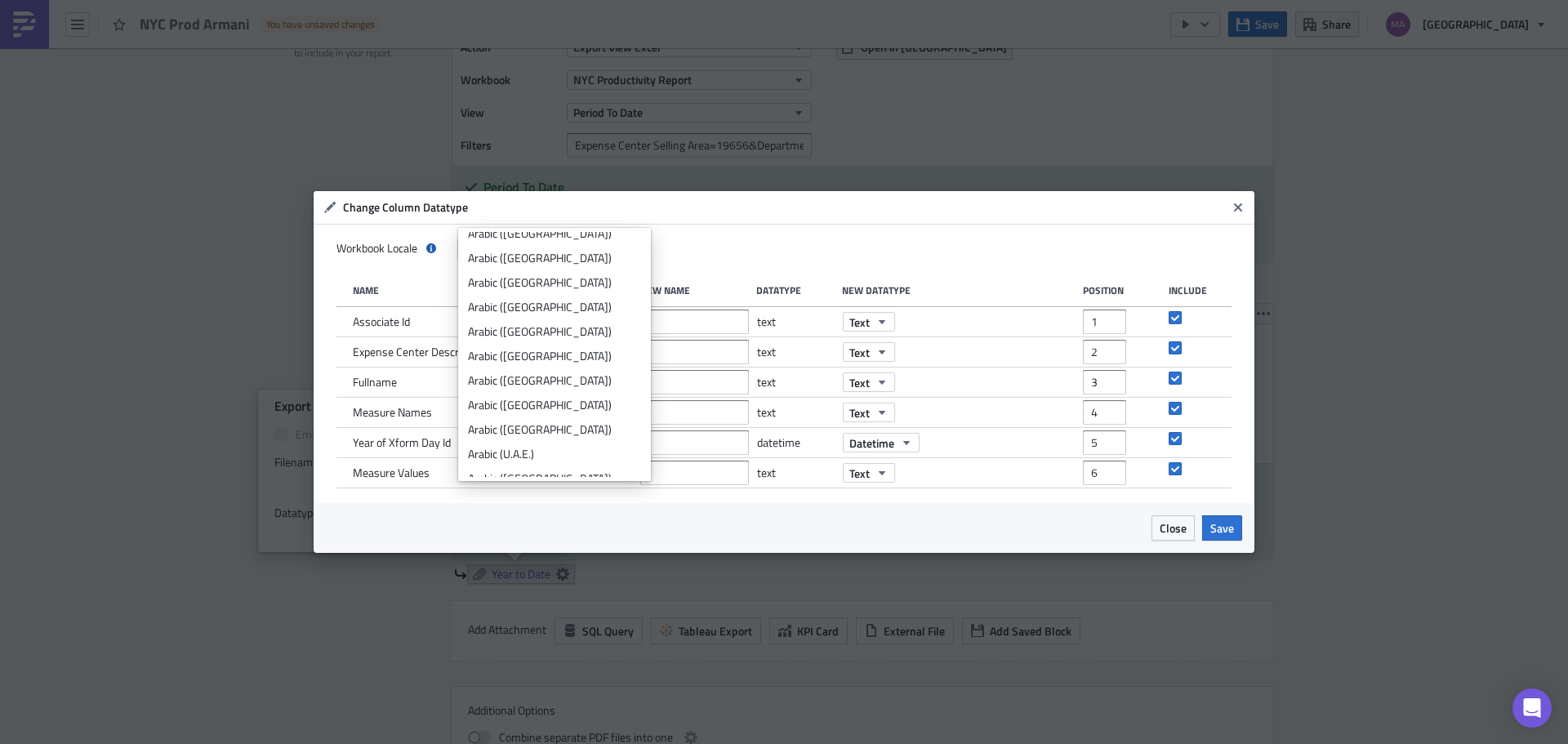
scroll to position [245, 0]
click at [747, 264] on div "Workbook Locale Unspecified Name New Name Datatype New Datatype Position Includ…" at bounding box center [784, 364] width 940 height 279
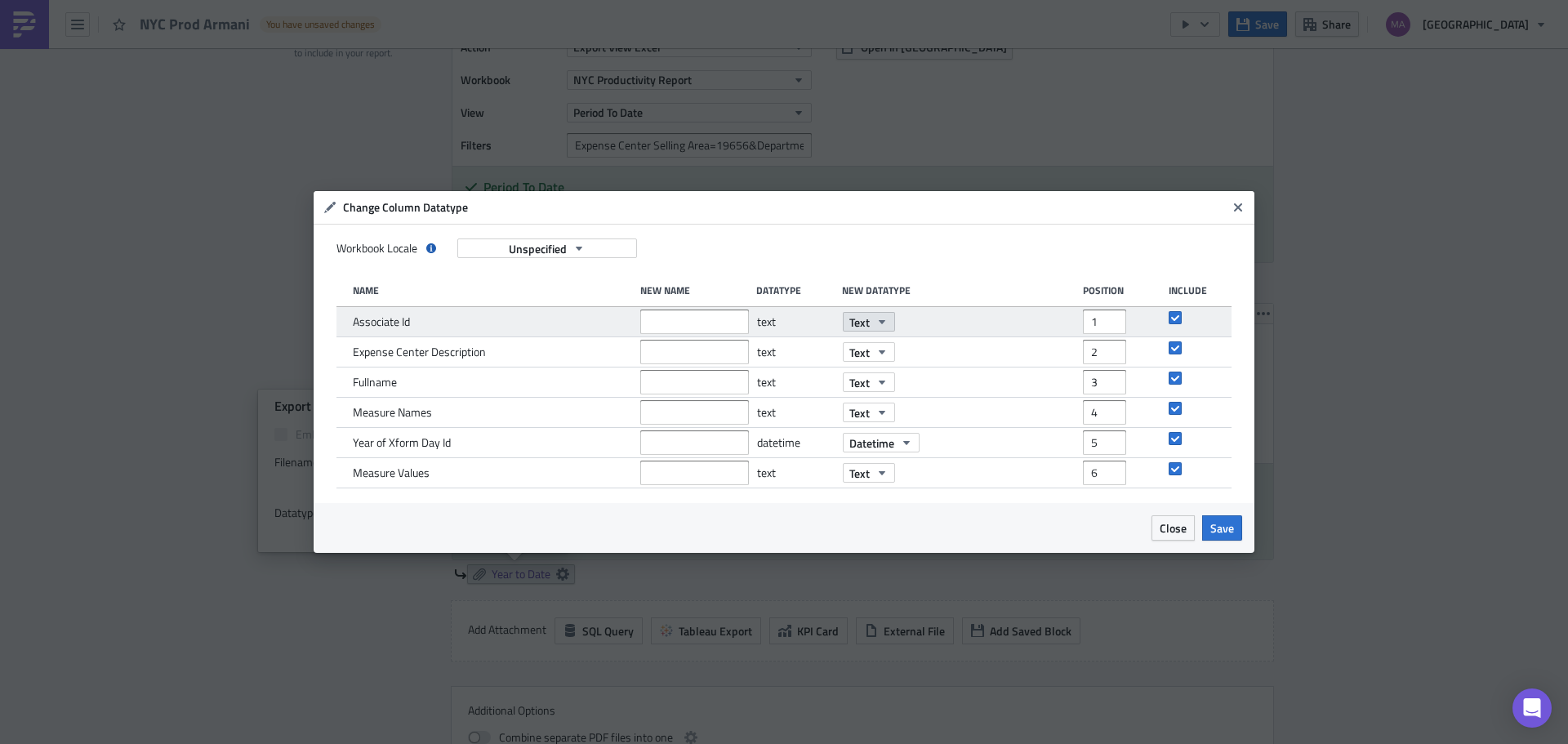
click at [877, 319] on icon "button" at bounding box center [882, 322] width 13 height 13
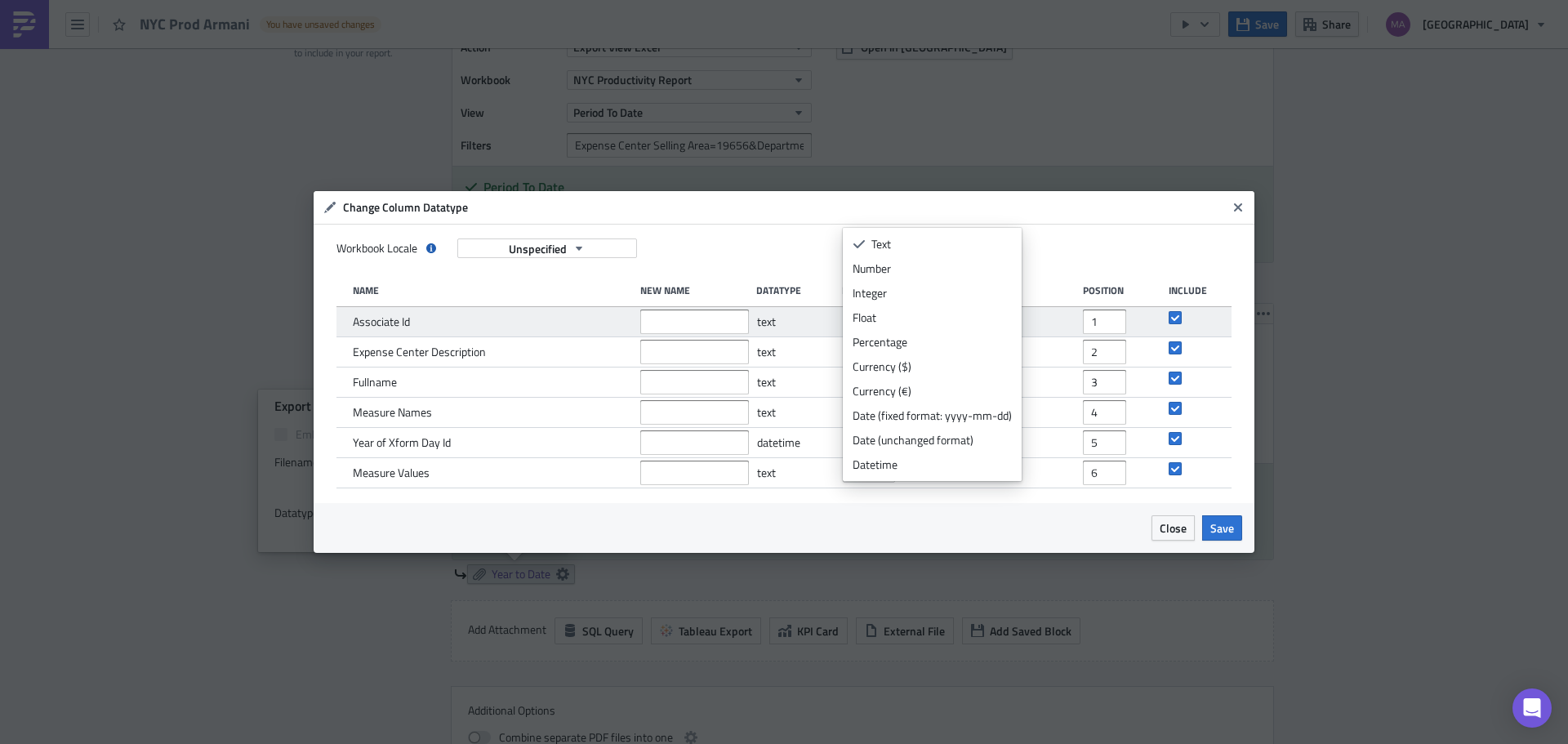
click at [792, 317] on div "text" at bounding box center [796, 322] width 78 height 29
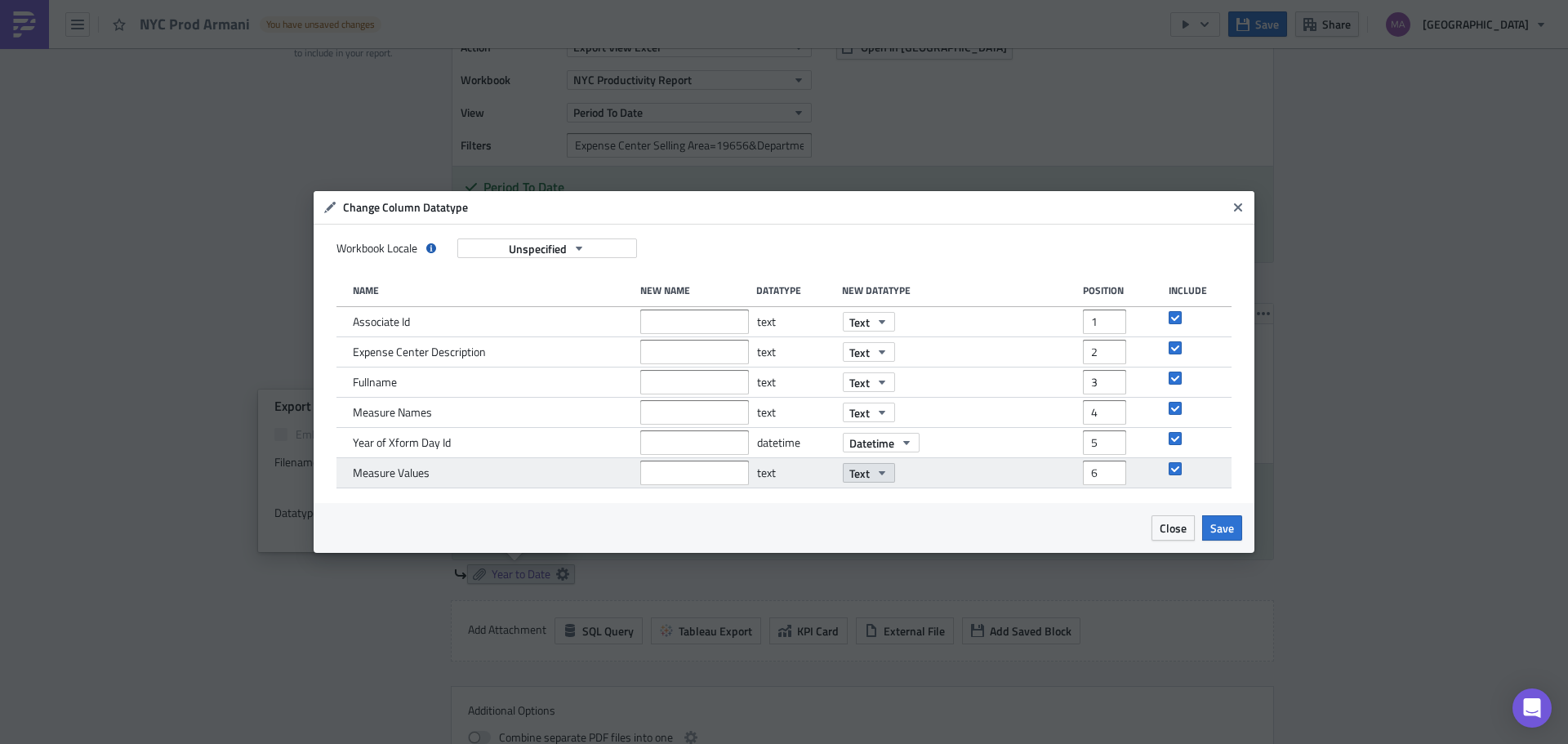
click at [884, 478] on icon "button" at bounding box center [882, 472] width 13 height 13
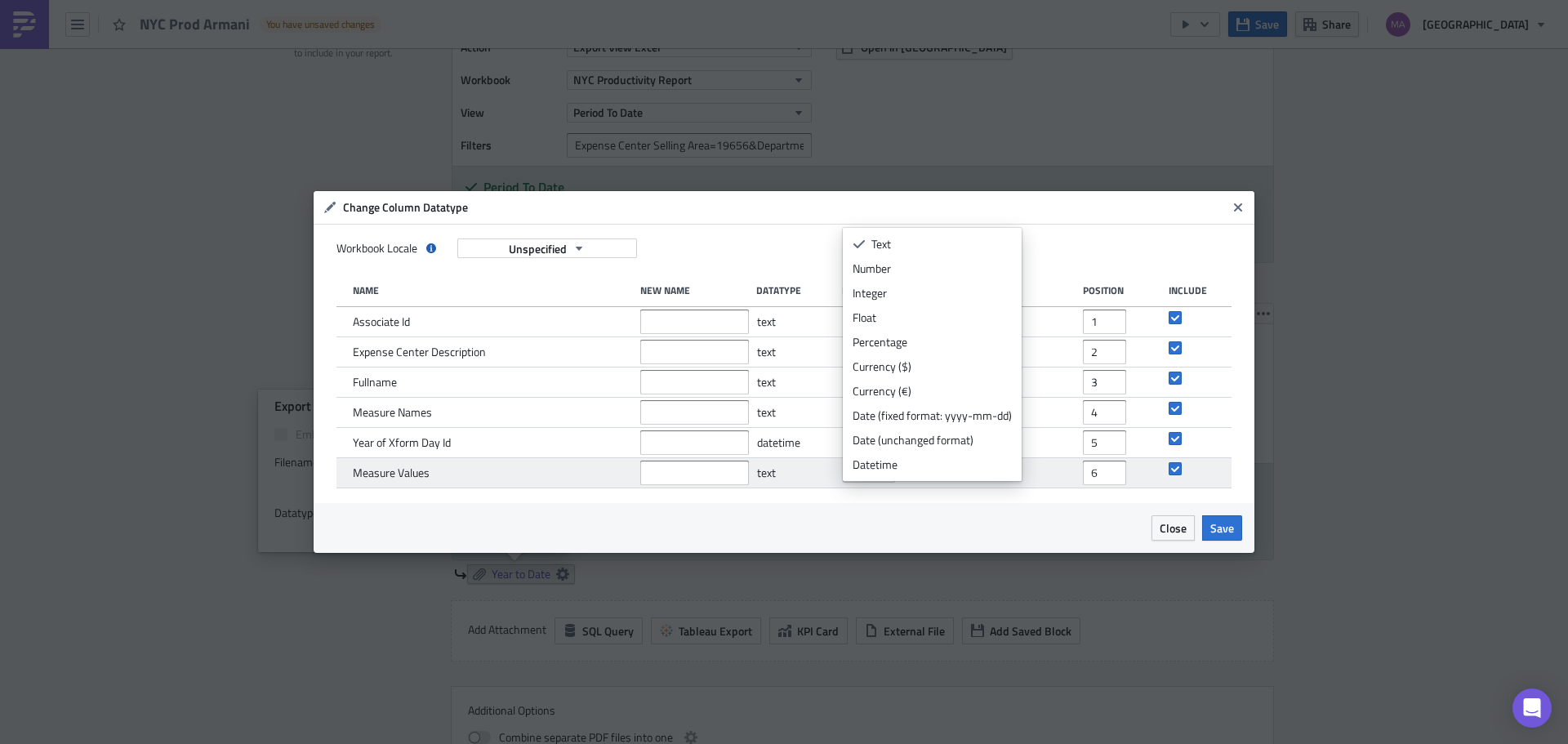
click at [794, 467] on div "text" at bounding box center [796, 472] width 78 height 29
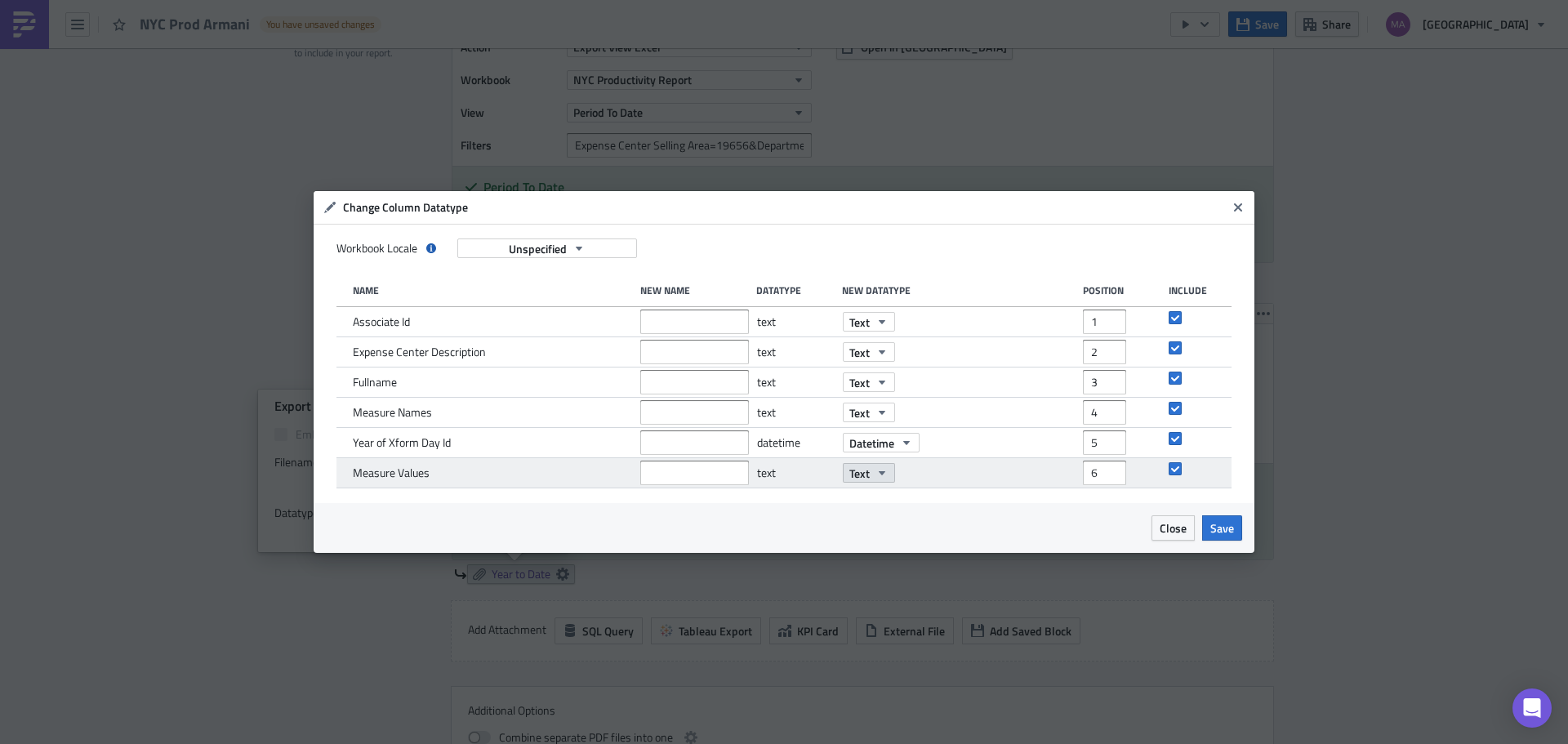
click at [867, 474] on span "Text" at bounding box center [859, 473] width 21 height 17
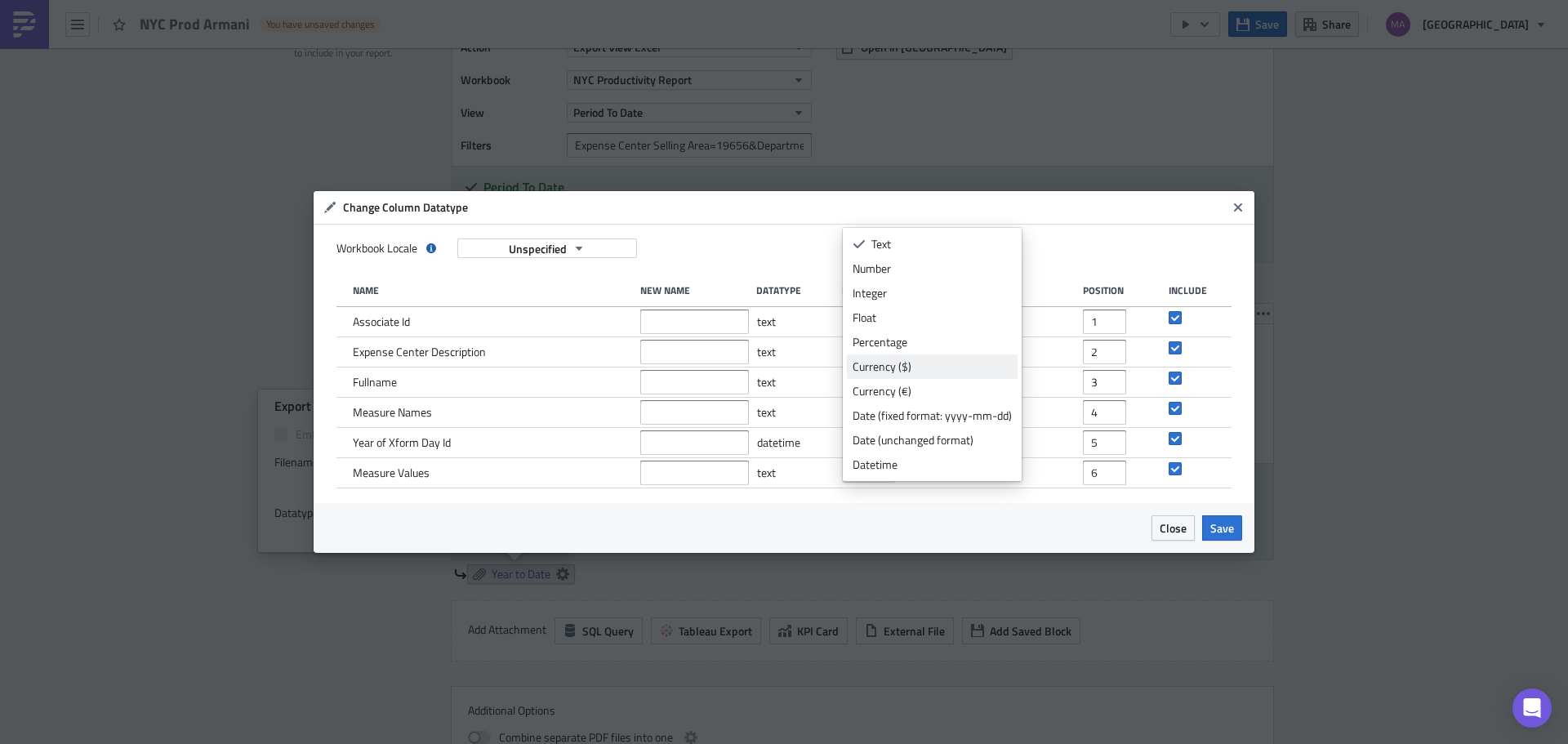
click at [903, 368] on div "Currency ($)" at bounding box center [932, 366] width 159 height 16
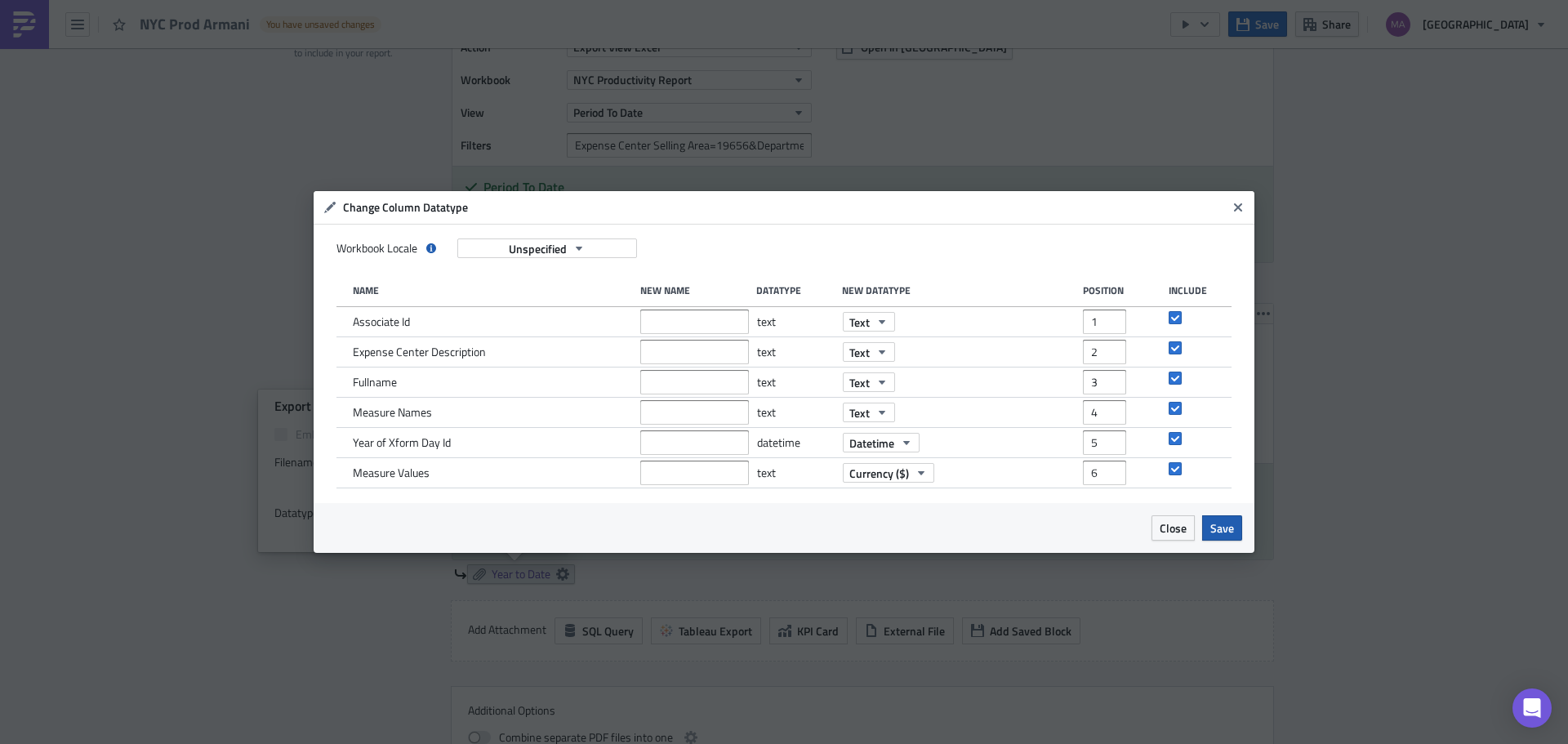
click at [1224, 526] on span "Save" at bounding box center [1221, 528] width 23 height 17
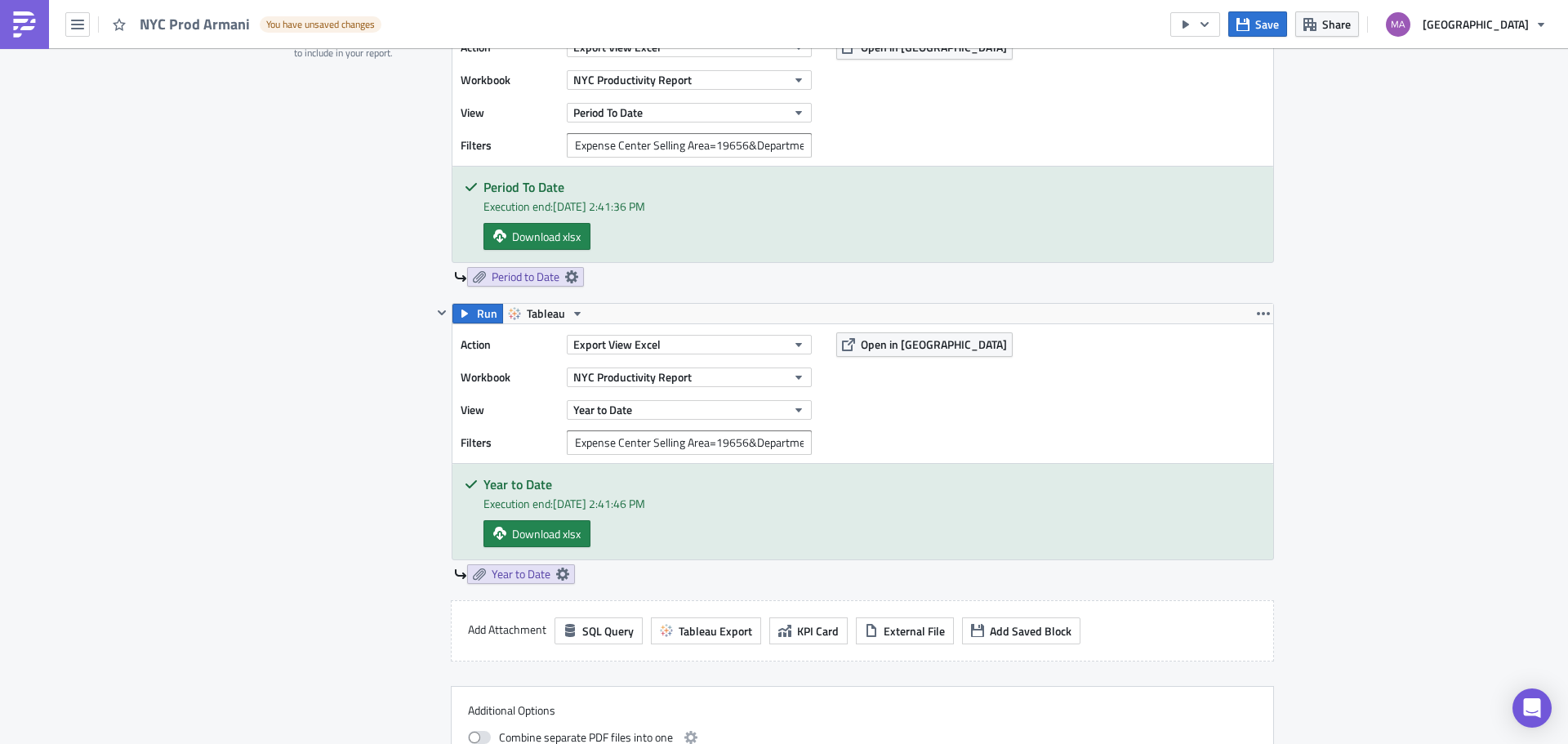
click at [347, 278] on div "Contents Select which data & attachment to include in your report." at bounding box center [363, 403] width 138 height 795
click at [545, 570] on link "Year to Date" at bounding box center [521, 574] width 108 height 20
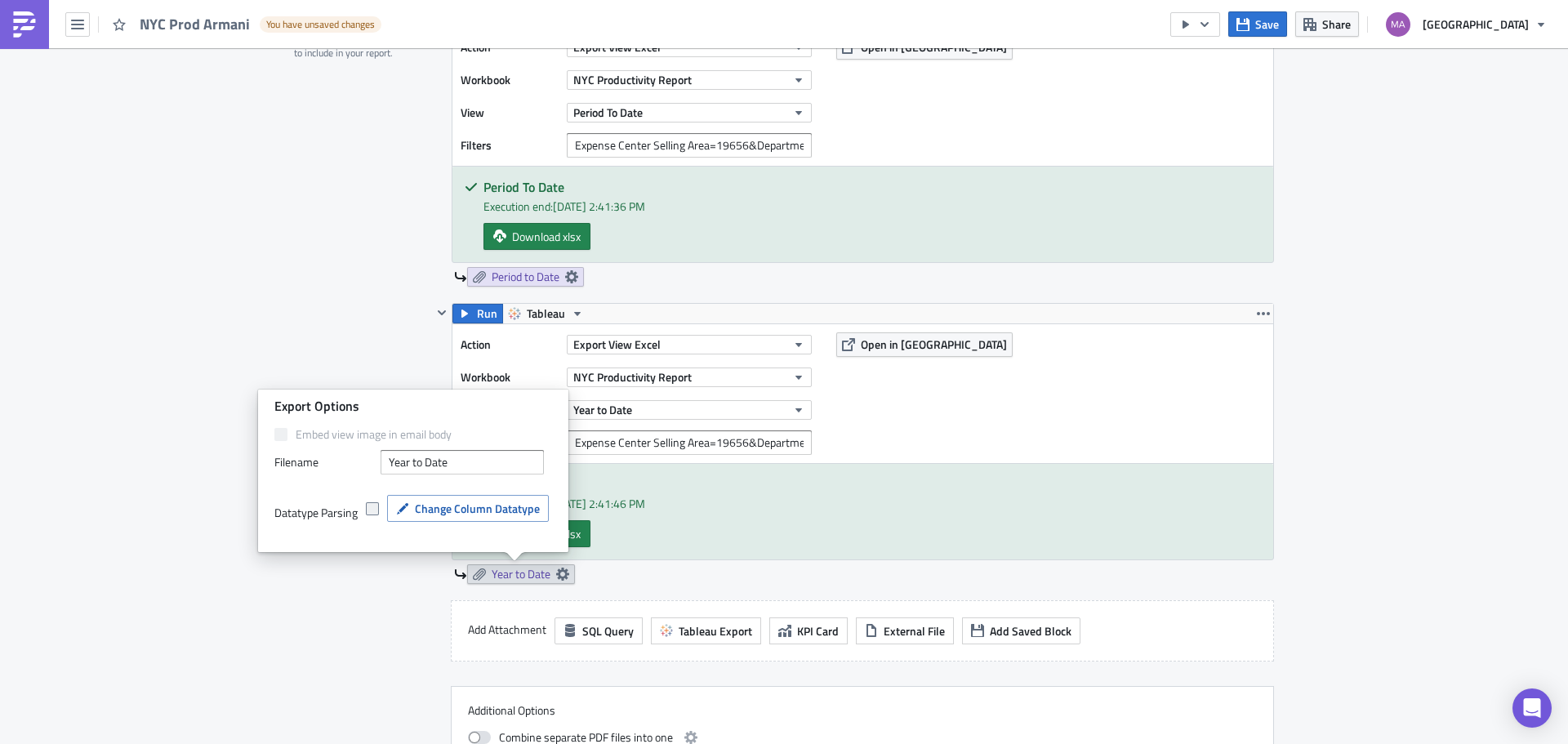
click at [373, 508] on span at bounding box center [372, 509] width 13 height 13
click at [373, 508] on input "checkbox" at bounding box center [374, 510] width 10 height 10
checkbox input "true"
click at [504, 514] on span "Change Column Datatype" at bounding box center [477, 509] width 125 height 17
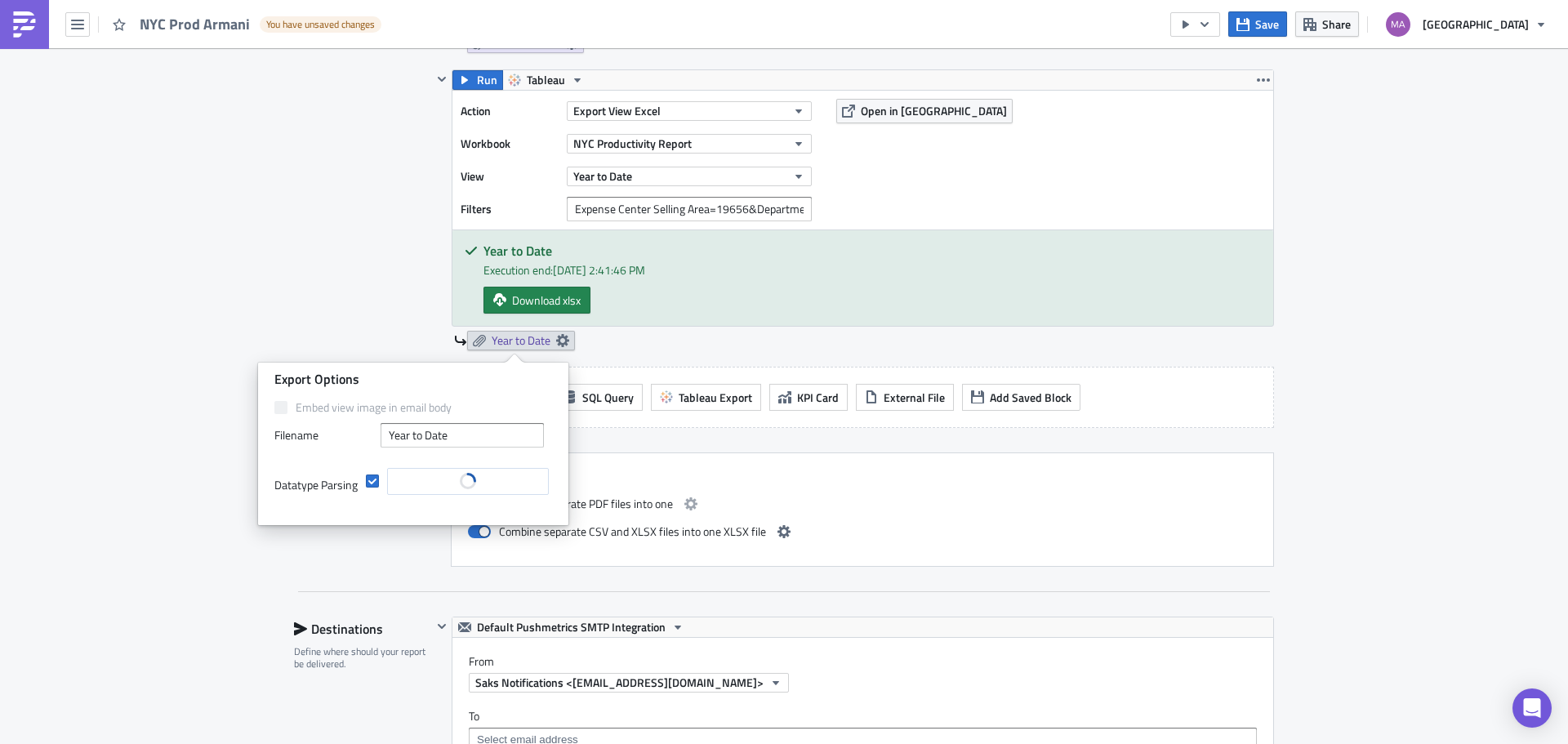
scroll to position [816, 0]
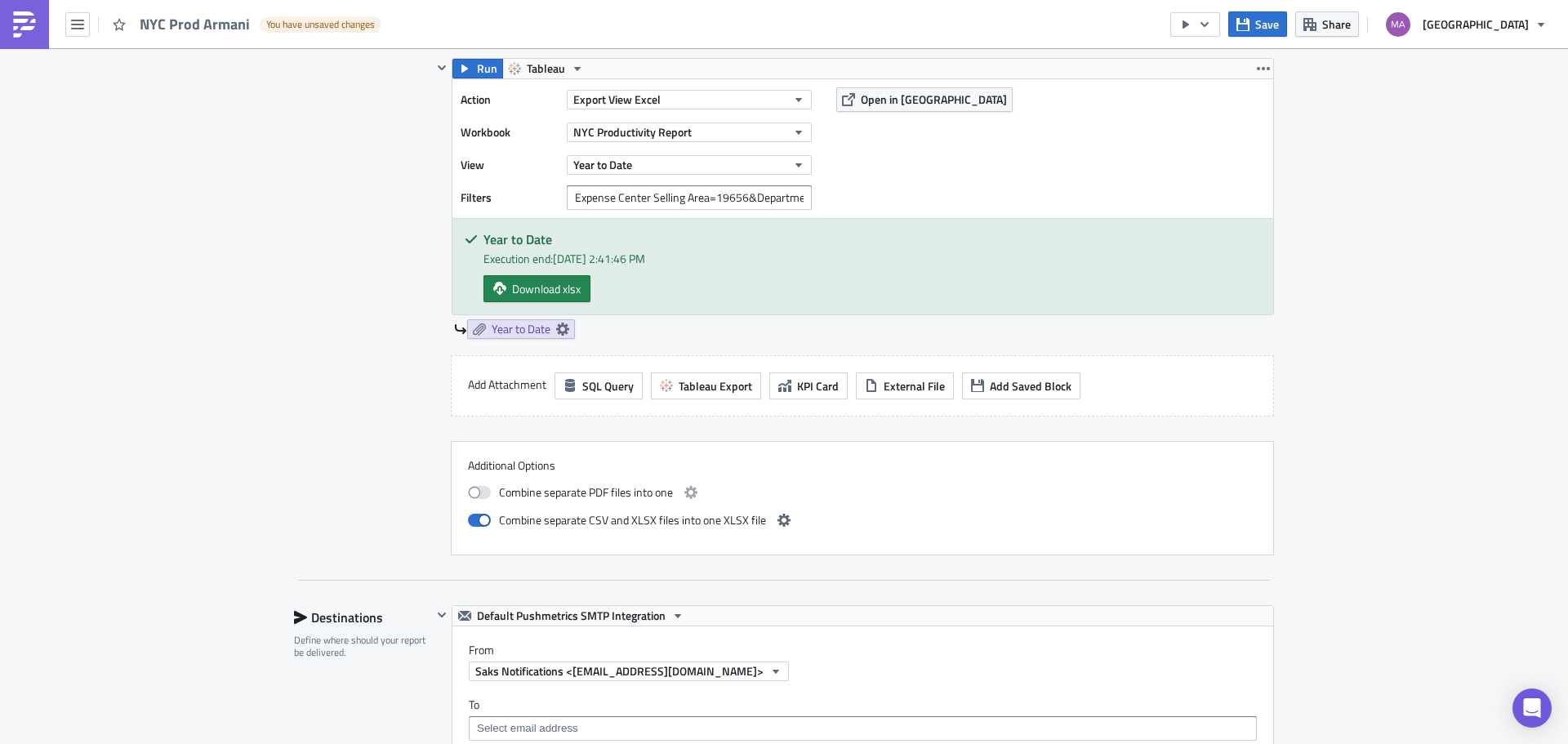
click at [329, 567] on div "Contents Select which data & attachment to include in your report. Run Tableau …" at bounding box center [784, 170] width 980 height 820
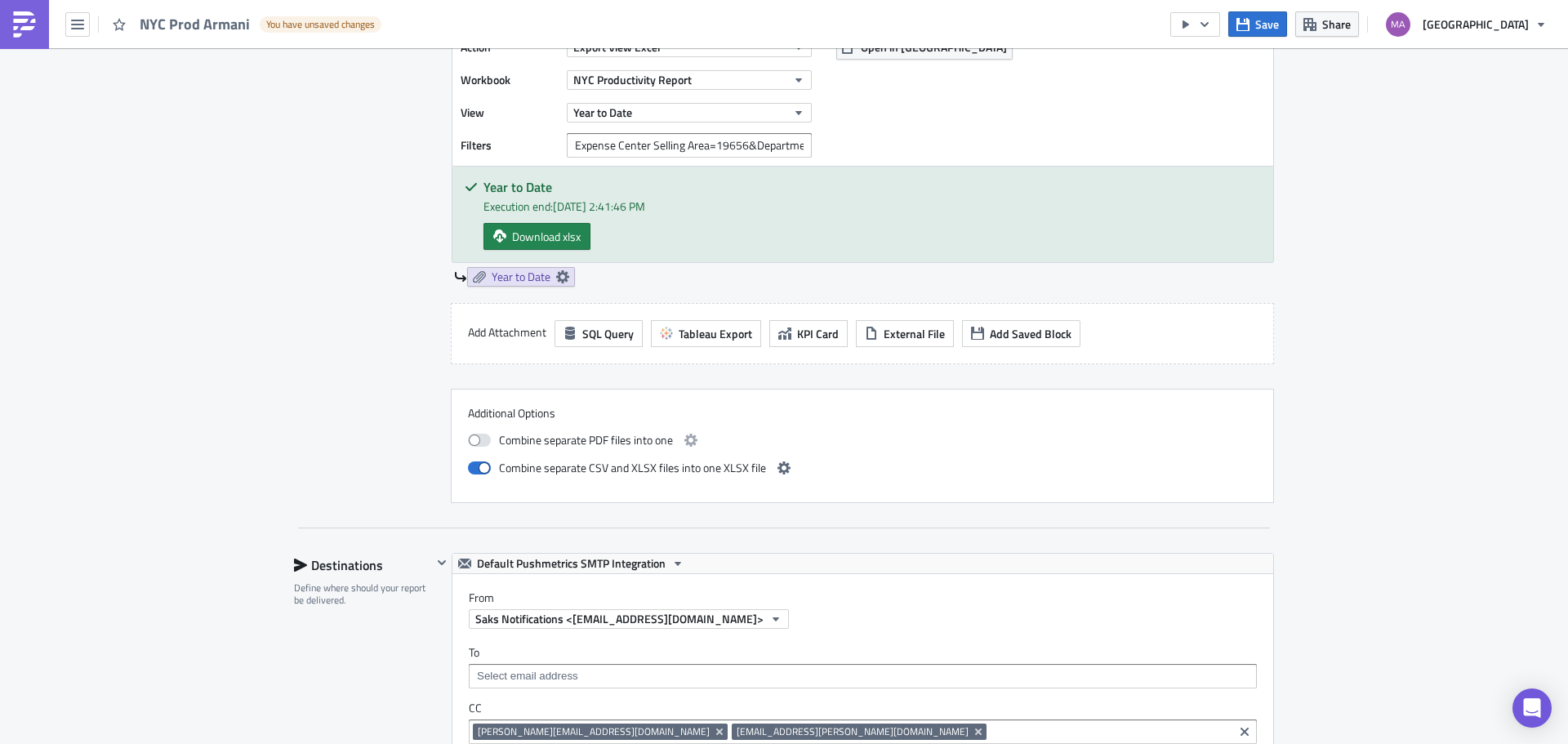
scroll to position [880, 0]
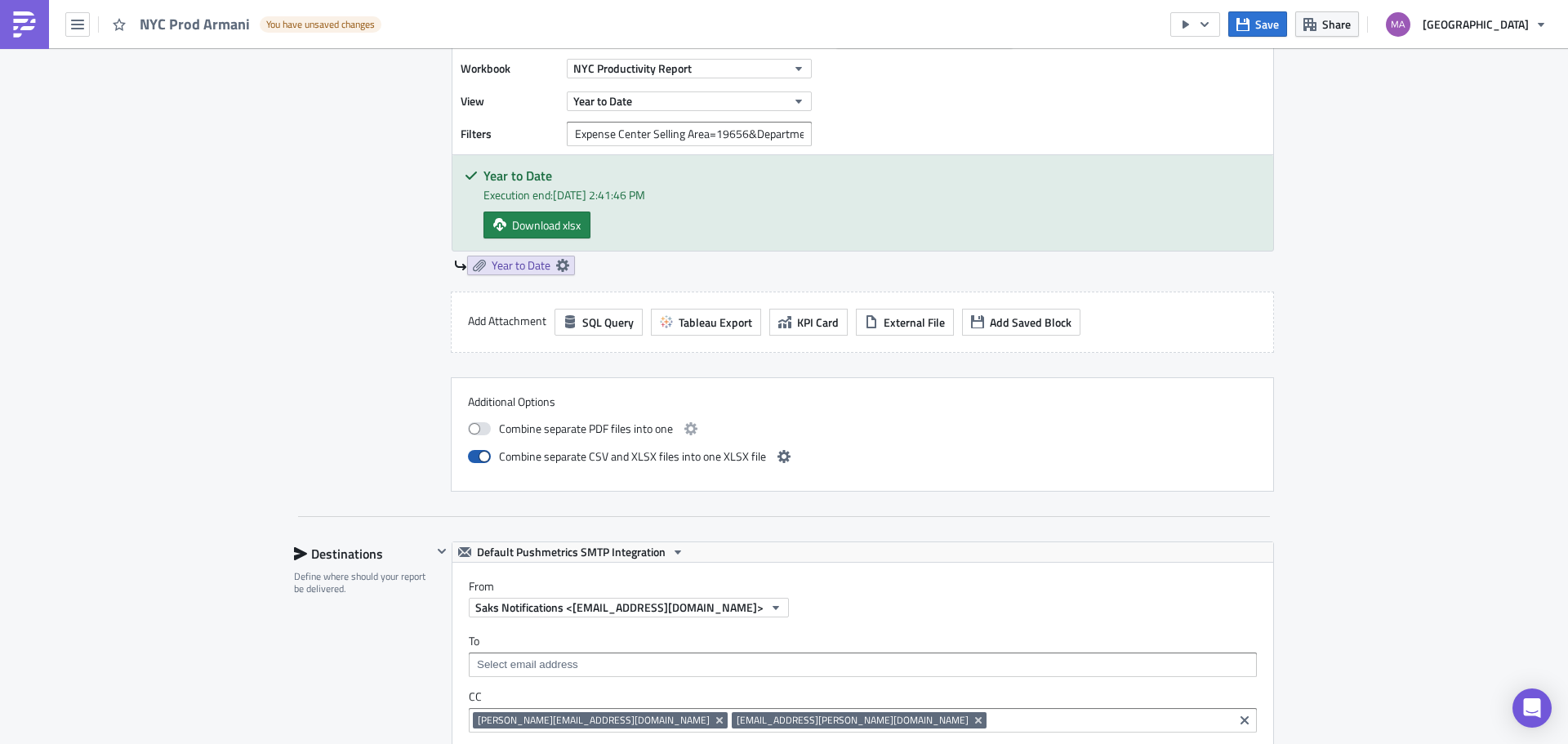
click at [474, 457] on span at bounding box center [479, 456] width 23 height 13
click at [474, 457] on input "checkbox" at bounding box center [477, 454] width 10 height 10
checkbox input "false"
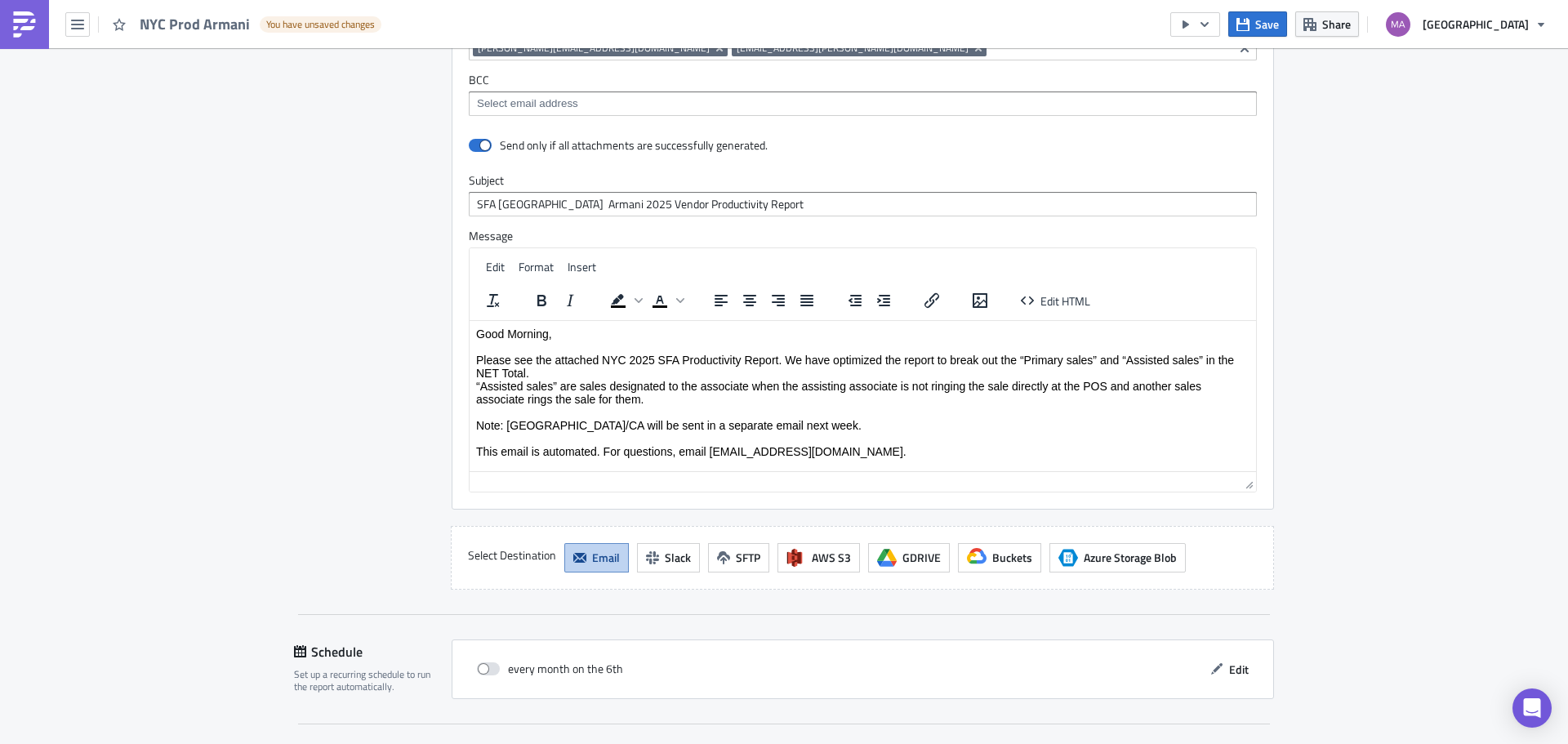
scroll to position [1697, 0]
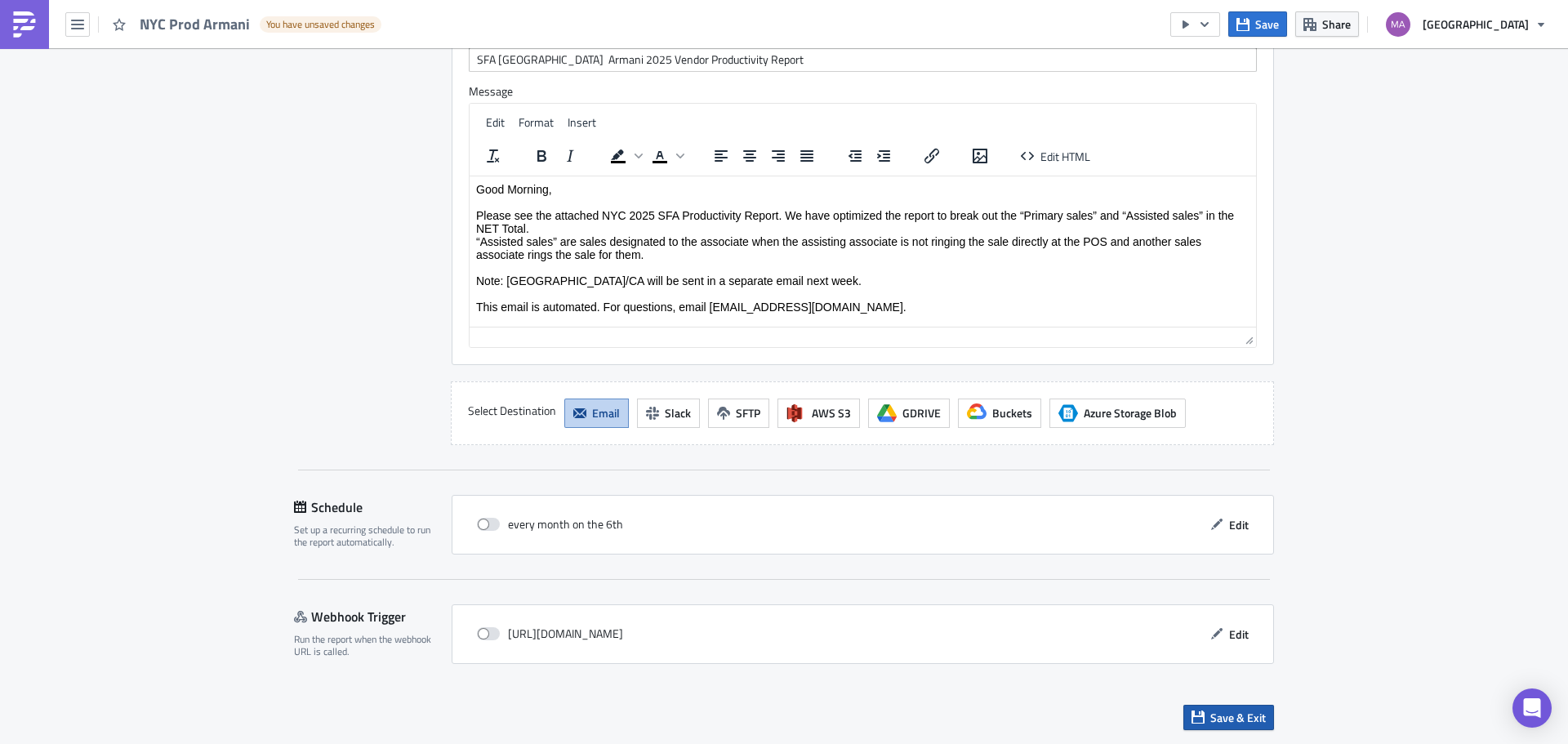
click at [1211, 706] on button "Save & Exit" at bounding box center [1228, 717] width 91 height 25
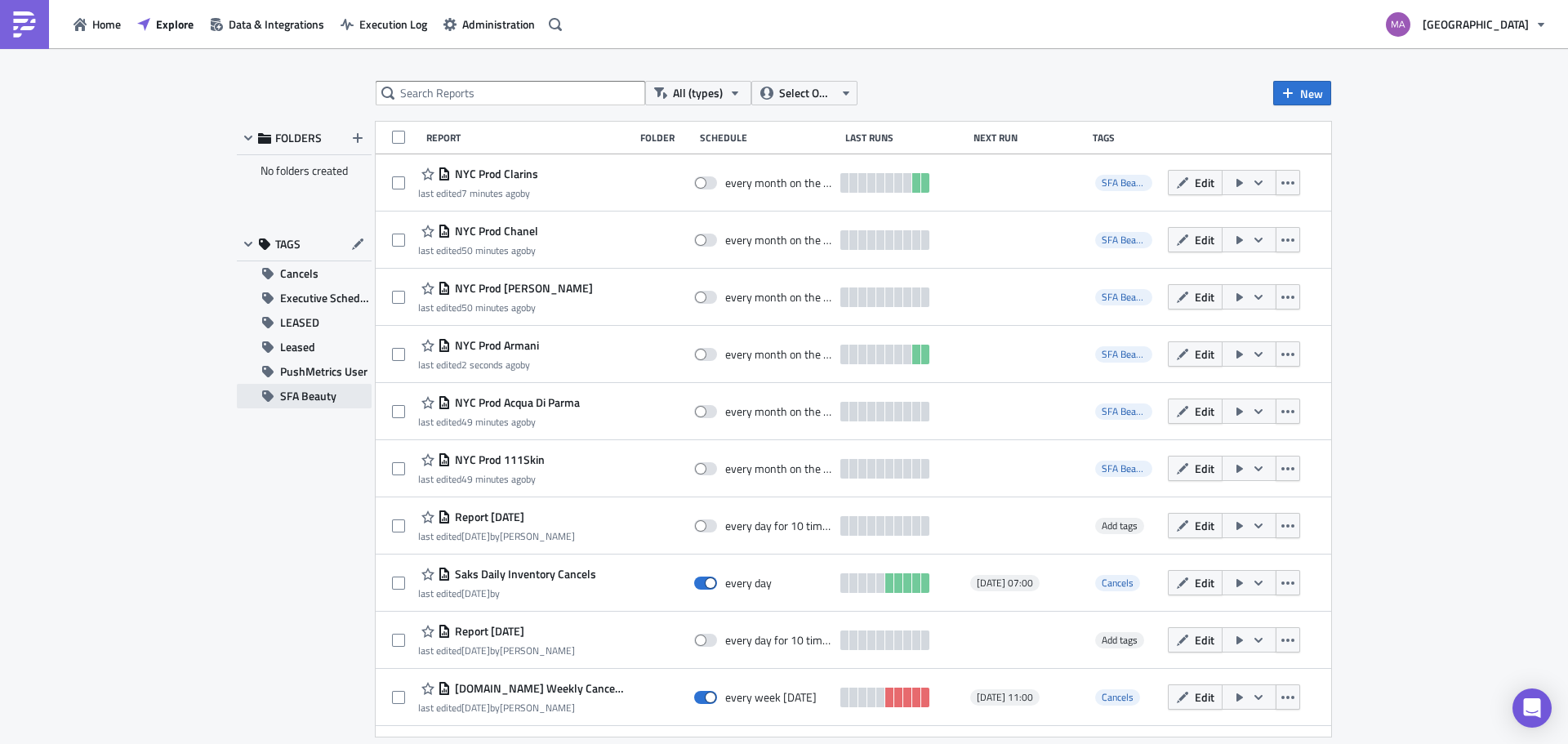
click at [338, 388] on button "SFA Beauty" at bounding box center [304, 396] width 134 height 24
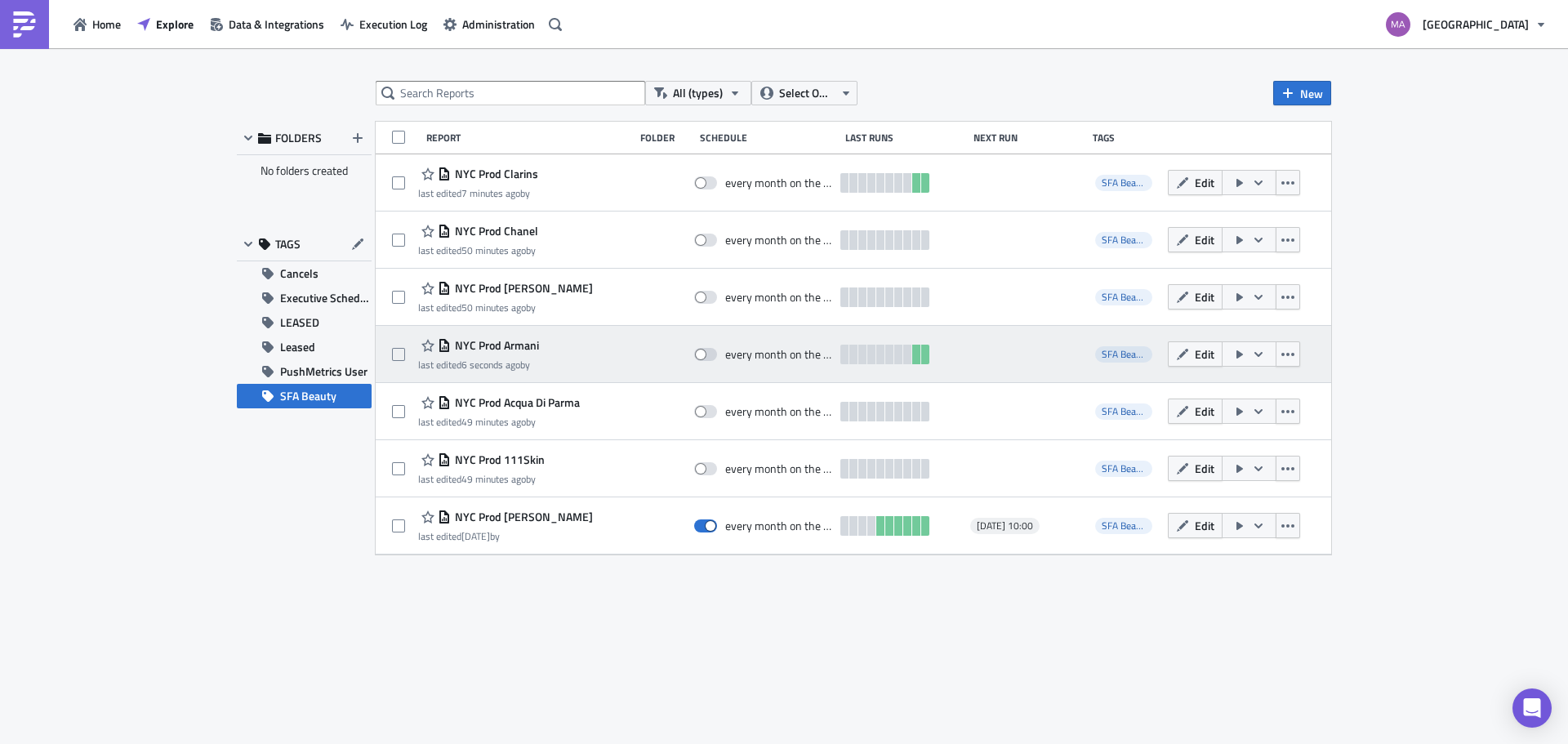
click at [1234, 350] on icon "button" at bounding box center [1239, 354] width 13 height 13
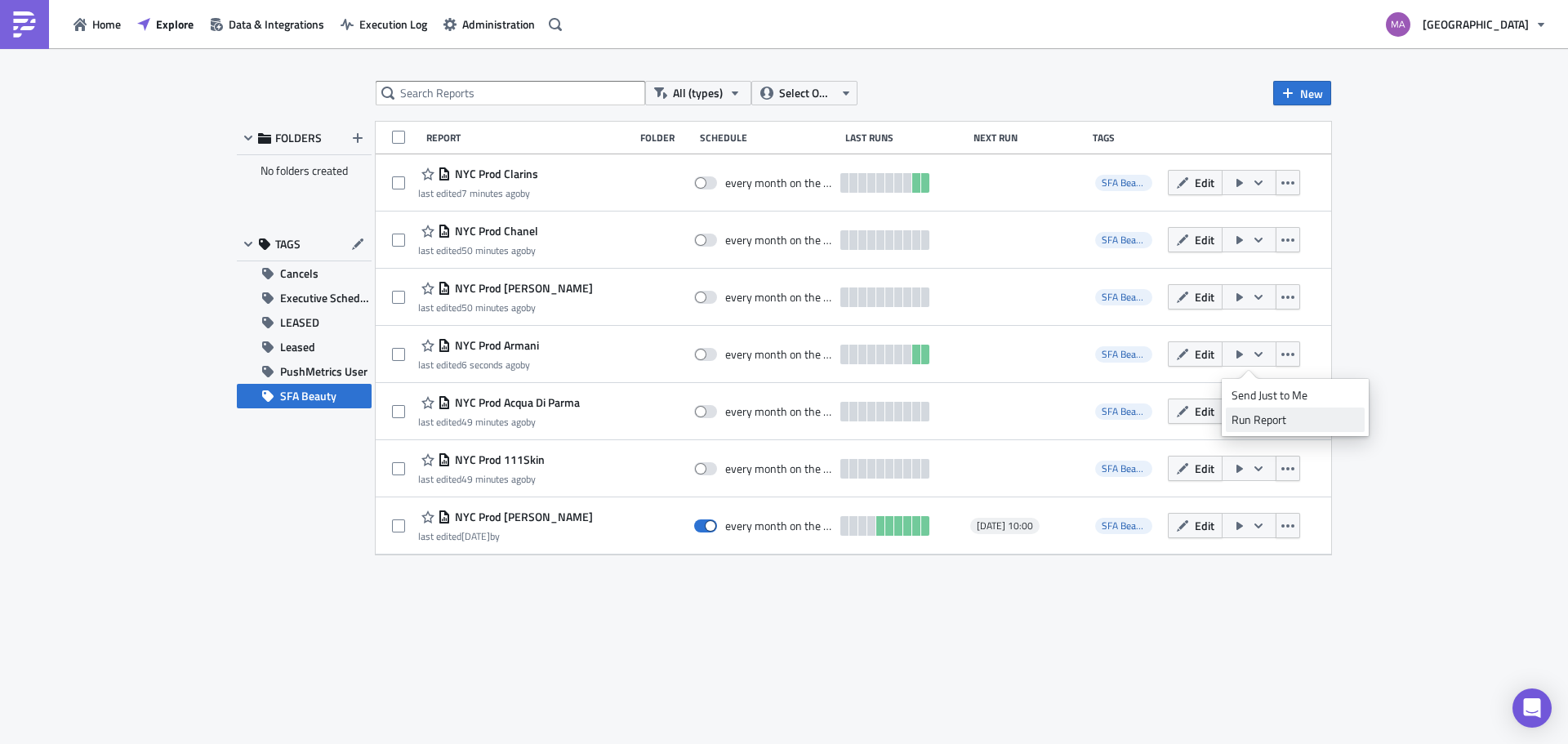
click at [1234, 427] on div "Run Report" at bounding box center [1296, 419] width 128 height 16
